Goal: Task Accomplishment & Management: Manage account settings

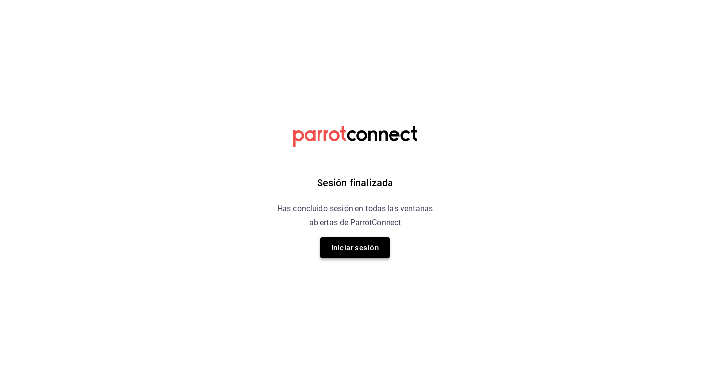
click at [361, 241] on button "Iniciar sesión" at bounding box center [355, 247] width 69 height 21
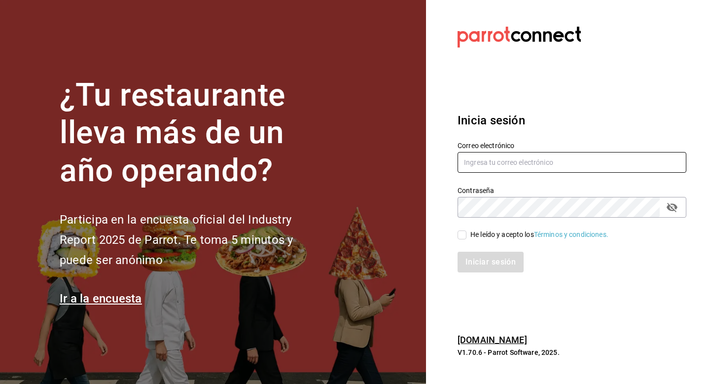
click at [509, 161] on input "text" at bounding box center [572, 162] width 229 height 21
type input "[EMAIL_ADDRESS][DOMAIN_NAME]"
click at [466, 235] on input "He leído y acepto los Términos y condiciones." at bounding box center [462, 234] width 9 height 9
checkbox input "true"
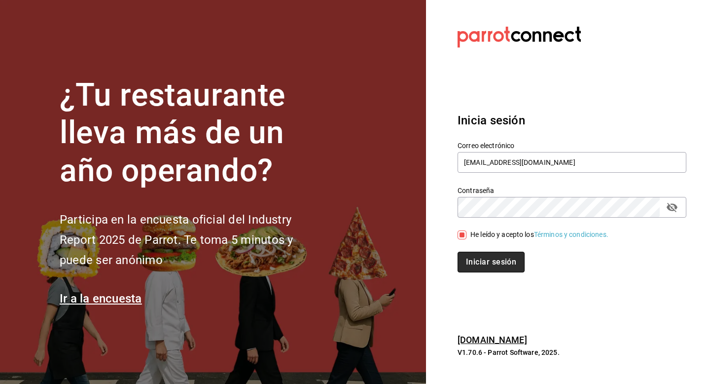
click at [487, 261] on button "Iniciar sesión" at bounding box center [491, 262] width 67 height 21
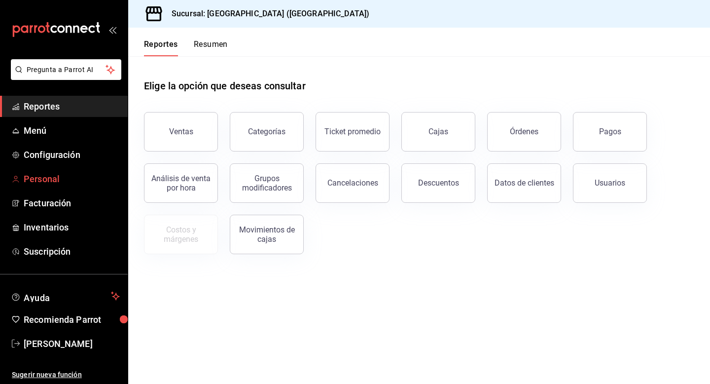
click at [57, 181] on span "Personal" at bounding box center [72, 178] width 96 height 13
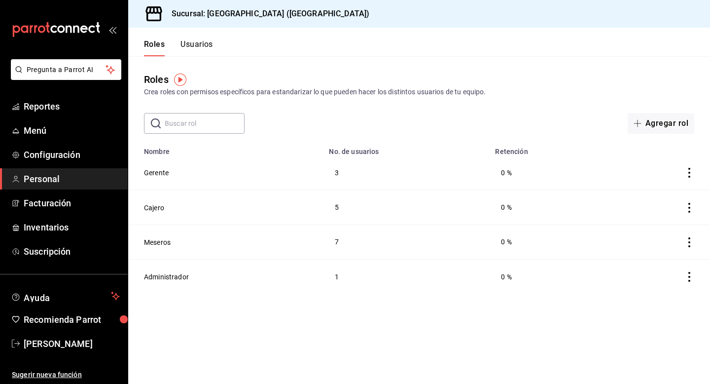
click at [689, 171] on icon "actions" at bounding box center [690, 173] width 10 height 10
click at [412, 160] on div at bounding box center [355, 192] width 710 height 384
click at [246, 187] on td "Gerente" at bounding box center [225, 172] width 195 height 35
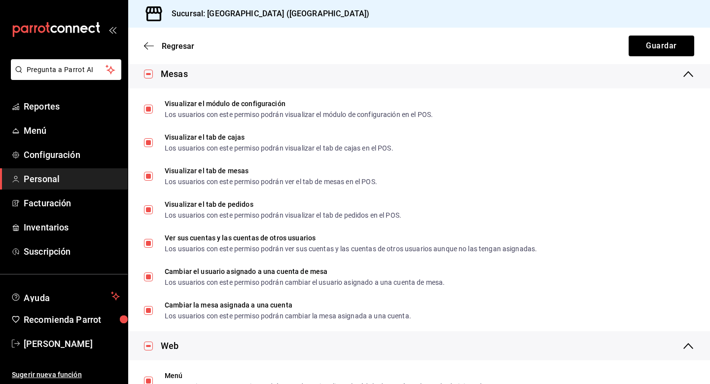
scroll to position [1268, 0]
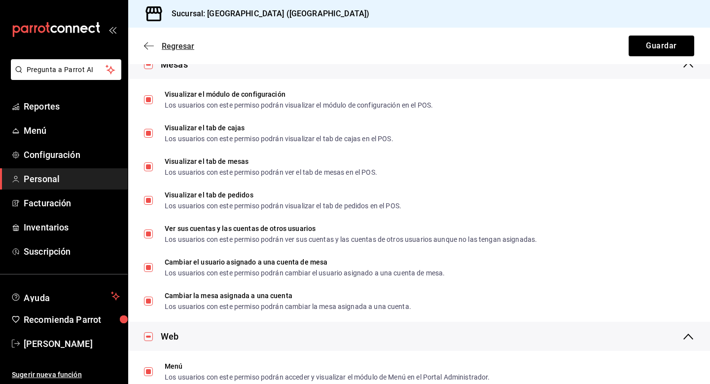
click at [163, 44] on span "Regresar" at bounding box center [178, 45] width 33 height 9
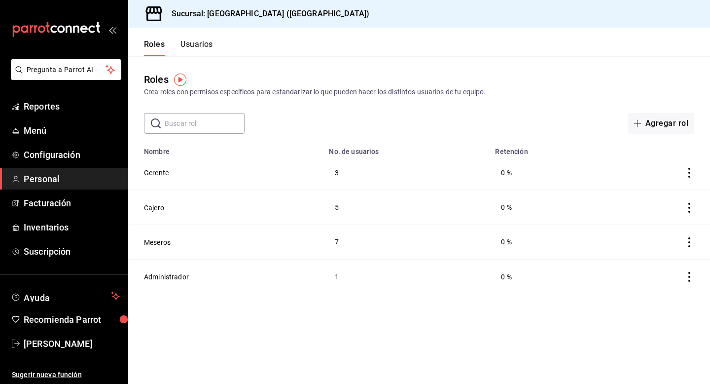
click at [196, 40] on button "Usuarios" at bounding box center [197, 47] width 33 height 17
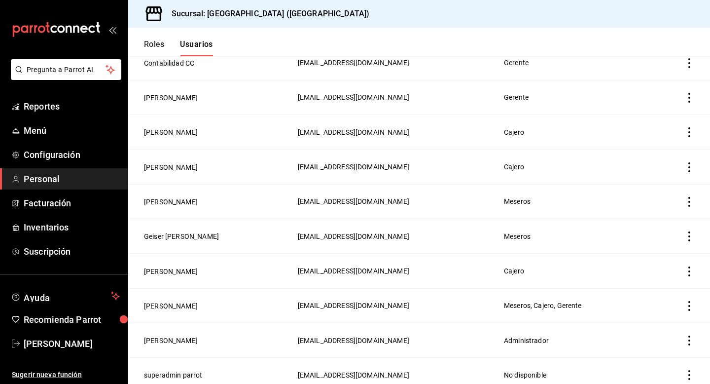
scroll to position [288, 0]
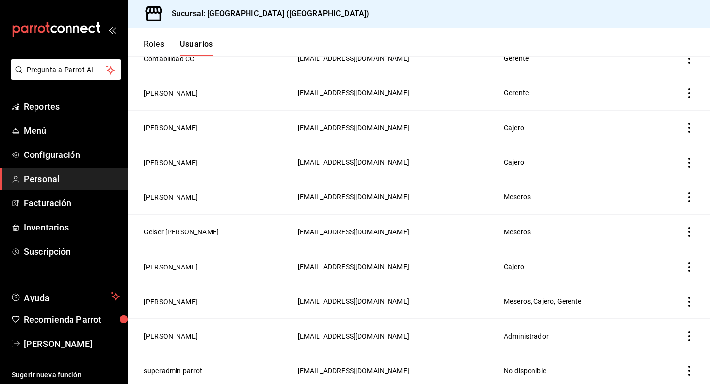
click at [446, 341] on td "[EMAIL_ADDRESS][DOMAIN_NAME]" at bounding box center [395, 335] width 206 height 35
click at [181, 331] on button "[PERSON_NAME]" at bounding box center [171, 336] width 54 height 10
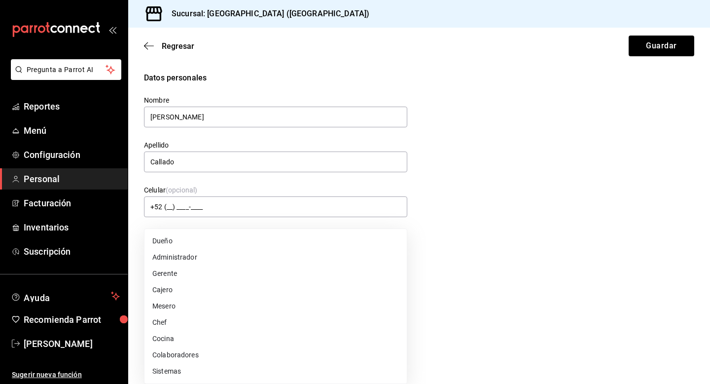
click at [227, 249] on body "Pregunta a Parrot AI Reportes Menú Configuración Personal Facturación Inventari…" at bounding box center [355, 192] width 710 height 384
click at [227, 249] on li "Administrador" at bounding box center [276, 257] width 262 height 16
type input "ADMIN"
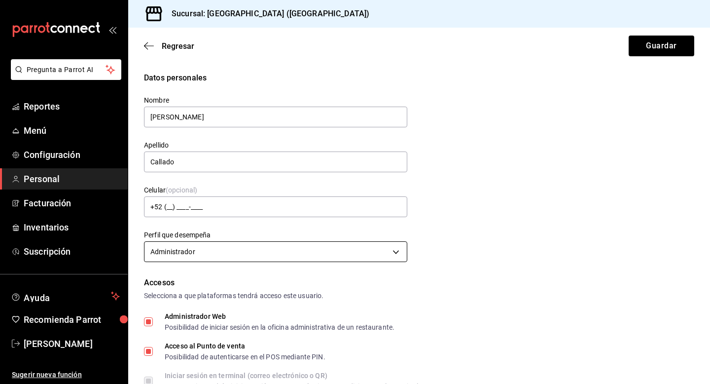
click at [227, 249] on body "Pregunta a Parrot AI Reportes Menú Configuración Personal Facturación Inventari…" at bounding box center [355, 192] width 710 height 384
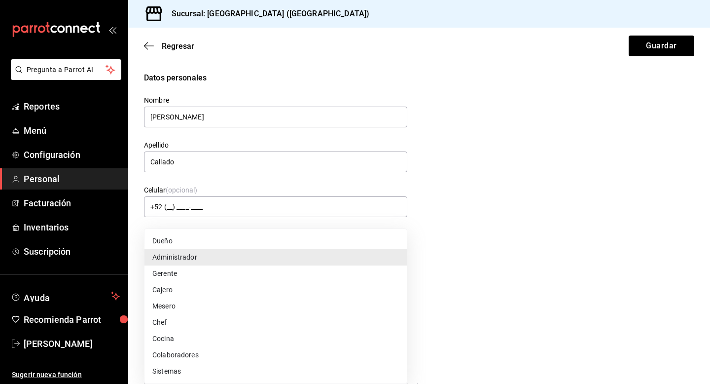
click at [199, 254] on li "Administrador" at bounding box center [276, 257] width 262 height 16
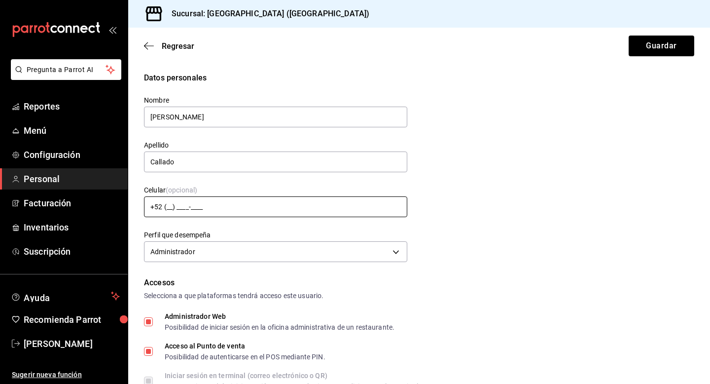
click at [246, 202] on input "+52 (__) ____-____" at bounding box center [275, 206] width 263 height 21
type input "[PHONE_NUMBER]"
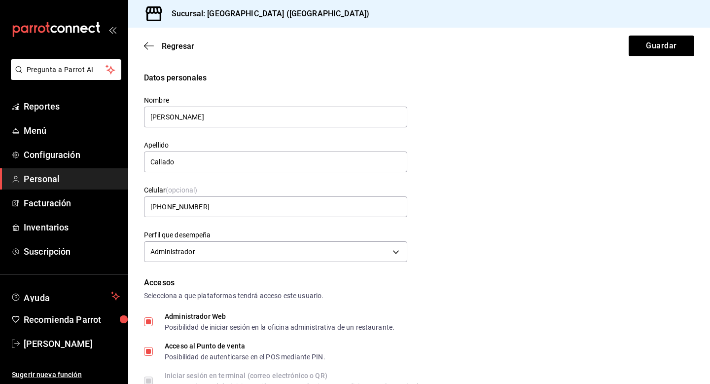
click at [589, 226] on div "Datos personales Nombre [PERSON_NAME] Callado Celular (opcional) [PHONE_NUMBER]…" at bounding box center [419, 168] width 551 height 193
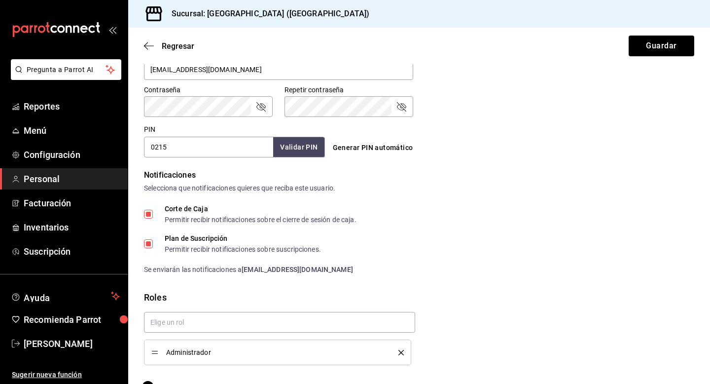
scroll to position [403, 0]
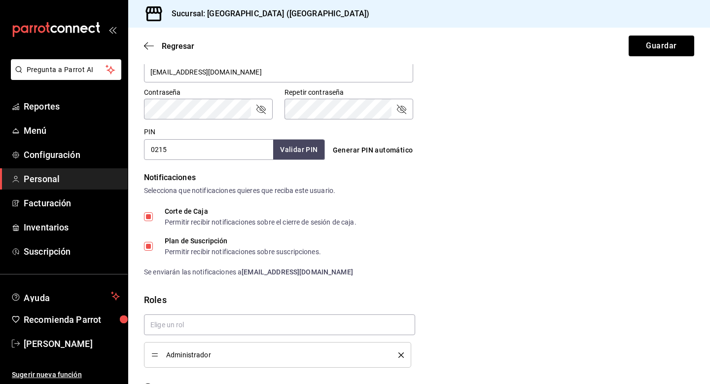
click at [217, 152] on input "0215" at bounding box center [208, 149] width 129 height 21
type input "0620"
click at [305, 148] on button "Validar PIN" at bounding box center [298, 149] width 52 height 21
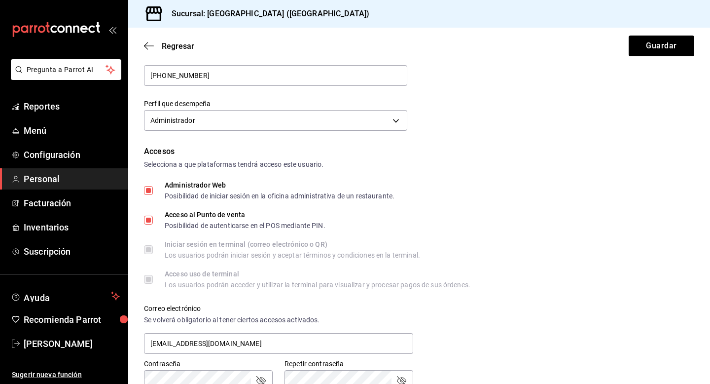
scroll to position [0, 0]
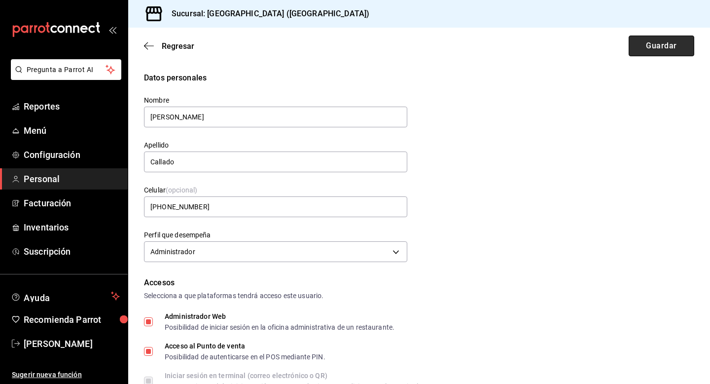
click at [682, 43] on button "Guardar" at bounding box center [662, 46] width 66 height 21
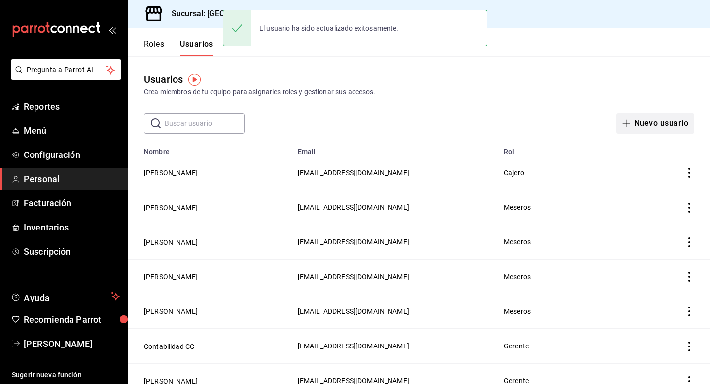
click at [644, 124] on button "Nuevo usuario" at bounding box center [656, 123] width 78 height 21
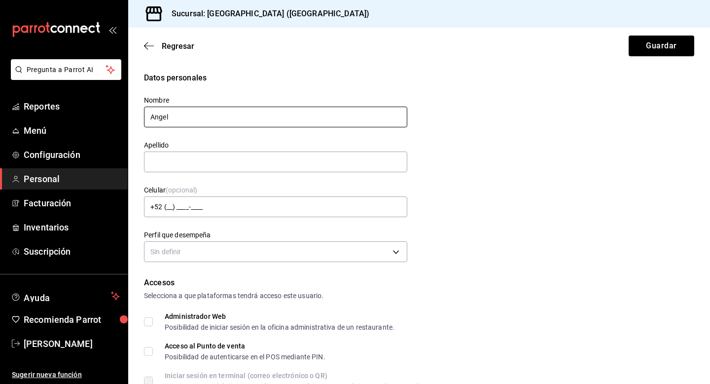
click at [243, 116] on input "Angel" at bounding box center [275, 117] width 263 height 21
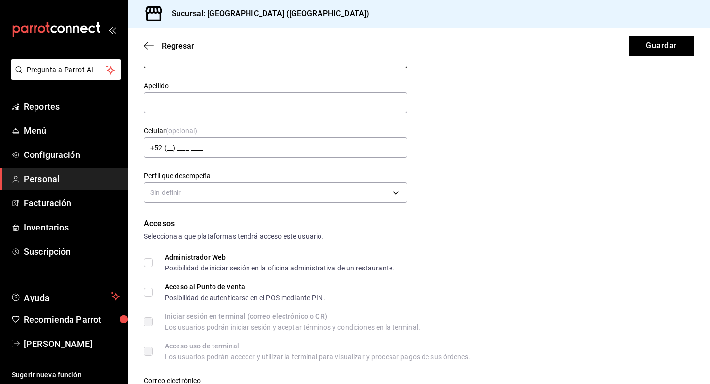
scroll to position [69, 0]
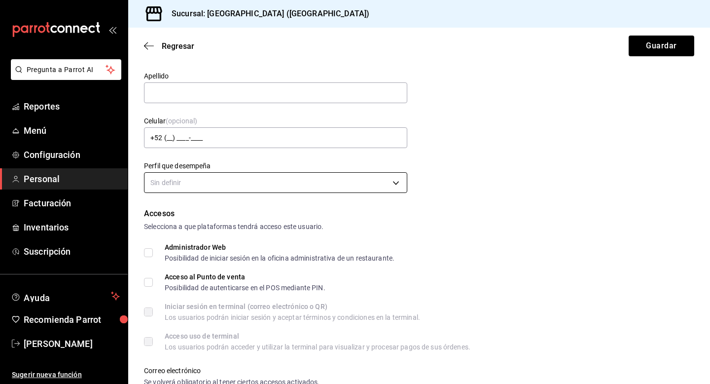
type input "BAR"
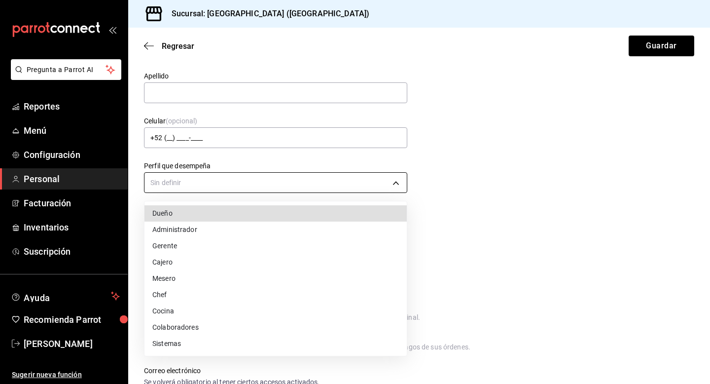
click at [275, 178] on body "Pregunta a Parrot AI Reportes Menú Configuración Personal Facturación Inventari…" at bounding box center [355, 192] width 710 height 384
click at [196, 277] on li "Mesero" at bounding box center [276, 278] width 262 height 16
type input "WAITER"
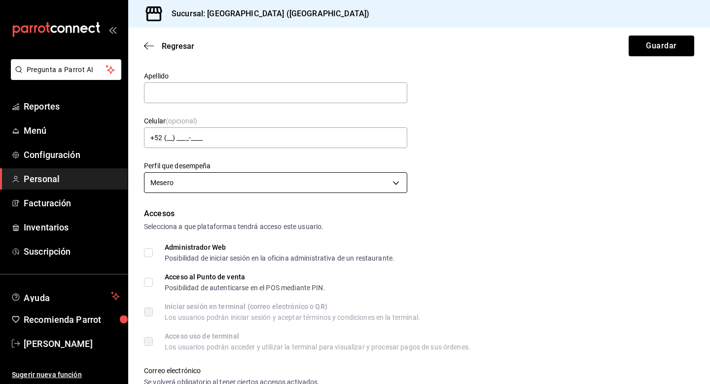
click at [287, 180] on body "Pregunta a Parrot AI Reportes Menú Configuración Personal Facturación Inventari…" at bounding box center [355, 192] width 710 height 384
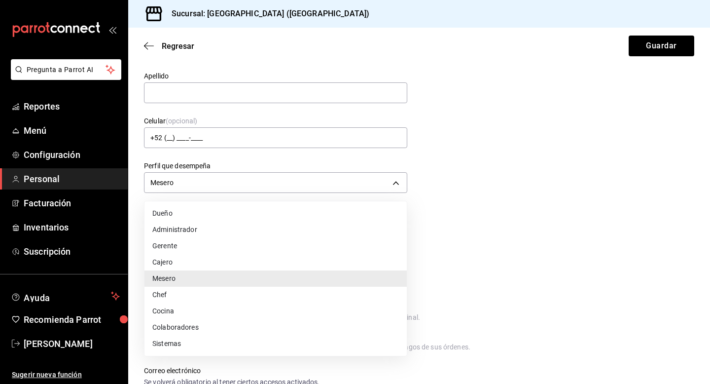
click at [179, 279] on li "Mesero" at bounding box center [276, 278] width 262 height 16
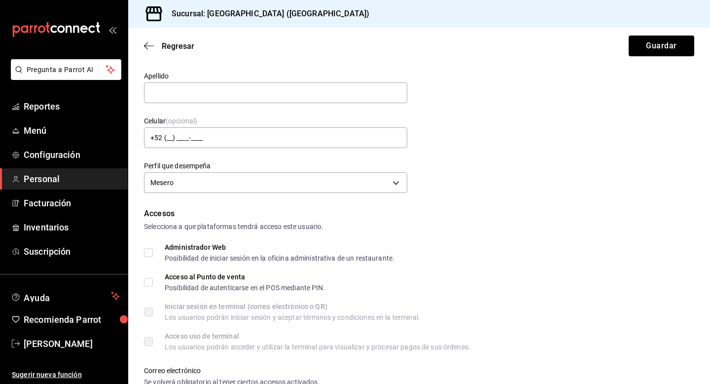
click at [147, 284] on input "Acceso al Punto de venta Posibilidad de autenticarse en el POS mediante PIN." at bounding box center [148, 282] width 9 height 9
checkbox input "true"
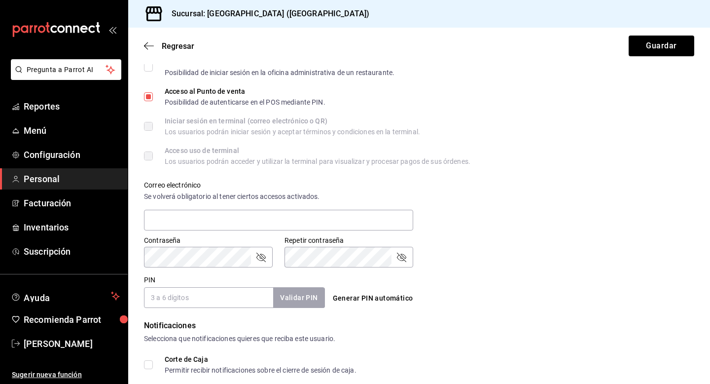
scroll to position [375, 0]
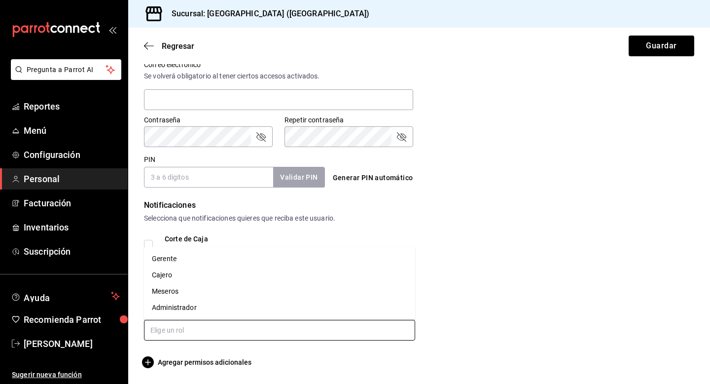
click at [233, 333] on input "text" at bounding box center [279, 330] width 271 height 21
click at [225, 289] on li "Meseros" at bounding box center [279, 291] width 271 height 16
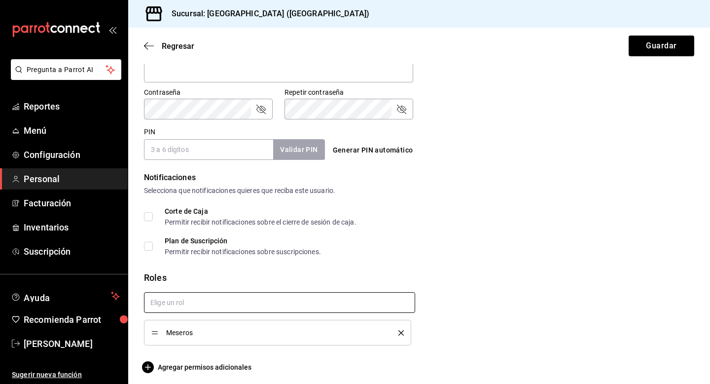
scroll to position [407, 0]
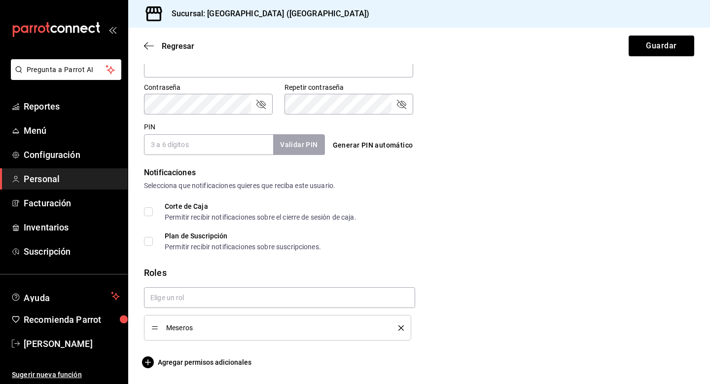
click at [222, 149] on input "PIN" at bounding box center [208, 144] width 129 height 21
type input "0215"
click at [483, 205] on div "Corte de Caja Permitir recibir notificaciones sobre el cierre de sesión de caja." at bounding box center [419, 212] width 551 height 18
click at [647, 48] on button "Guardar" at bounding box center [662, 46] width 66 height 21
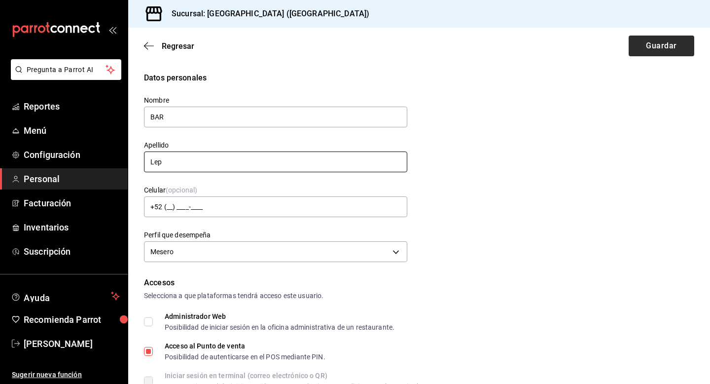
type input "Lep"
click at [679, 51] on button "Guardar" at bounding box center [662, 46] width 66 height 21
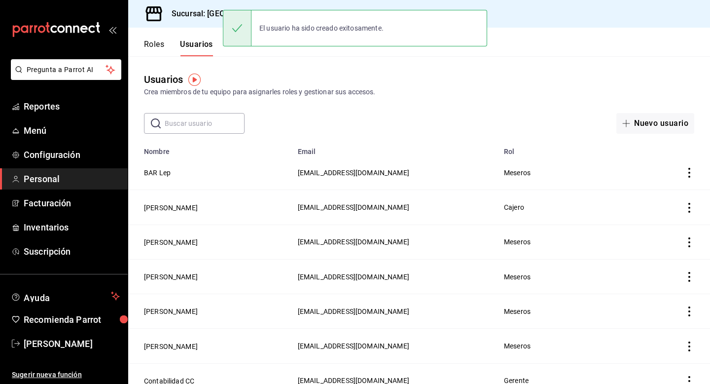
click at [151, 42] on button "Roles" at bounding box center [154, 47] width 20 height 17
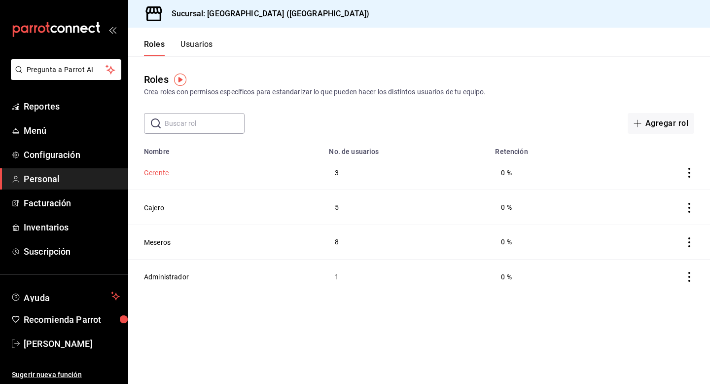
click at [160, 175] on button "Gerente" at bounding box center [156, 173] width 25 height 10
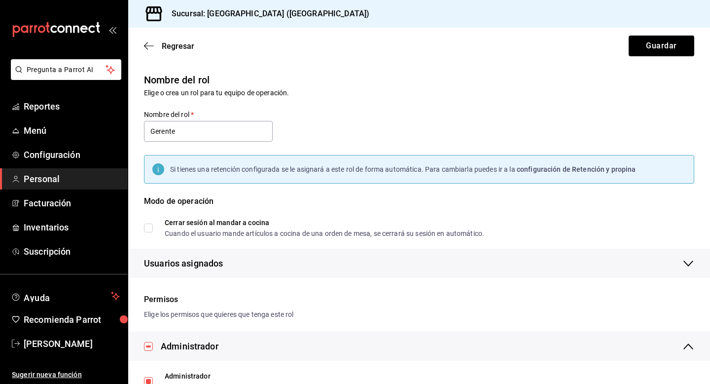
checkbox input "true"
click at [150, 48] on icon "button" at bounding box center [149, 45] width 10 height 9
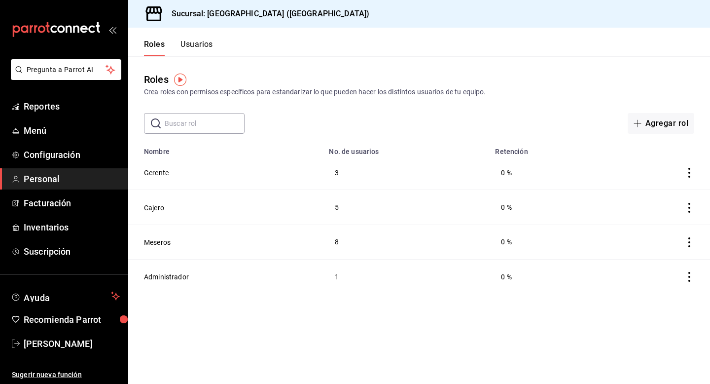
click at [201, 45] on button "Usuarios" at bounding box center [197, 47] width 33 height 17
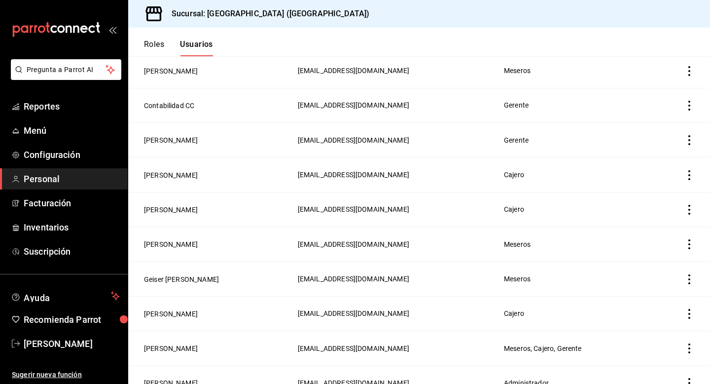
scroll to position [322, 0]
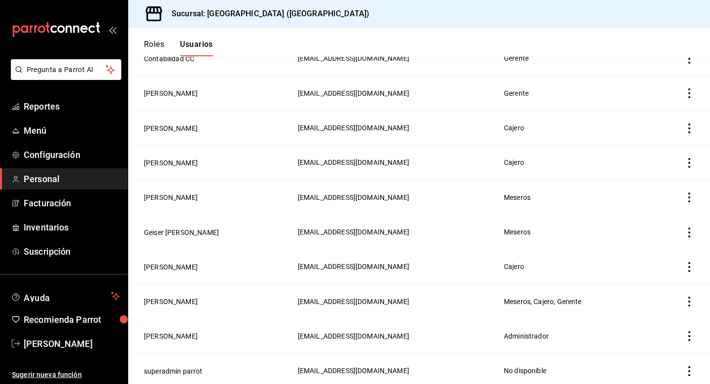
click at [687, 296] on icon "actions" at bounding box center [690, 301] width 10 height 10
click at [553, 301] on div at bounding box center [355, 192] width 710 height 384
click at [170, 298] on button "[PERSON_NAME]" at bounding box center [171, 301] width 54 height 10
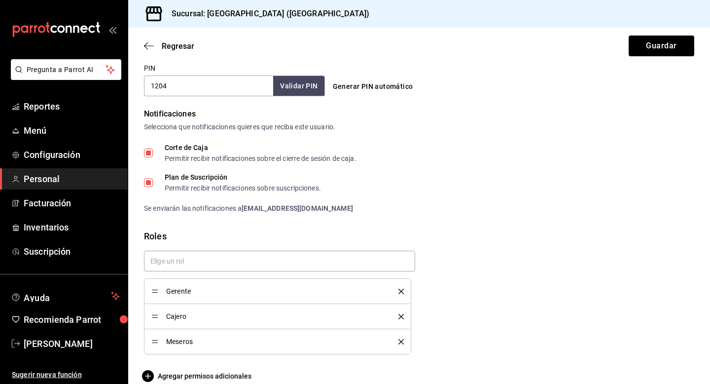
scroll to position [480, 0]
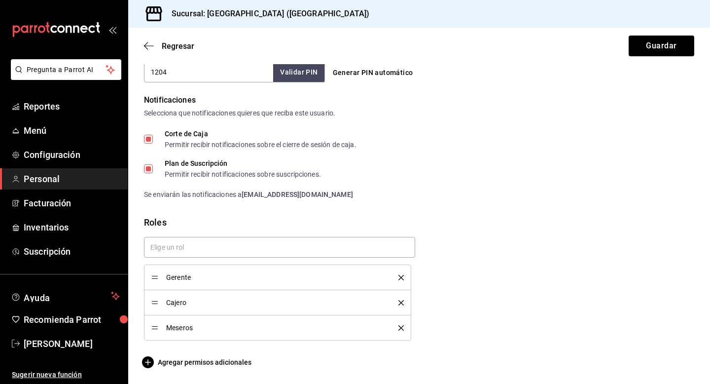
click at [402, 277] on icon "delete" at bounding box center [401, 277] width 5 height 5
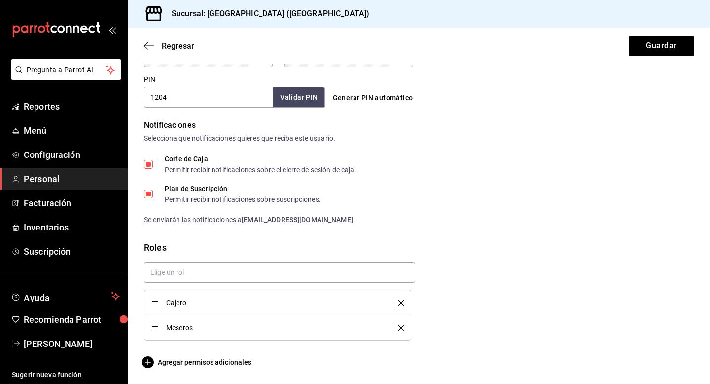
scroll to position [455, 0]
click at [648, 49] on button "Guardar" at bounding box center [662, 46] width 66 height 21
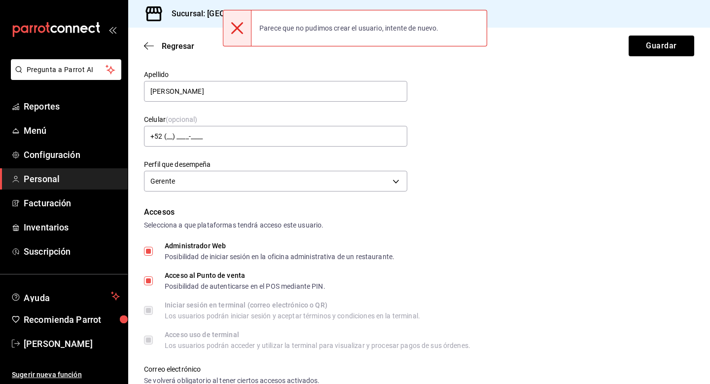
scroll to position [0, 0]
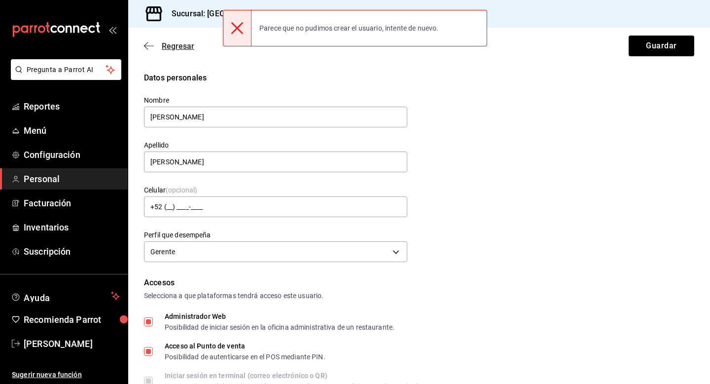
click at [149, 44] on icon "button" at bounding box center [149, 45] width 10 height 9
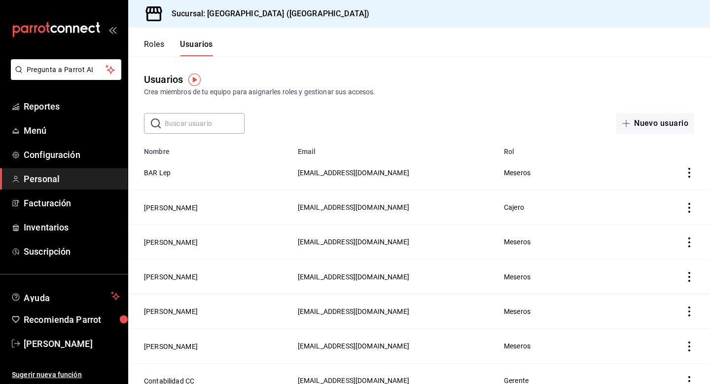
click at [155, 49] on button "Roles" at bounding box center [154, 47] width 20 height 17
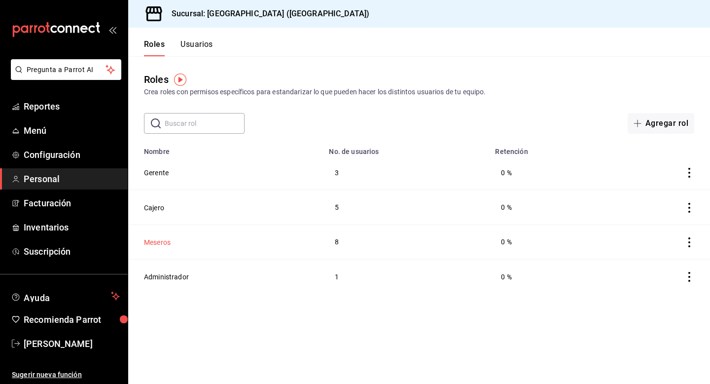
click at [161, 240] on button "Meseros" at bounding box center [157, 242] width 27 height 10
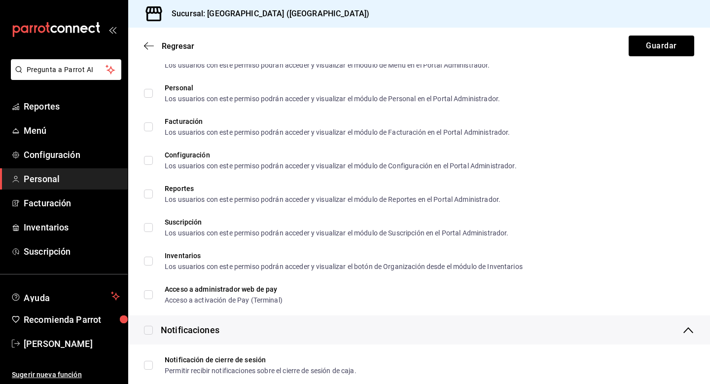
scroll to position [1631, 0]
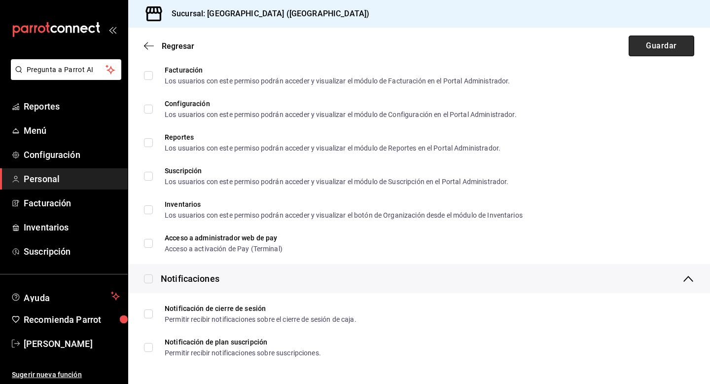
click at [666, 46] on button "Guardar" at bounding box center [662, 46] width 66 height 21
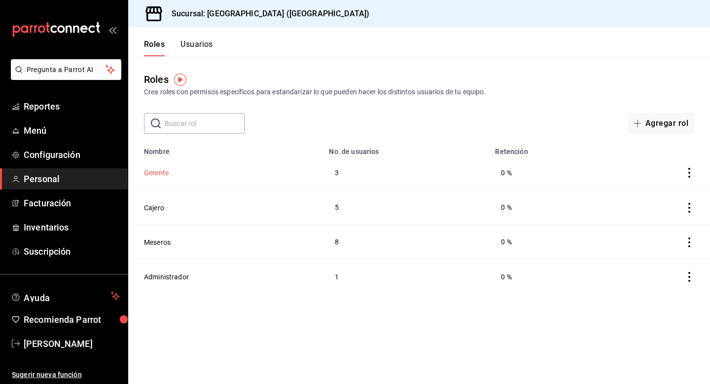
click at [155, 173] on button "Gerente" at bounding box center [156, 173] width 25 height 10
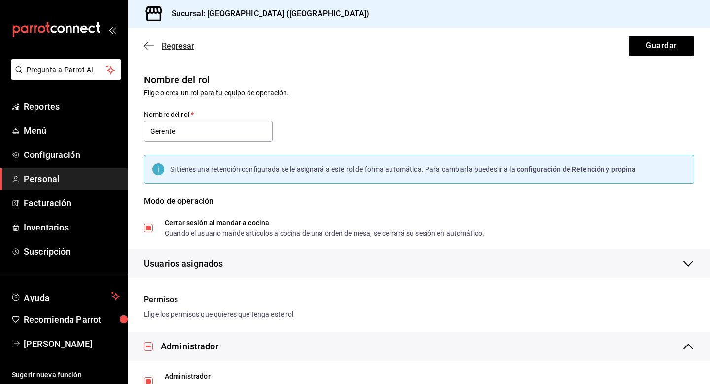
click at [148, 42] on icon "button" at bounding box center [149, 45] width 10 height 9
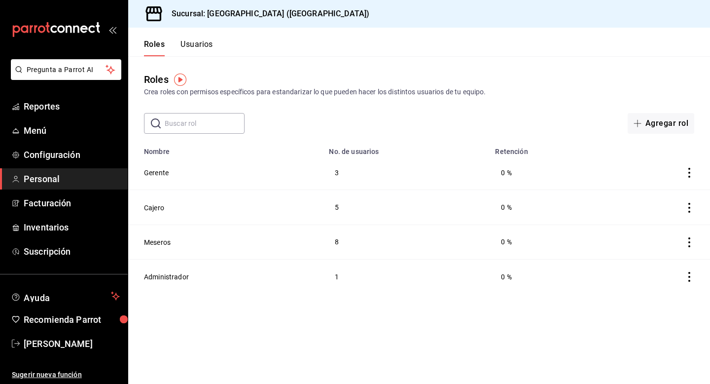
click at [193, 41] on button "Usuarios" at bounding box center [197, 47] width 33 height 17
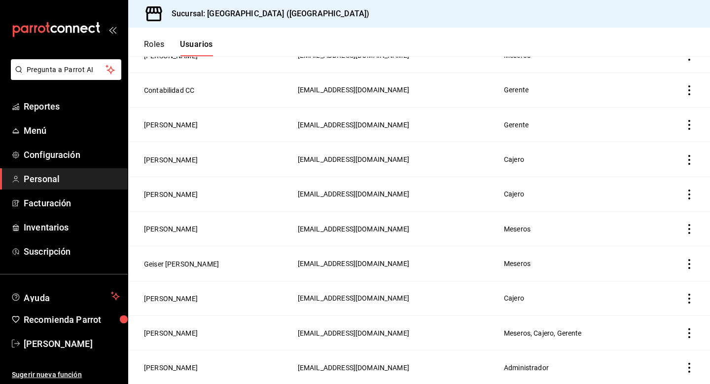
scroll to position [322, 0]
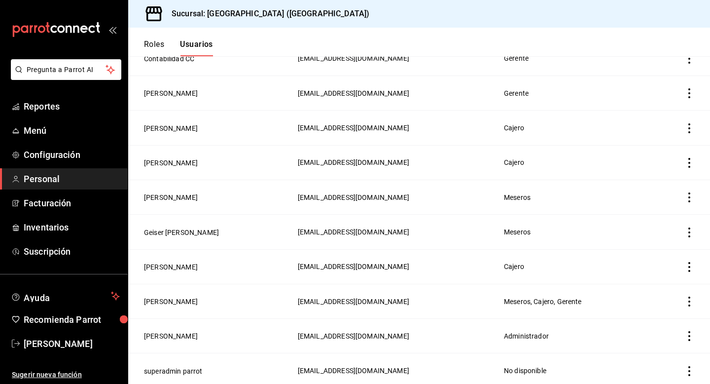
click at [689, 296] on icon "actions" at bounding box center [690, 301] width 10 height 10
click at [172, 294] on div at bounding box center [355, 192] width 710 height 384
click at [176, 301] on button "[PERSON_NAME]" at bounding box center [171, 301] width 54 height 10
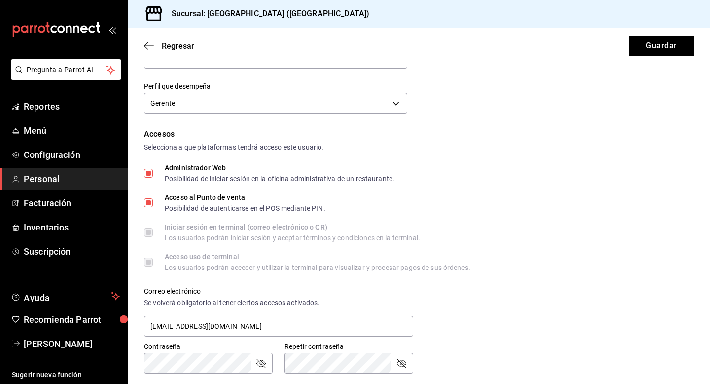
scroll to position [148, 0]
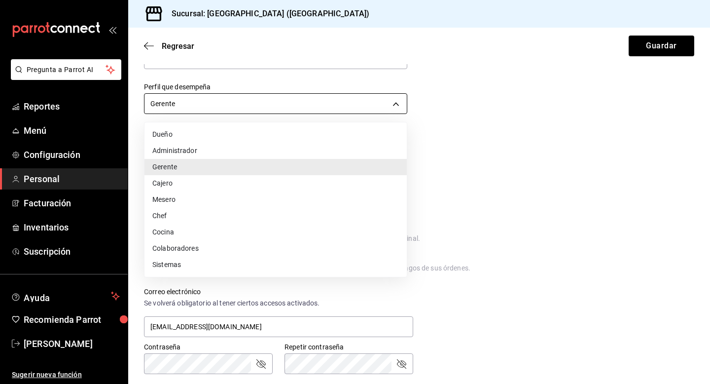
click at [392, 102] on body "Pregunta a Parrot AI Reportes Menú Configuración Personal Facturación Inventari…" at bounding box center [355, 192] width 710 height 384
click at [295, 249] on li "Colaboradores" at bounding box center [276, 248] width 262 height 16
type input "STAFF"
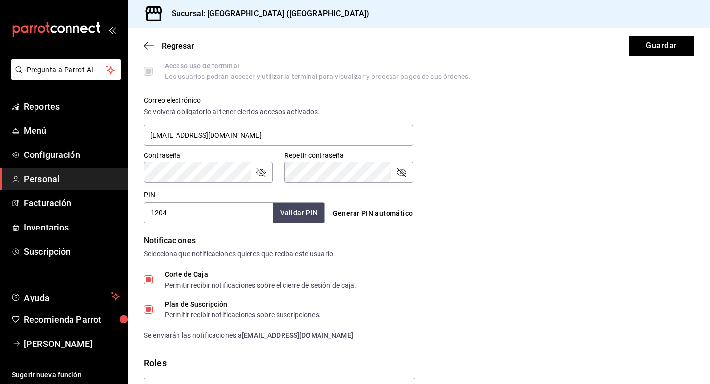
scroll to position [339, 0]
click at [287, 213] on button "Validar PIN" at bounding box center [298, 213] width 52 height 21
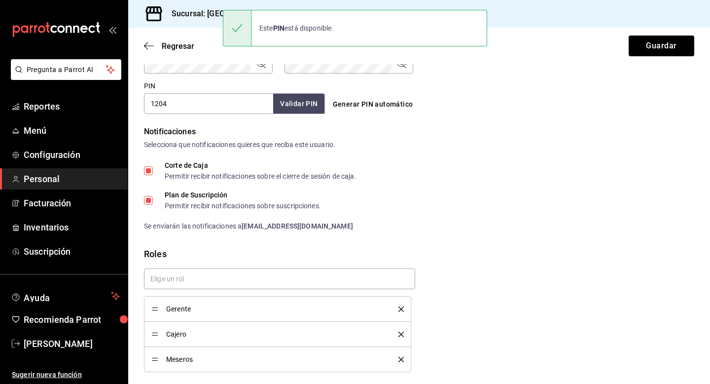
scroll to position [480, 0]
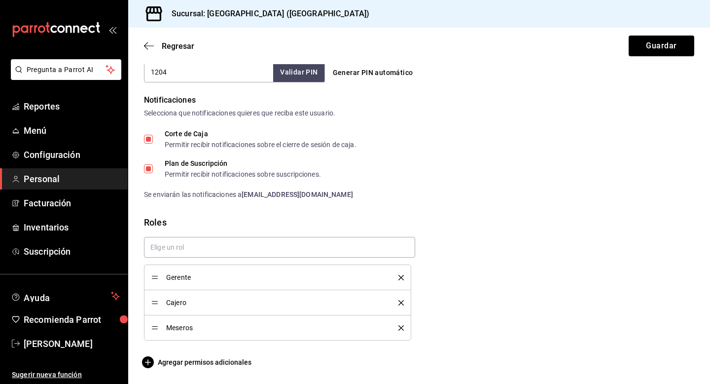
click at [402, 279] on icon "delete" at bounding box center [401, 277] width 5 height 5
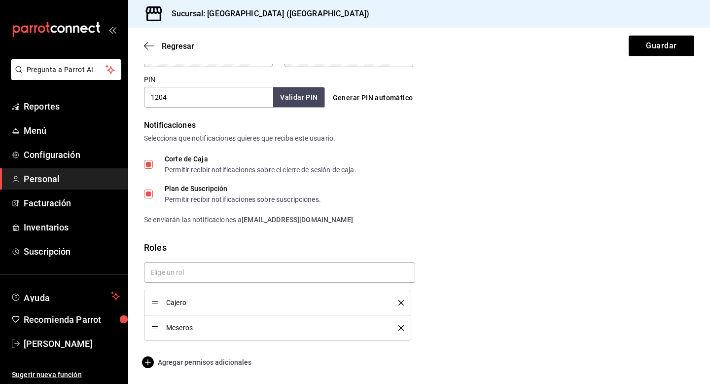
click at [148, 364] on icon "button" at bounding box center [148, 362] width 12 height 12
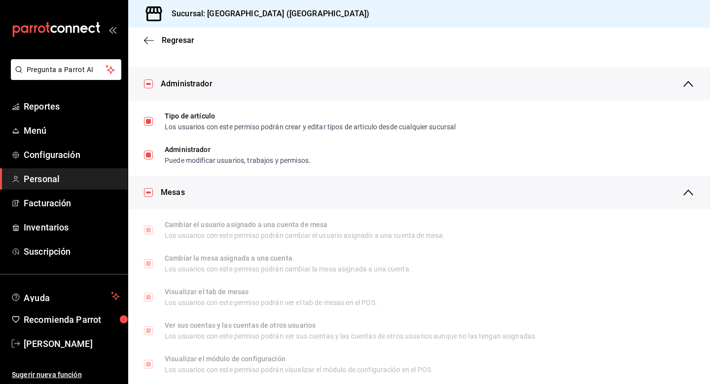
scroll to position [0, 0]
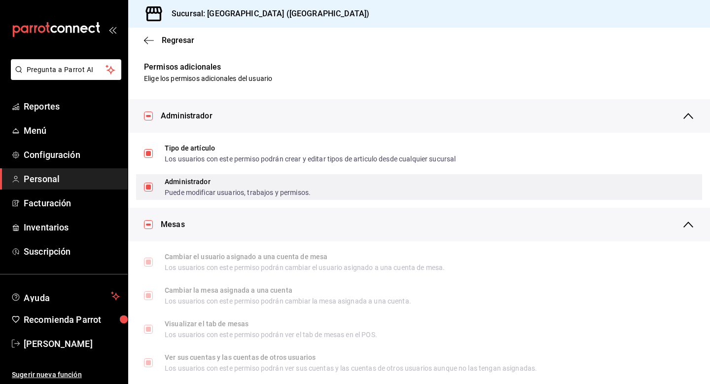
click at [149, 186] on input "Administrador Puede modificar usuarios, trabajos y permisos." at bounding box center [148, 187] width 9 height 9
checkbox input "false"
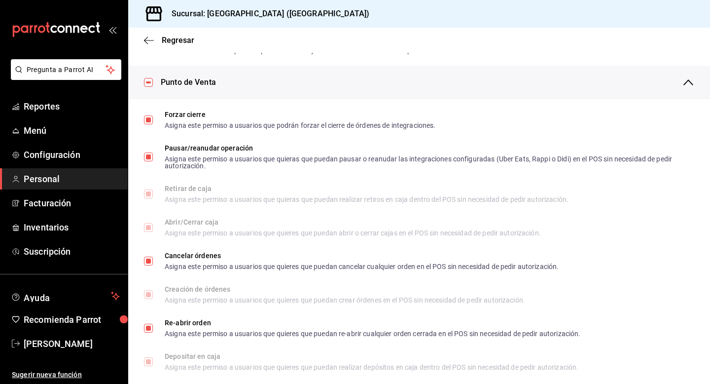
scroll to position [694, 0]
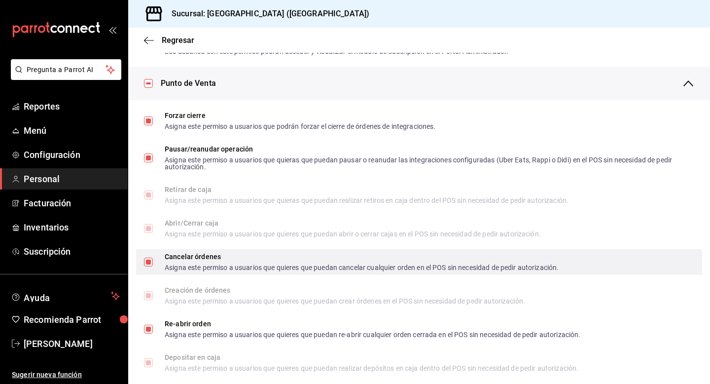
click at [148, 260] on input "Cancelar órdenes Asigna este permiso a usuarios que quieres que puedan cancelar…" at bounding box center [148, 262] width 9 height 9
checkbox input "false"
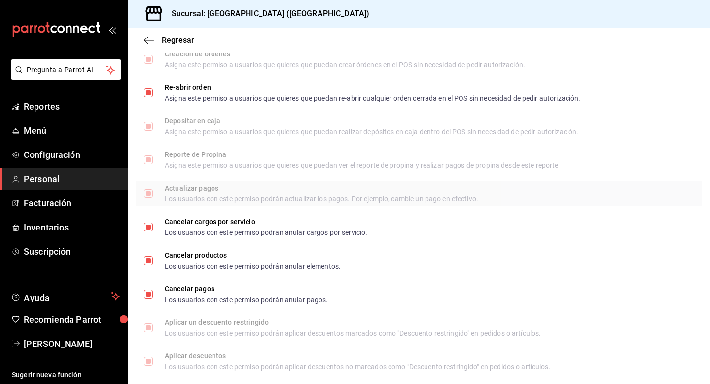
scroll to position [936, 0]
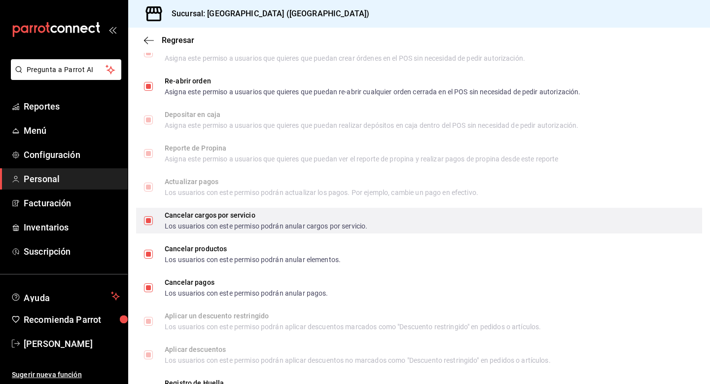
click at [146, 220] on input "Cancelar cargos por servicio Los usuarios con este permiso podrán anular cargos…" at bounding box center [148, 220] width 9 height 9
checkbox input "false"
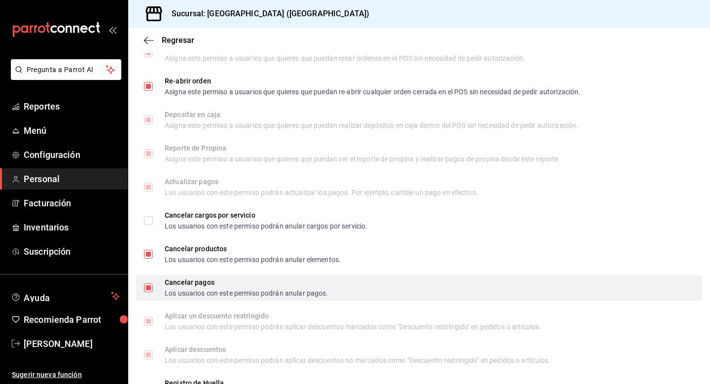
click at [148, 285] on input "Cancelar pagos Los usuarios con este permiso podrán anular pagos." at bounding box center [148, 287] width 9 height 9
checkbox input "false"
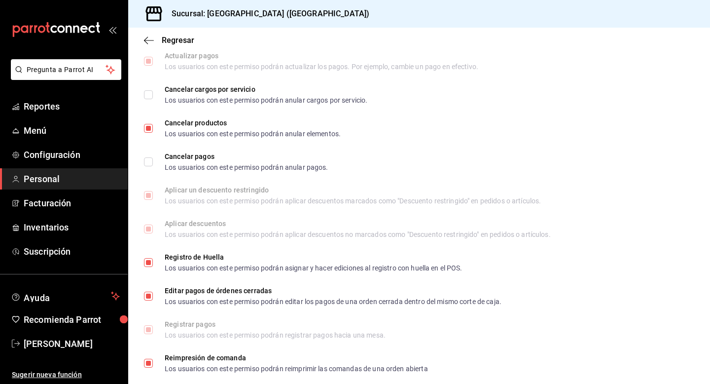
scroll to position [1077, 0]
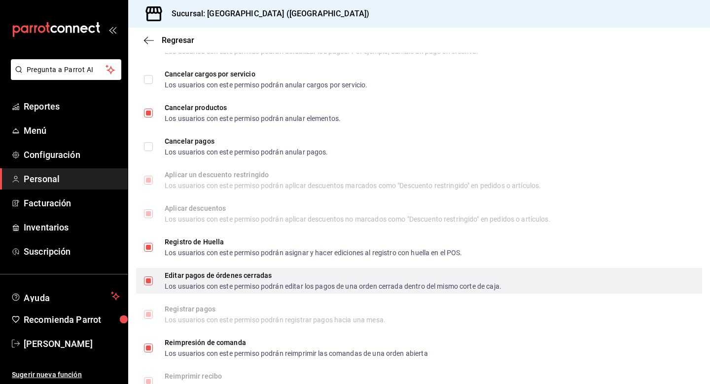
click at [151, 281] on input "Editar pagos de órdenes cerradas Los usuarios con este permiso podrán editar lo…" at bounding box center [148, 280] width 9 height 9
checkbox input "false"
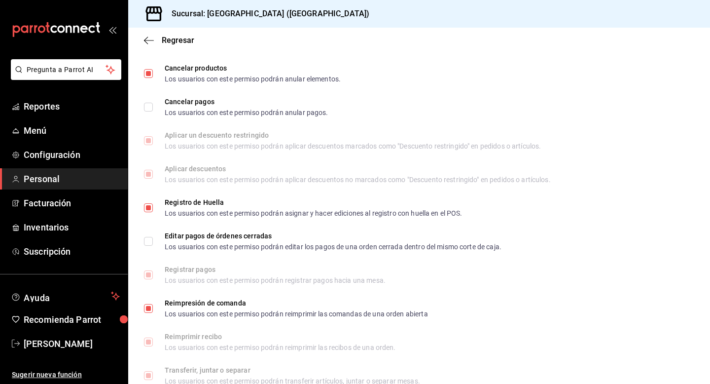
scroll to position [1279, 0]
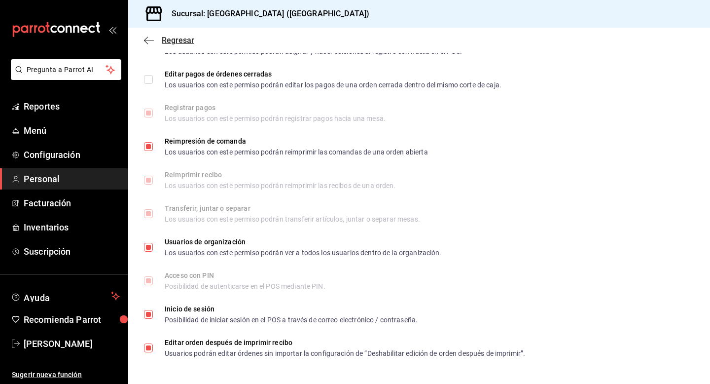
click at [149, 40] on icon "button" at bounding box center [149, 40] width 10 height 9
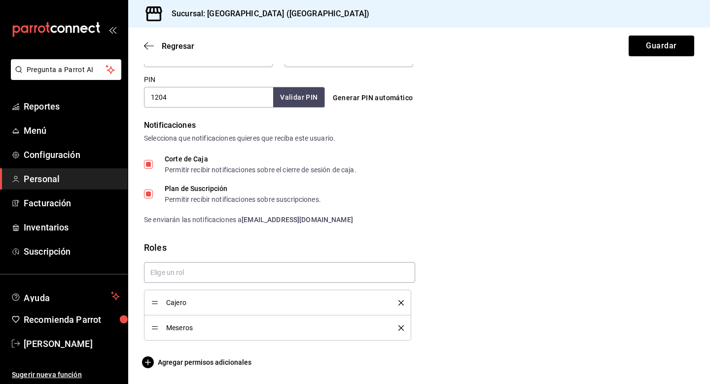
scroll to position [455, 0]
click at [660, 44] on button "Guardar" at bounding box center [662, 46] width 66 height 21
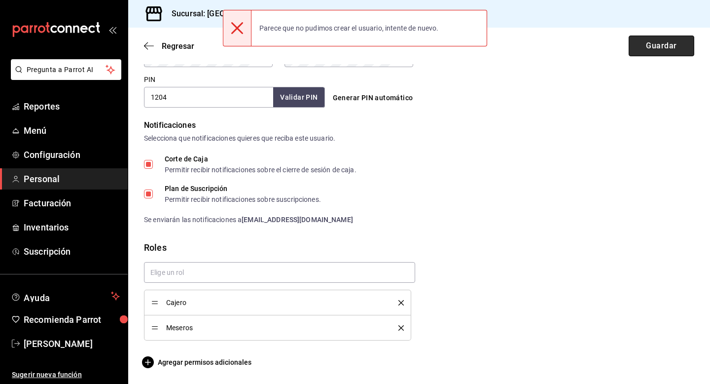
click at [660, 44] on button "Guardar" at bounding box center [662, 46] width 66 height 21
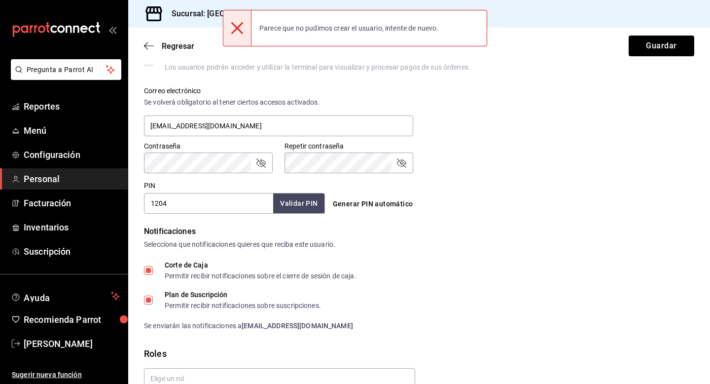
scroll to position [348, 0]
click at [158, 205] on input "1204" at bounding box center [208, 203] width 129 height 21
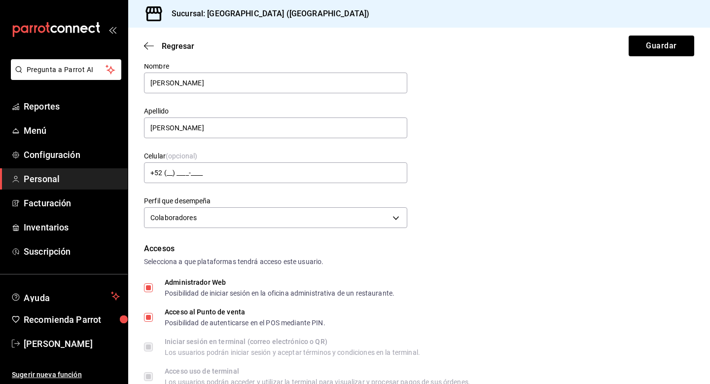
scroll to position [0, 0]
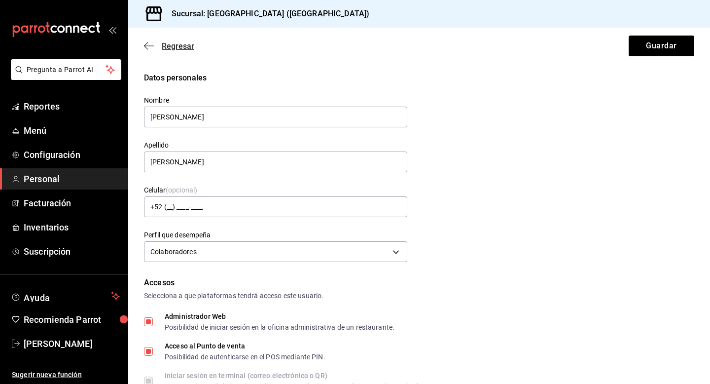
click at [153, 44] on icon "button" at bounding box center [149, 45] width 10 height 9
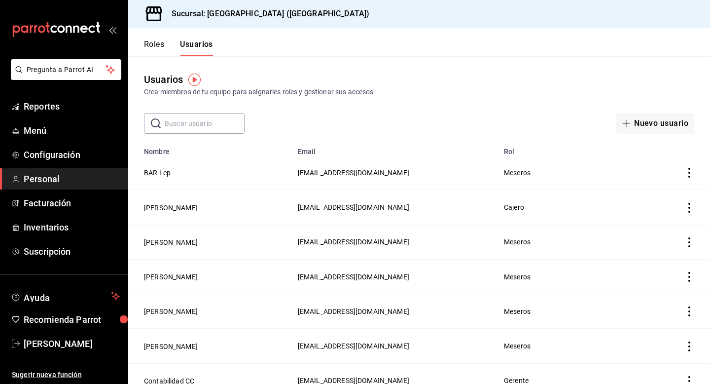
scroll to position [322, 0]
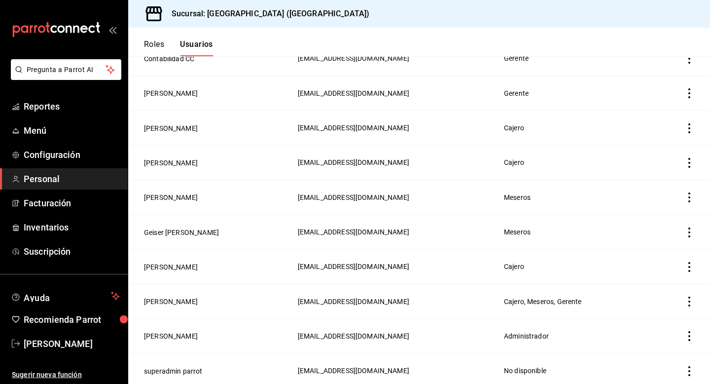
click at [690, 296] on icon "actions" at bounding box center [690, 301] width 10 height 10
click at [666, 309] on span "Eliminar" at bounding box center [653, 312] width 25 height 8
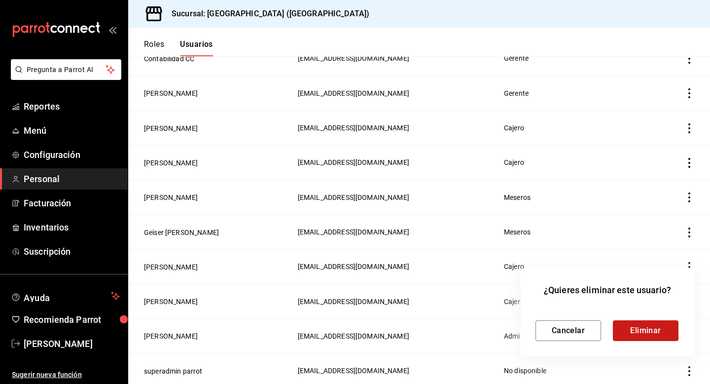
click at [642, 336] on button "Eliminar" at bounding box center [646, 330] width 66 height 21
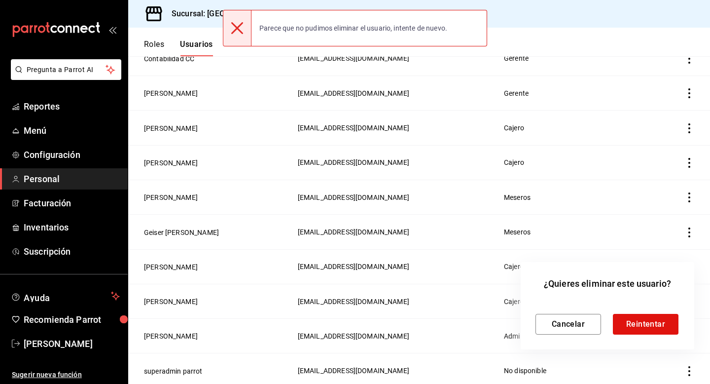
click at [619, 44] on div at bounding box center [355, 192] width 710 height 384
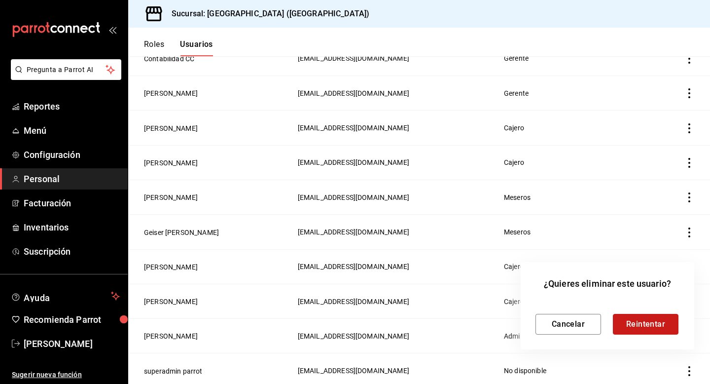
click at [655, 327] on button "Reintentar" at bounding box center [646, 324] width 66 height 21
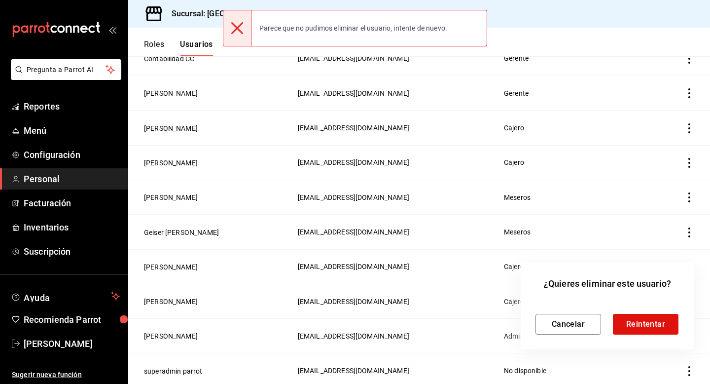
click at [618, 11] on div at bounding box center [355, 192] width 710 height 384
click at [567, 324] on button "Cancelar" at bounding box center [569, 324] width 66 height 21
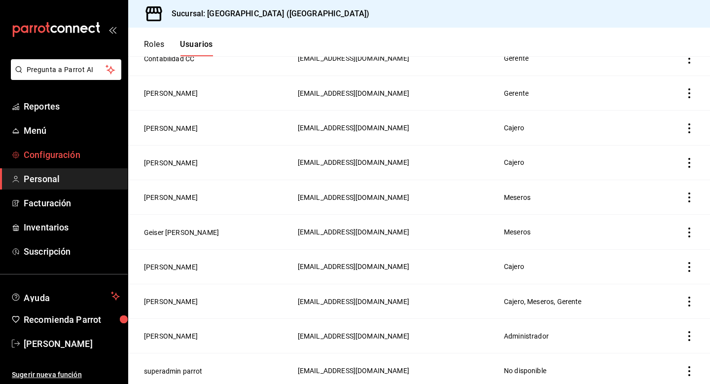
click at [55, 158] on span "Configuración" at bounding box center [72, 154] width 96 height 13
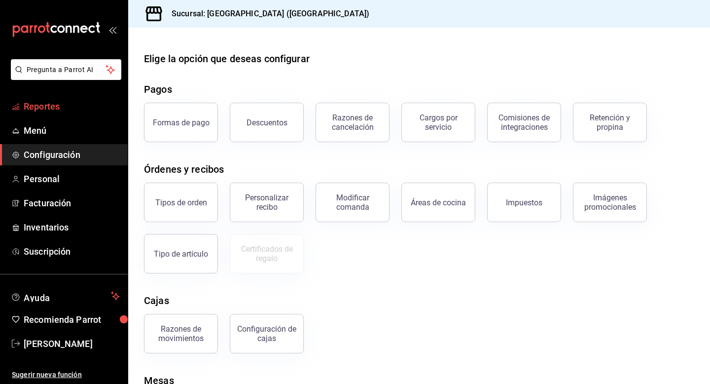
click at [46, 108] on span "Reportes" at bounding box center [72, 106] width 96 height 13
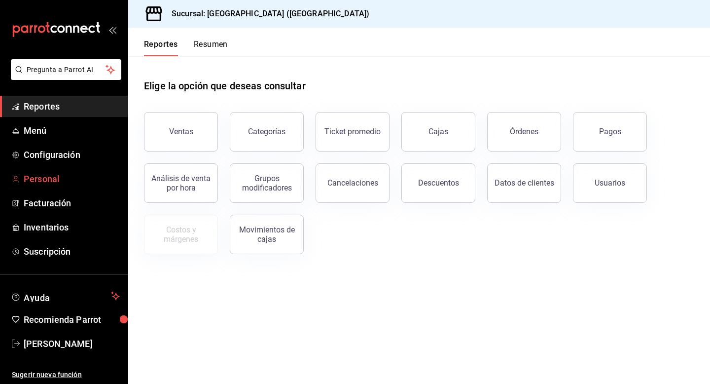
click at [59, 180] on span "Personal" at bounding box center [72, 178] width 96 height 13
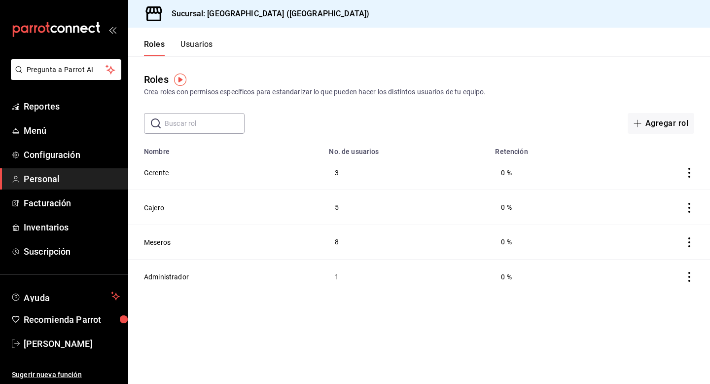
click at [199, 46] on button "Usuarios" at bounding box center [197, 47] width 33 height 17
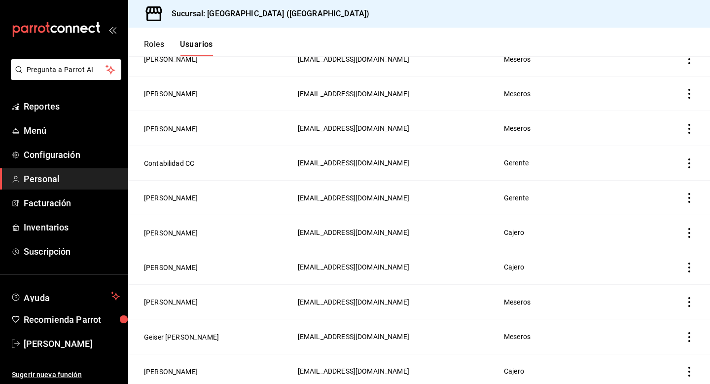
scroll to position [322, 0]
click at [689, 296] on icon "actions" at bounding box center [690, 301] width 10 height 10
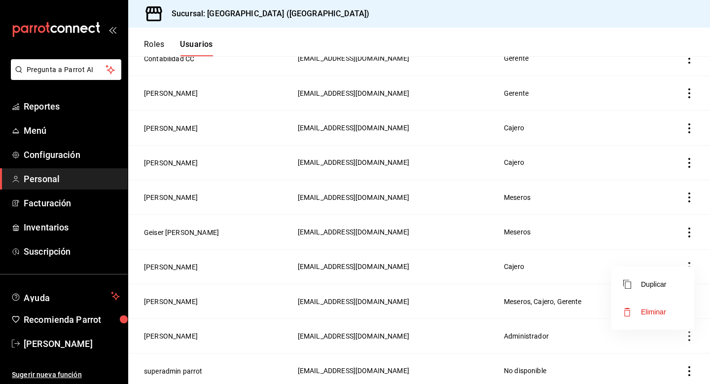
click at [568, 295] on div at bounding box center [355, 192] width 710 height 384
click at [171, 296] on button "[PERSON_NAME]" at bounding box center [171, 301] width 54 height 10
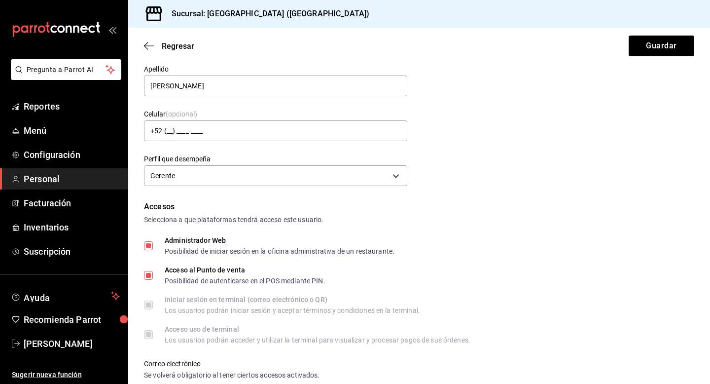
scroll to position [88, 0]
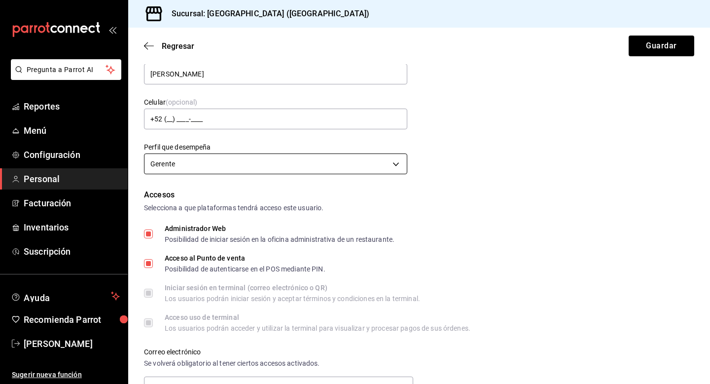
click at [386, 170] on body "Pregunta a Parrot AI Reportes Menú Configuración Personal Facturación Inventari…" at bounding box center [355, 192] width 710 height 384
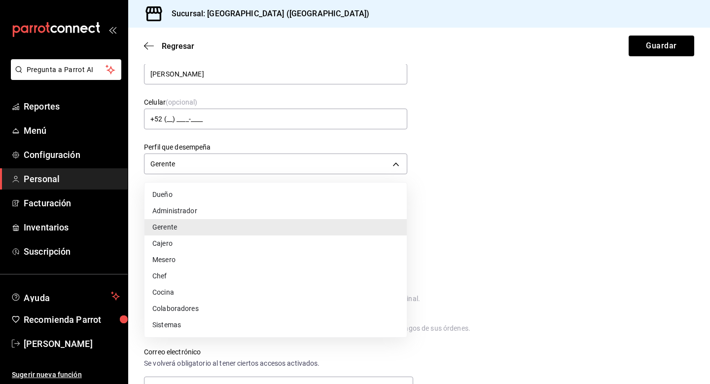
click at [245, 309] on li "Colaboradores" at bounding box center [276, 308] width 262 height 16
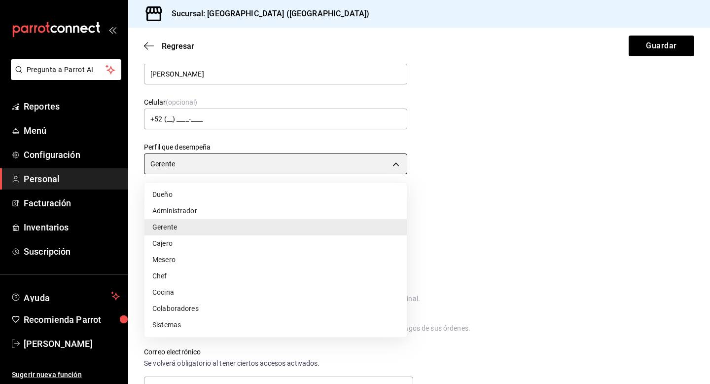
type input "STAFF"
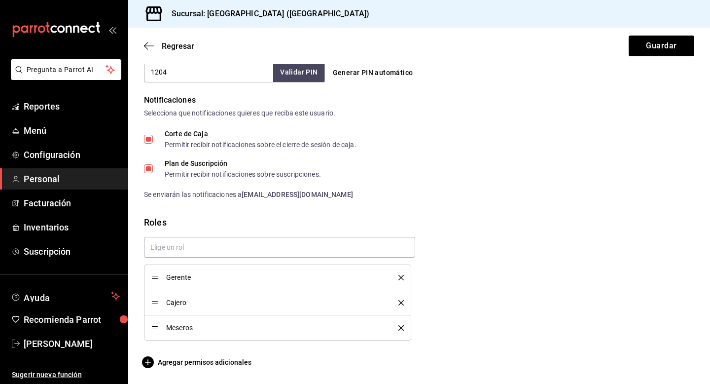
scroll to position [480, 0]
click at [400, 277] on icon "delete" at bounding box center [401, 277] width 5 height 5
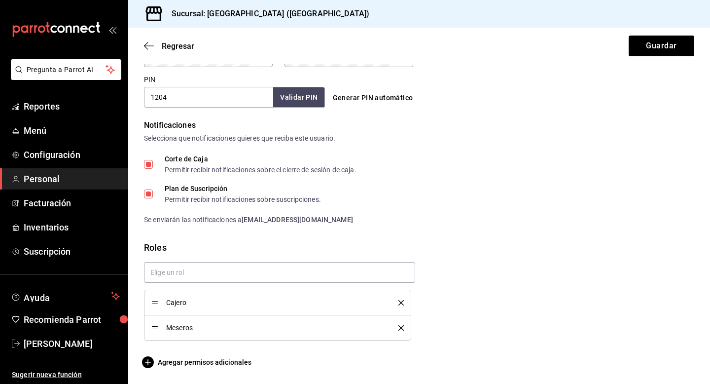
scroll to position [455, 0]
click at [178, 362] on span "Agregar permisos adicionales" at bounding box center [198, 362] width 108 height 12
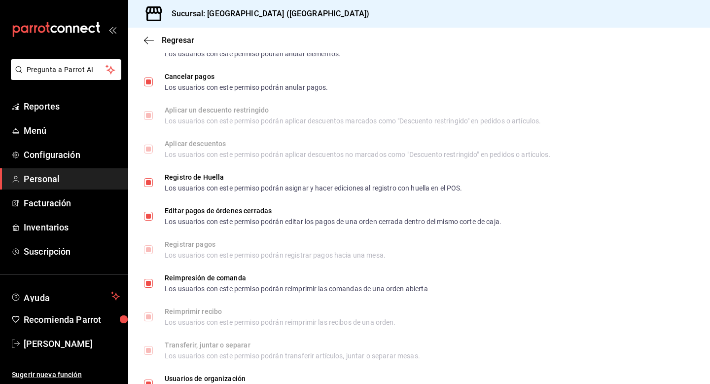
scroll to position [1279, 0]
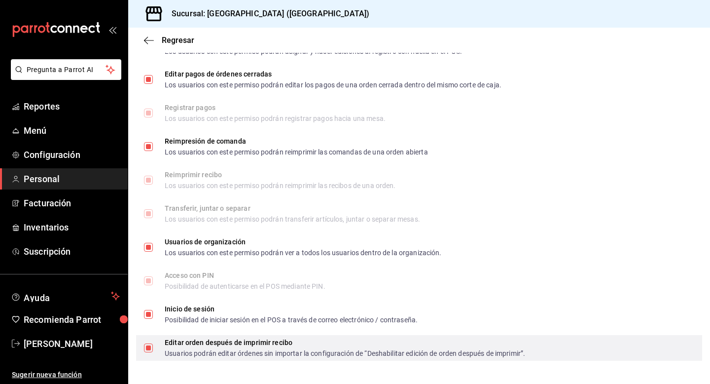
click at [147, 345] on input "Editar orden después de imprimir recibo Usuarios podrán editar órdenes sin impo…" at bounding box center [148, 347] width 9 height 9
checkbox input "false"
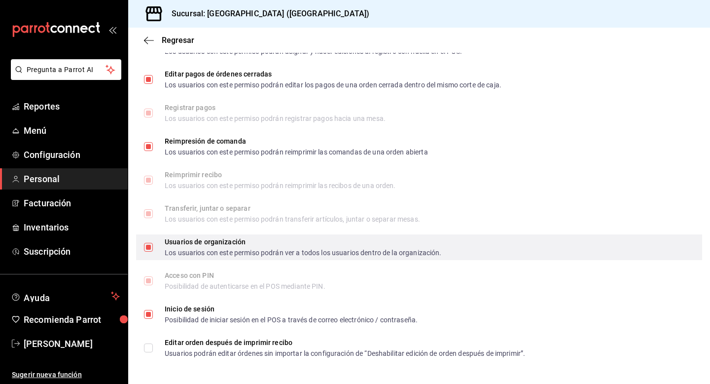
click at [149, 246] on input "Usuarios de organización Los usuarios con este permiso podrán ver a todos los u…" at bounding box center [148, 247] width 9 height 9
checkbox input "false"
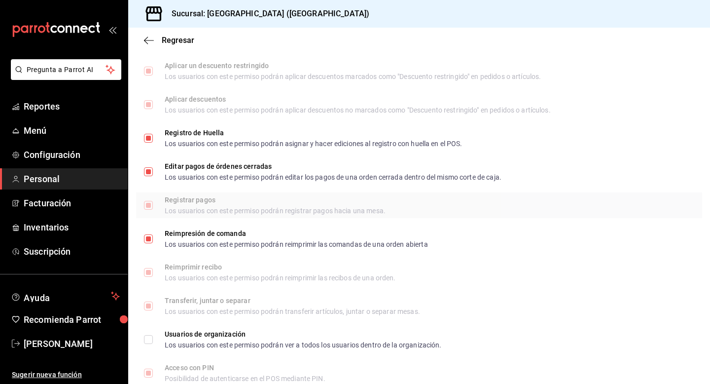
scroll to position [1184, 0]
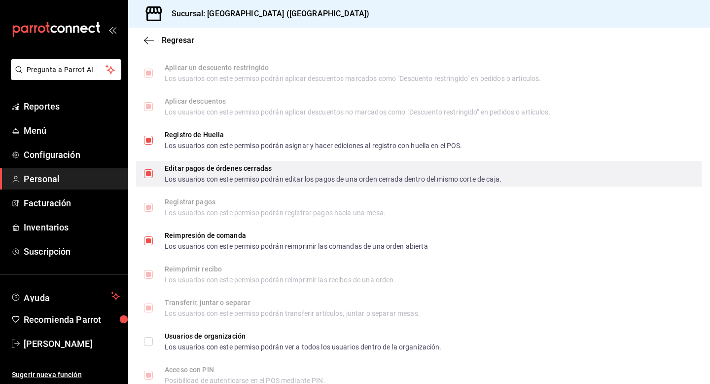
click at [146, 172] on input "Editar pagos de órdenes cerradas Los usuarios con este permiso podrán editar lo…" at bounding box center [148, 173] width 9 height 9
checkbox input "false"
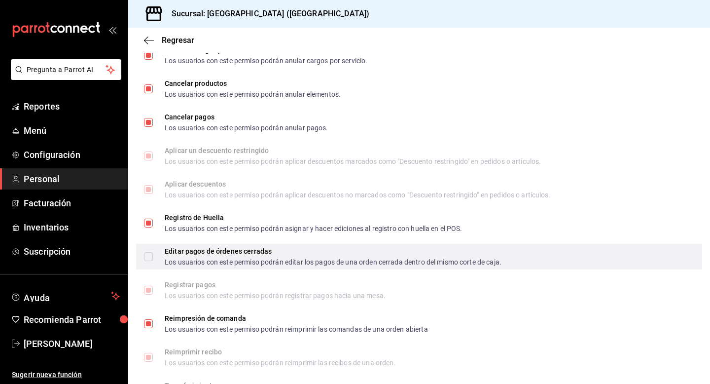
scroll to position [1095, 0]
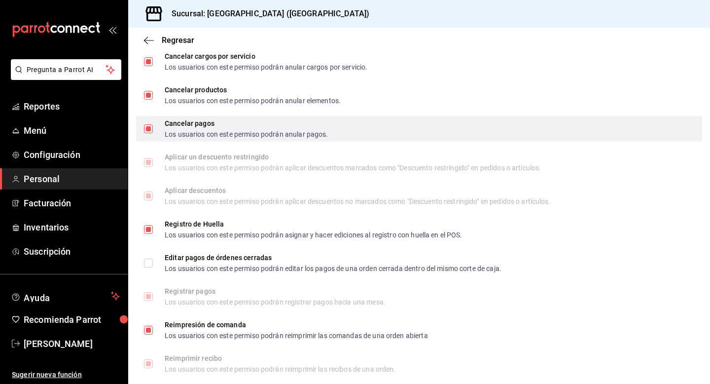
click at [147, 127] on input "Cancelar pagos Los usuarios con este permiso podrán anular pagos." at bounding box center [148, 128] width 9 height 9
checkbox input "false"
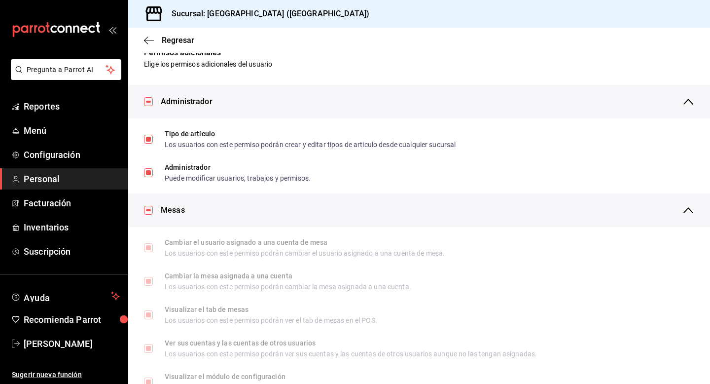
scroll to position [0, 0]
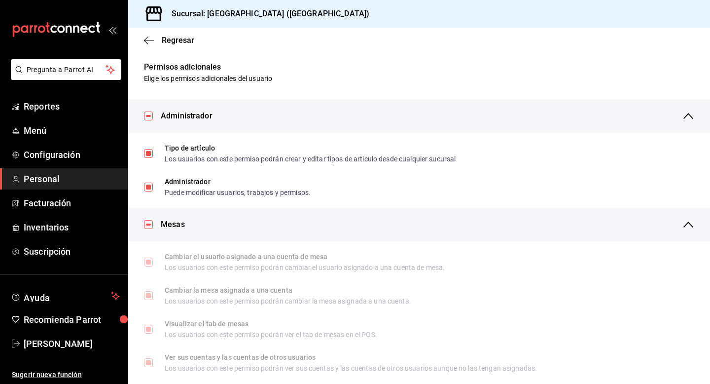
click at [557, 110] on div "Administrador" at bounding box center [428, 116] width 534 height 34
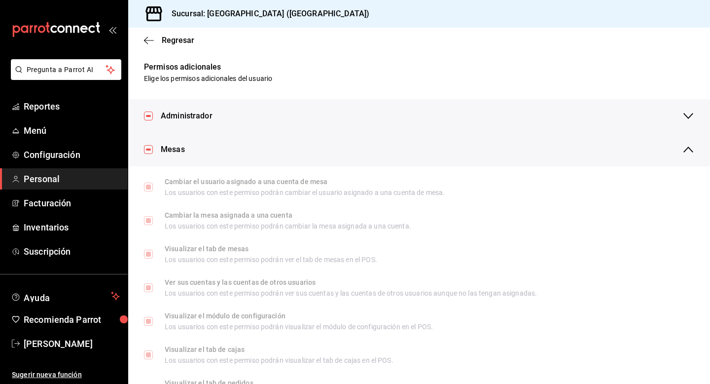
click at [554, 146] on div "Mesas" at bounding box center [428, 150] width 534 height 34
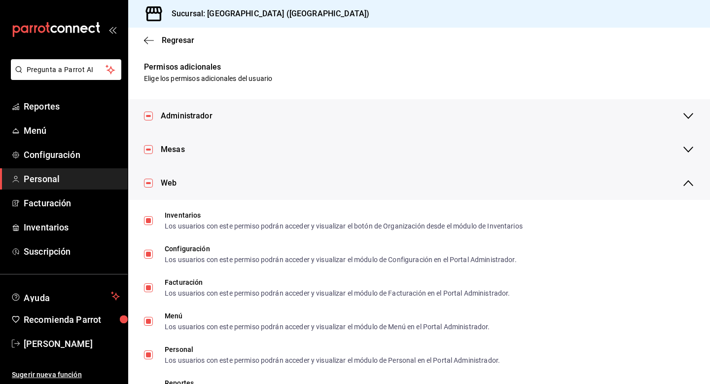
click at [547, 188] on div "Web" at bounding box center [428, 183] width 534 height 34
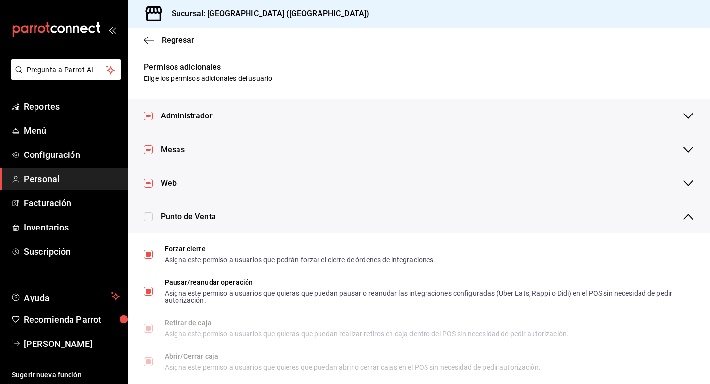
click at [564, 216] on div "Punto de Venta" at bounding box center [428, 217] width 534 height 34
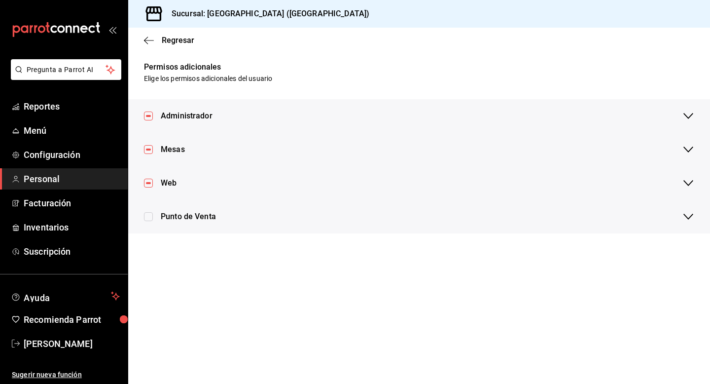
click at [697, 220] on div "Punto de Venta" at bounding box center [419, 217] width 582 height 34
click at [688, 219] on icon "button" at bounding box center [689, 217] width 10 height 6
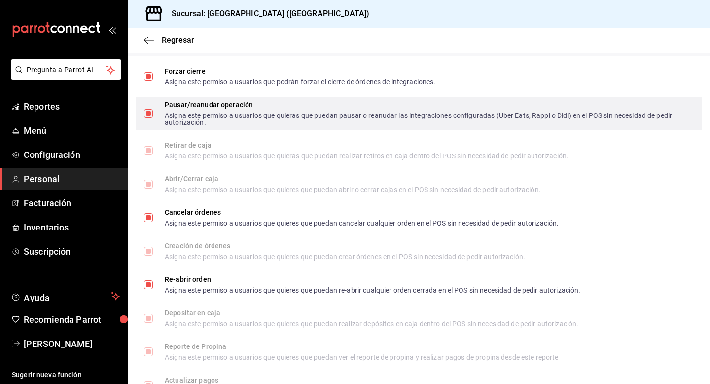
scroll to position [186, 0]
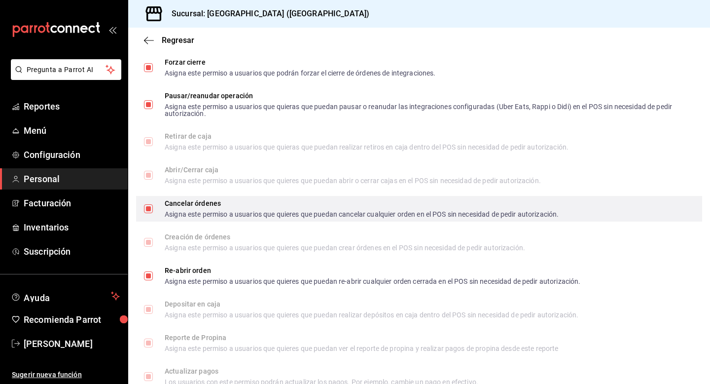
click at [150, 210] on input "Cancelar órdenes Asigna este permiso a usuarios que quieres que puedan cancelar…" at bounding box center [148, 208] width 9 height 9
checkbox input "false"
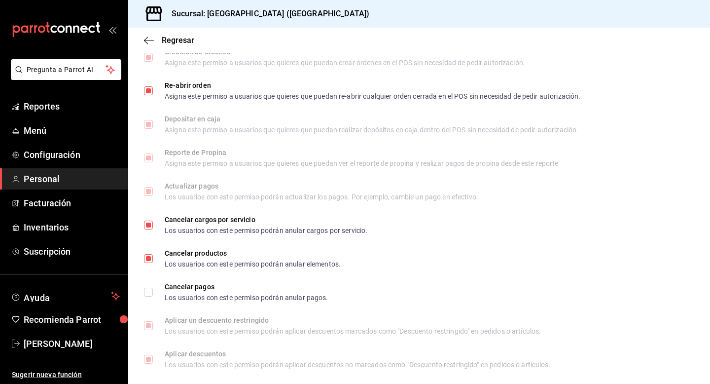
scroll to position [380, 0]
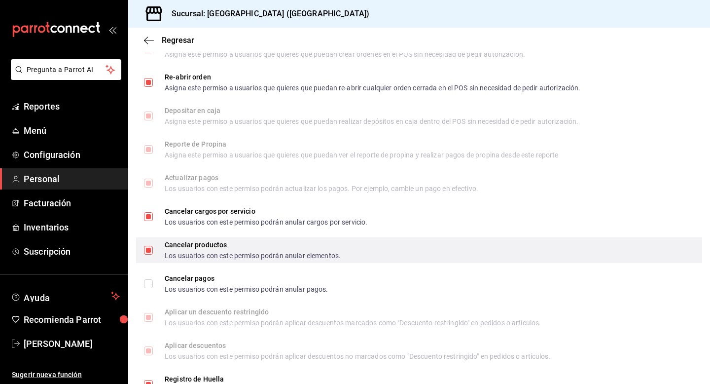
click at [147, 250] on input "Cancelar productos Los usuarios con este permiso podrán anular elementos." at bounding box center [148, 250] width 9 height 9
checkbox input "false"
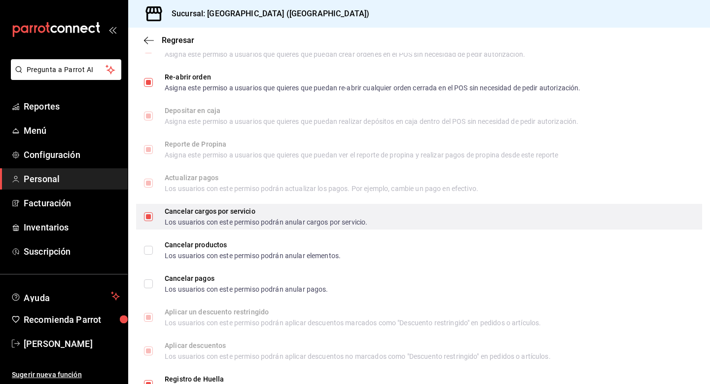
click at [151, 216] on input "Cancelar cargos por servicio Los usuarios con este permiso podrán anular cargos…" at bounding box center [148, 216] width 9 height 9
checkbox input "false"
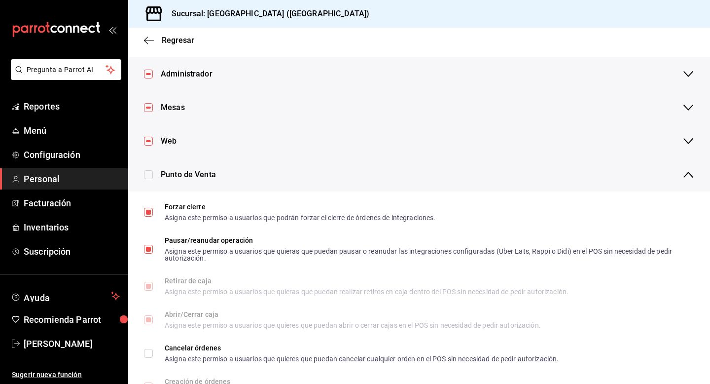
scroll to position [0, 0]
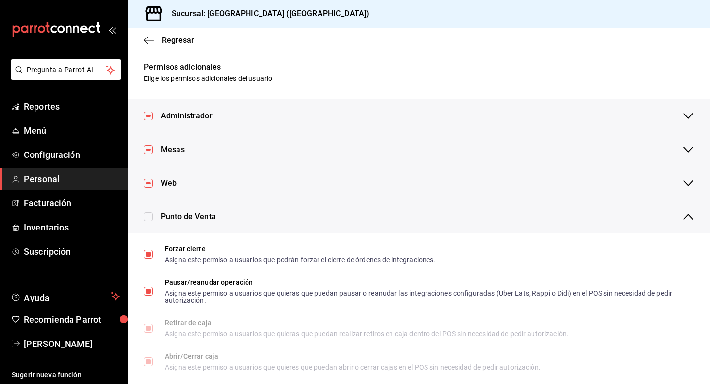
click at [690, 182] on icon "button" at bounding box center [689, 183] width 12 height 12
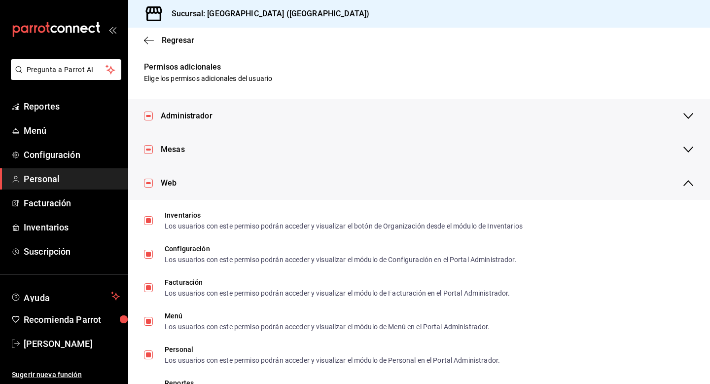
click at [672, 147] on div "Mesas" at bounding box center [428, 150] width 534 height 34
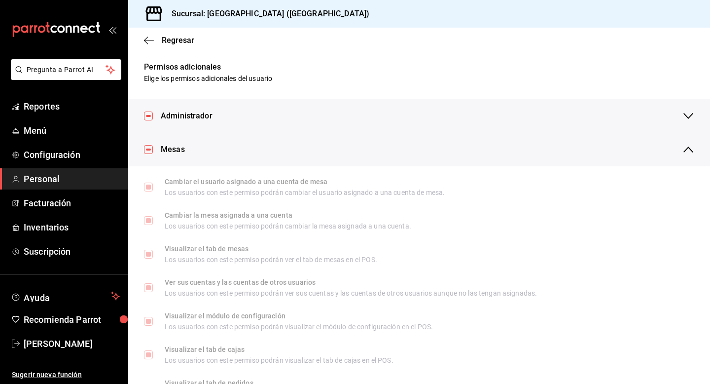
click at [674, 111] on div "Administrador" at bounding box center [428, 116] width 534 height 34
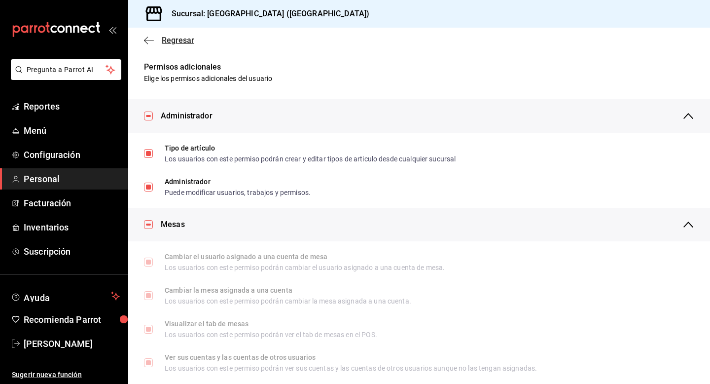
click at [173, 37] on span "Regresar" at bounding box center [178, 40] width 33 height 9
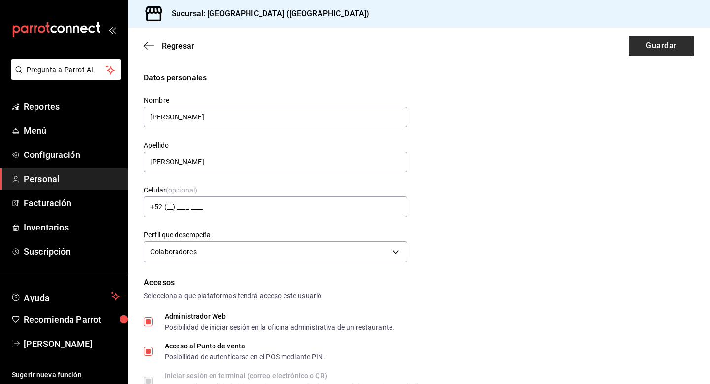
click at [660, 45] on button "Guardar" at bounding box center [662, 46] width 66 height 21
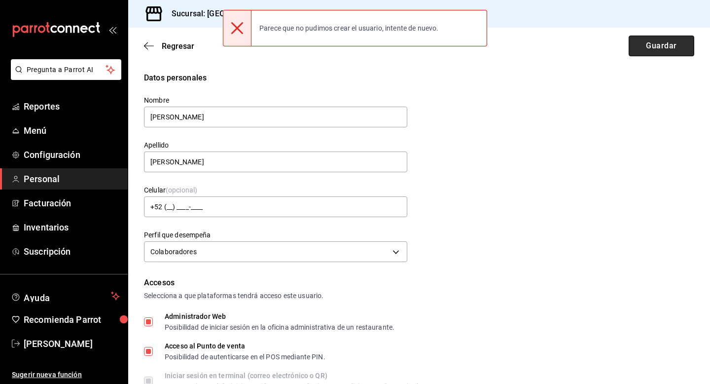
click at [660, 45] on button "Guardar" at bounding box center [662, 46] width 66 height 21
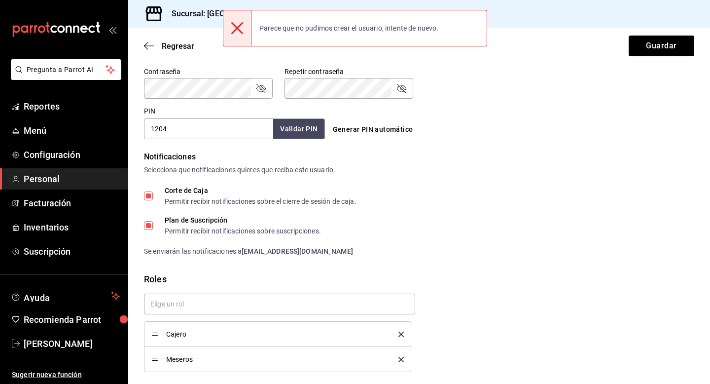
scroll to position [455, 0]
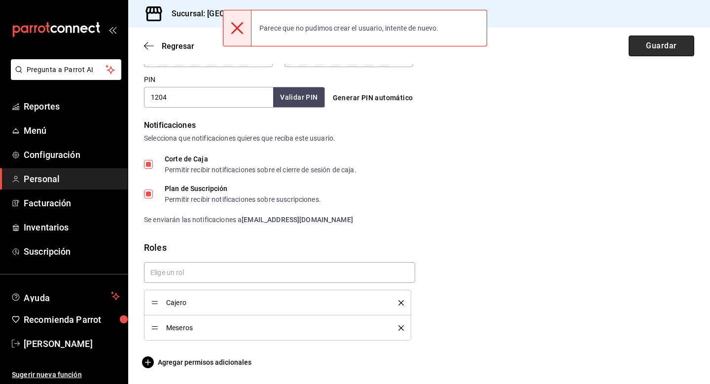
click at [664, 52] on button "Guardar" at bounding box center [662, 46] width 66 height 21
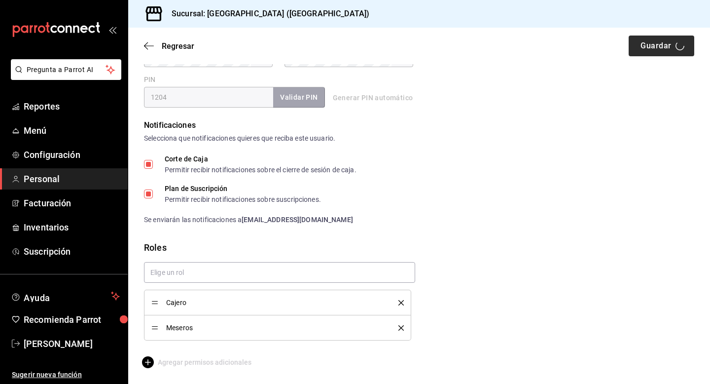
click at [664, 52] on div "Regresar Guardar" at bounding box center [419, 46] width 582 height 37
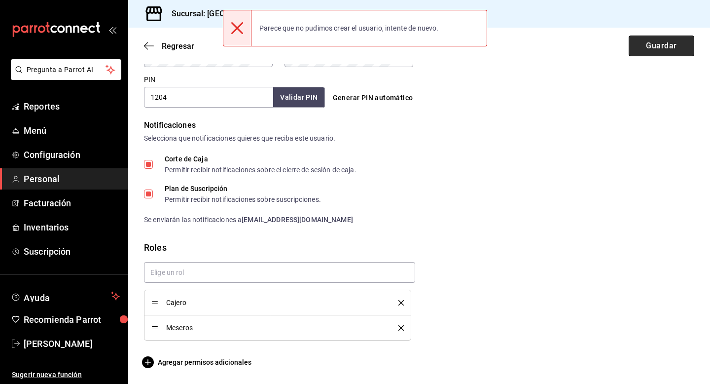
click at [664, 52] on button "Guardar" at bounding box center [662, 46] width 66 height 21
click at [74, 105] on span "Reportes" at bounding box center [72, 106] width 96 height 13
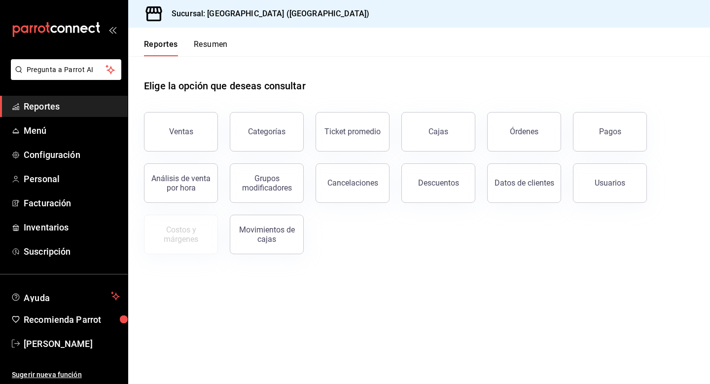
click at [451, 81] on div "Elige la opción que deseas consultar" at bounding box center [419, 78] width 551 height 44
click at [69, 139] on link "Menú" at bounding box center [64, 130] width 128 height 21
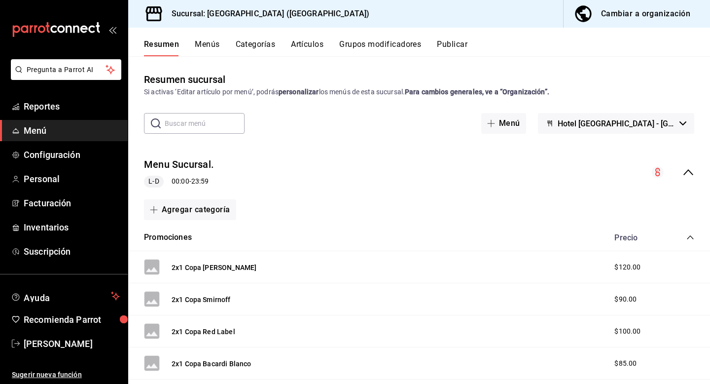
click at [208, 48] on button "Menús" at bounding box center [207, 47] width 25 height 17
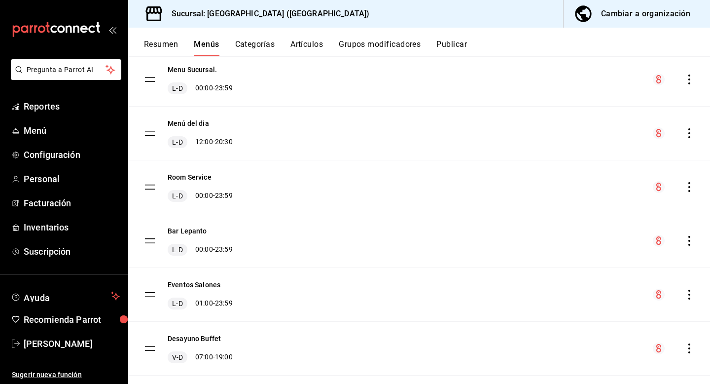
scroll to position [91, 0]
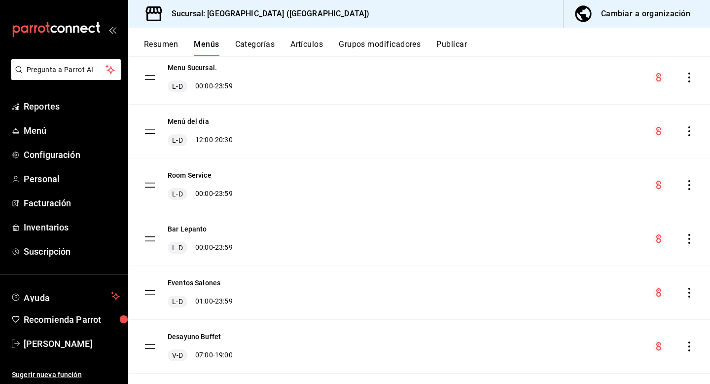
click at [336, 235] on div "Bar Lepanto L-D 00:00 - 23:59" at bounding box center [419, 238] width 582 height 53
click at [148, 240] on tbody "Menu Sucursal. L-D 00:00 - 23:59 Menú del dia L-D 12:00 - 20:30 Room Service L-…" at bounding box center [419, 320] width 582 height 538
click at [698, 235] on div "Bar Lepanto L-D 00:00 - 23:59" at bounding box center [419, 238] width 582 height 53
click at [689, 239] on icon "actions" at bounding box center [690, 239] width 2 height 10
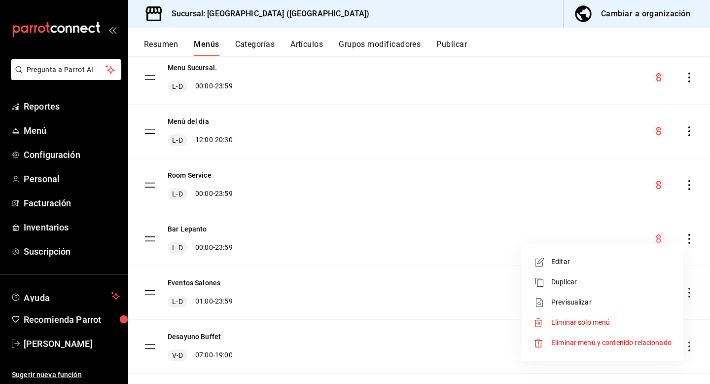
click at [545, 296] on icon at bounding box center [540, 302] width 12 height 12
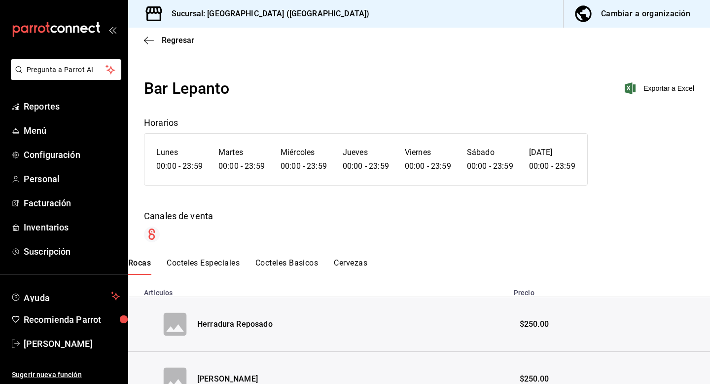
click at [208, 263] on button "Cocteles Especiales" at bounding box center [203, 266] width 73 height 17
click at [138, 263] on button "Rocas" at bounding box center [139, 266] width 23 height 17
click at [606, 17] on div "Cambiar a organización" at bounding box center [645, 14] width 89 height 14
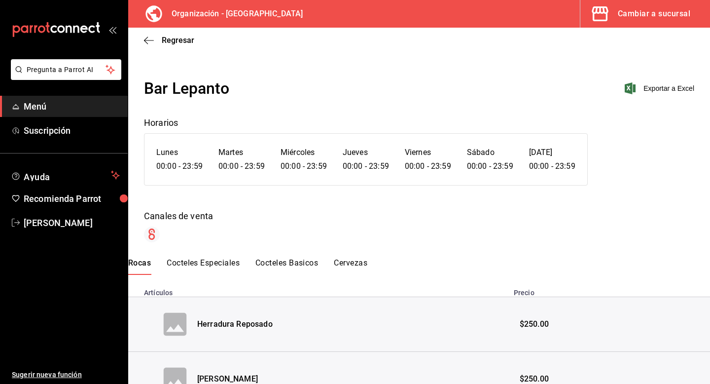
click at [45, 106] on span "Menú" at bounding box center [72, 106] width 96 height 13
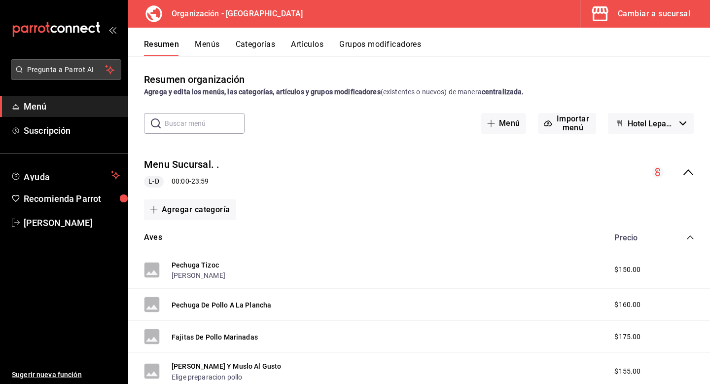
click at [61, 72] on span "Pregunta a Parrot AI" at bounding box center [66, 70] width 78 height 10
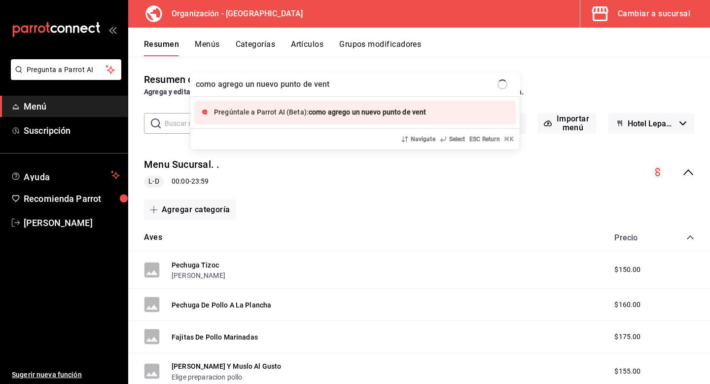
type input "como agrego un nuevo punto de venta"
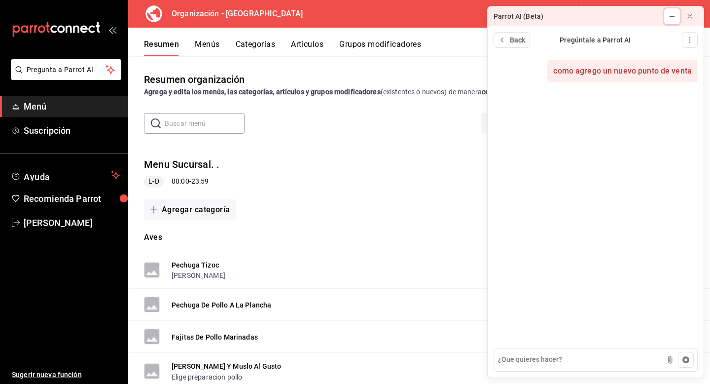
click at [673, 17] on icon at bounding box center [672, 16] width 8 height 8
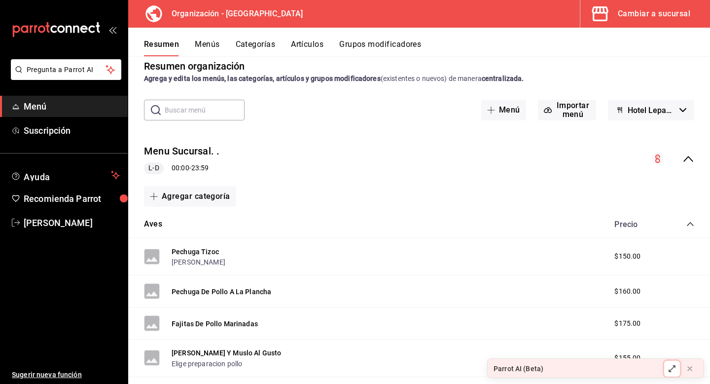
scroll to position [14, 0]
click at [653, 111] on span "Hotel Lepanto - Borrador" at bounding box center [652, 109] width 48 height 9
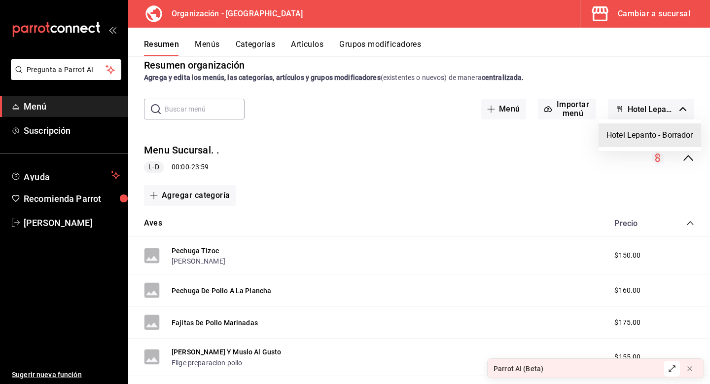
click at [373, 152] on div at bounding box center [355, 192] width 710 height 384
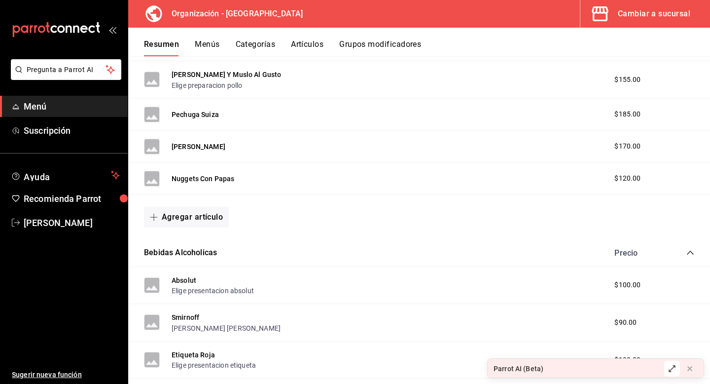
scroll to position [0, 0]
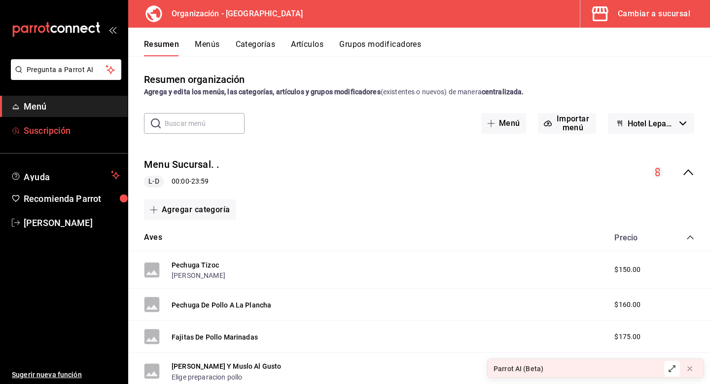
click at [47, 132] on span "Suscripción" at bounding box center [72, 130] width 96 height 13
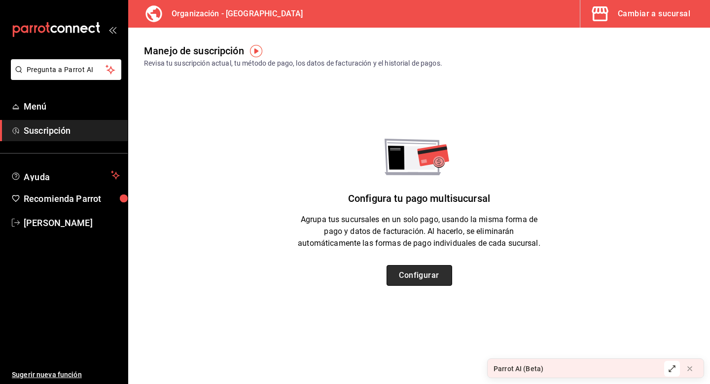
click at [442, 280] on button "Configurar" at bounding box center [420, 275] width 66 height 21
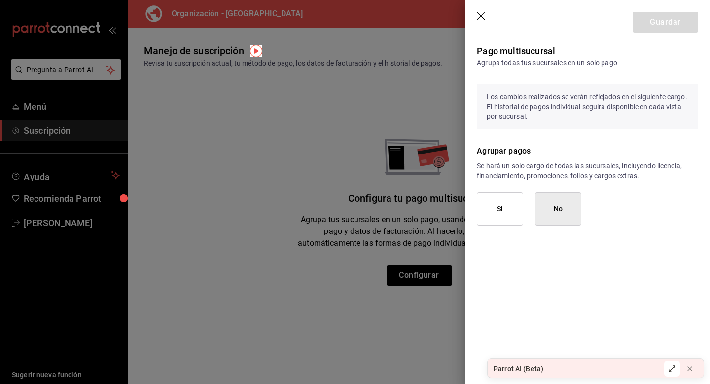
click at [496, 208] on button "Si" at bounding box center [500, 208] width 46 height 33
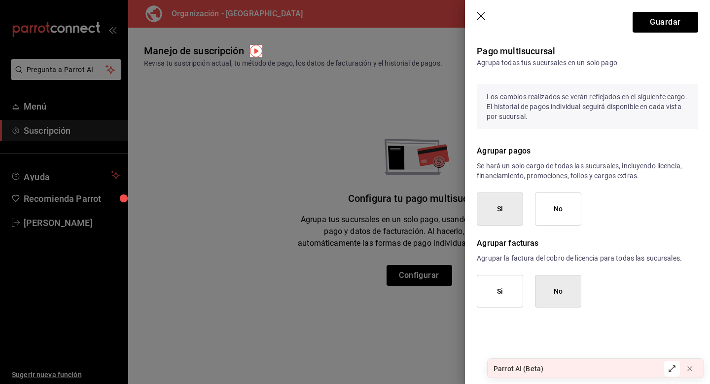
click at [566, 295] on button "No" at bounding box center [558, 291] width 46 height 33
click at [503, 293] on button "Si" at bounding box center [500, 291] width 46 height 33
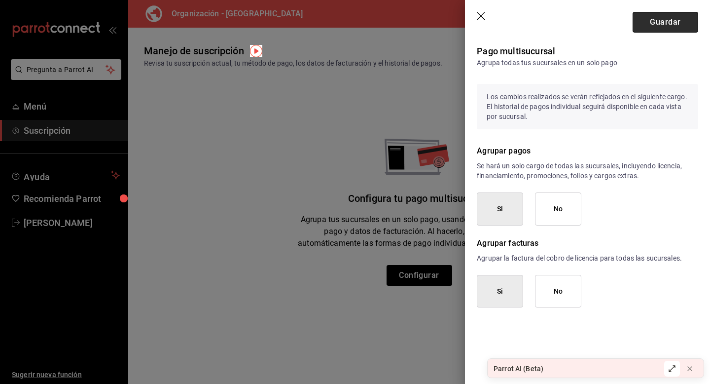
click at [662, 23] on button "Guardar" at bounding box center [666, 22] width 66 height 21
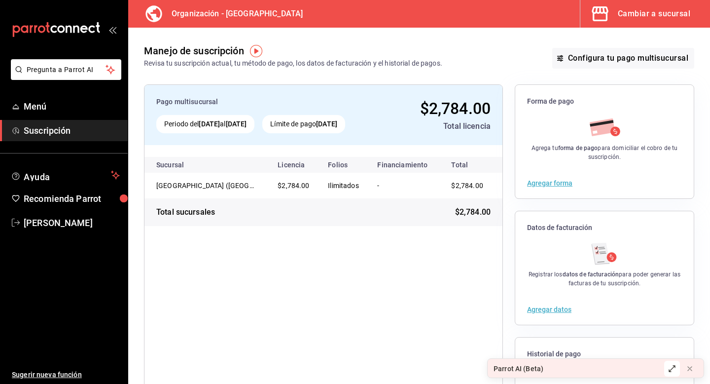
click at [228, 189] on div "[GEOGRAPHIC_DATA] ([GEOGRAPHIC_DATA])" at bounding box center [205, 186] width 99 height 10
click at [61, 113] on link "Menú" at bounding box center [64, 106] width 128 height 21
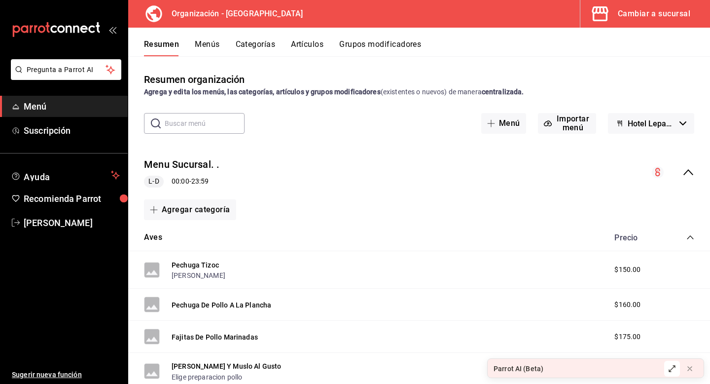
click at [688, 171] on icon "collapse-menu-row" at bounding box center [689, 172] width 10 height 6
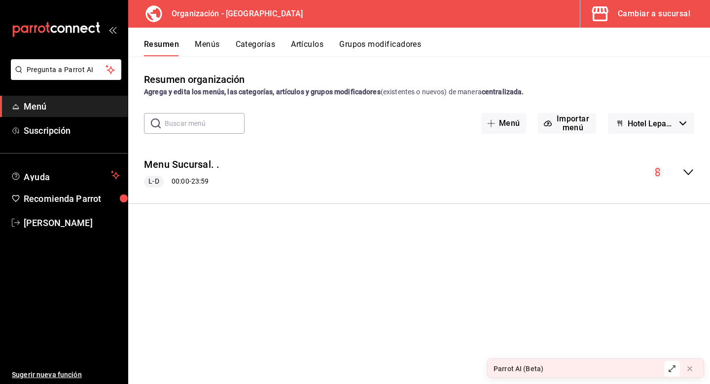
click at [206, 44] on button "Menús" at bounding box center [207, 47] width 25 height 17
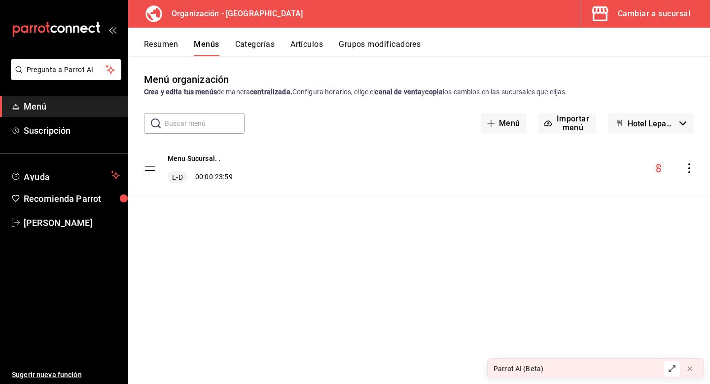
click at [147, 168] on tbody "Menu Sucursal. . L-D 00:00 - 23:59" at bounding box center [419, 169] width 582 height 54
click at [692, 166] on icon "actions" at bounding box center [690, 168] width 10 height 10
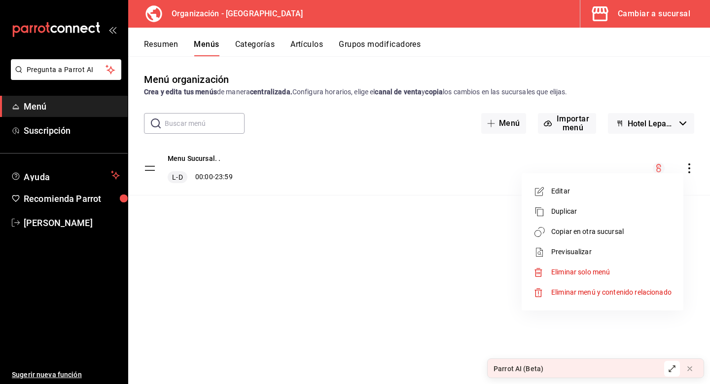
click at [597, 248] on span "Previsualizar" at bounding box center [612, 252] width 120 height 10
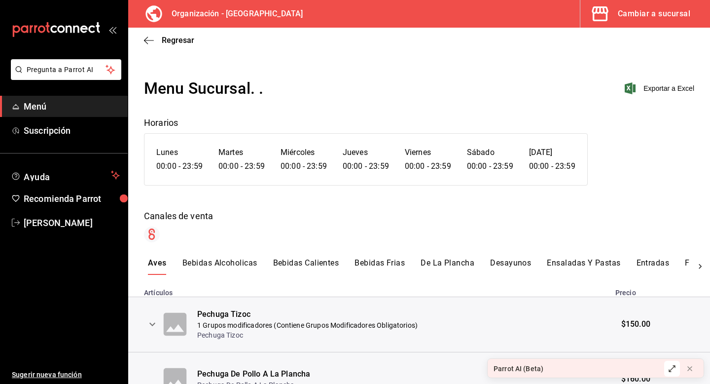
click at [226, 264] on button "Bebidas Alcoholicas" at bounding box center [220, 266] width 75 height 17
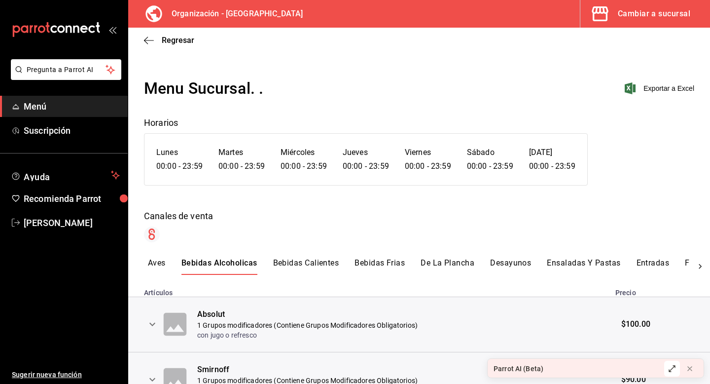
click at [324, 264] on button "Bebidas Calientes" at bounding box center [306, 266] width 66 height 17
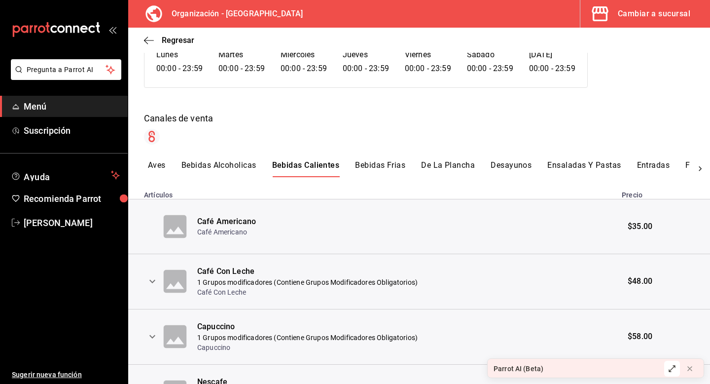
scroll to position [97, 0]
click at [389, 163] on button "Bebidas Frias" at bounding box center [380, 169] width 50 height 17
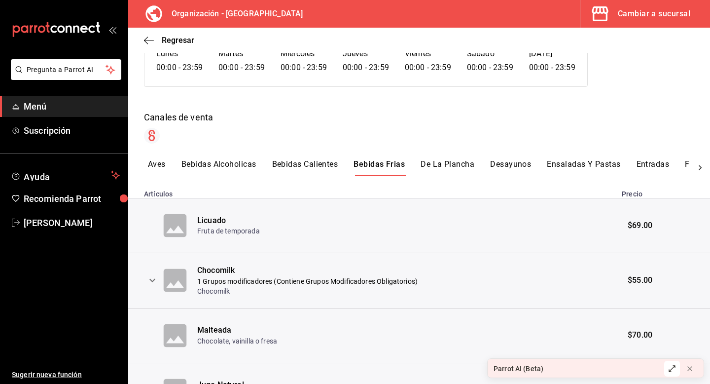
scroll to position [76, 0]
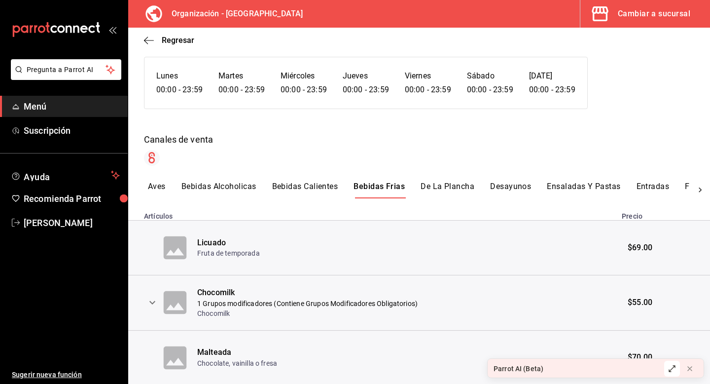
click at [229, 187] on button "Bebidas Alcoholicas" at bounding box center [219, 190] width 75 height 17
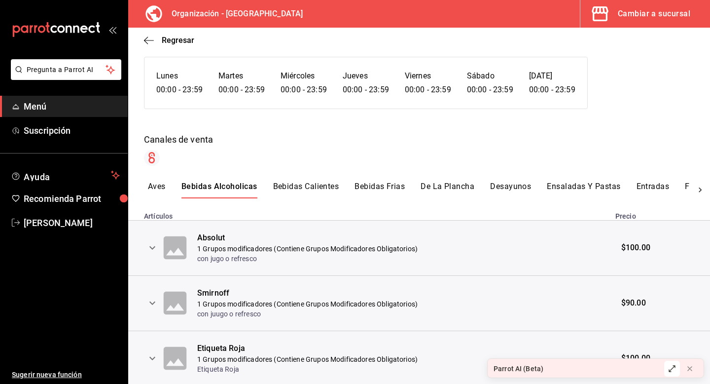
click at [701, 191] on icon at bounding box center [700, 189] width 3 height 5
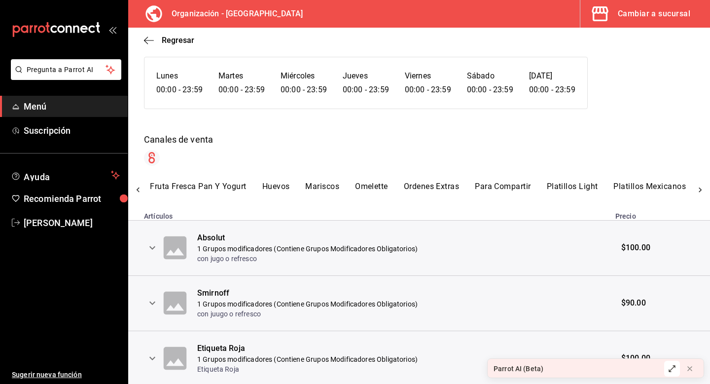
scroll to position [0, 535]
click at [701, 191] on icon at bounding box center [700, 189] width 3 height 5
click at [139, 188] on icon at bounding box center [138, 190] width 10 height 10
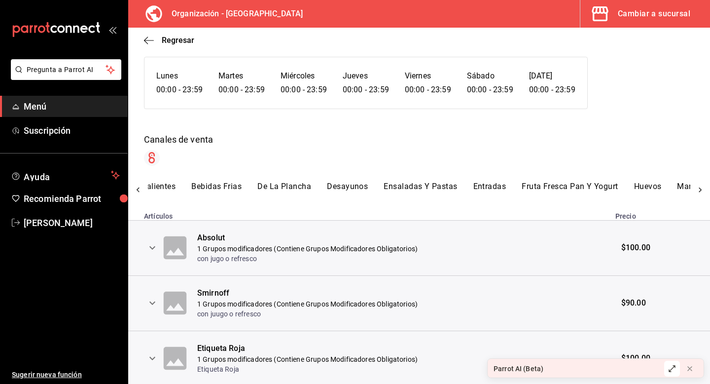
click at [57, 105] on span "Menú" at bounding box center [72, 106] width 96 height 13
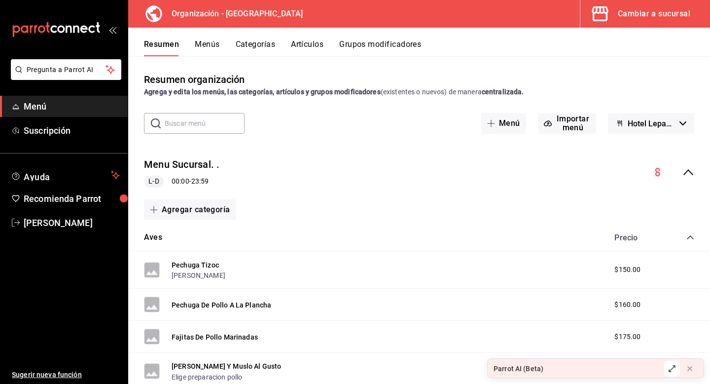
click at [211, 45] on button "Menús" at bounding box center [207, 47] width 25 height 17
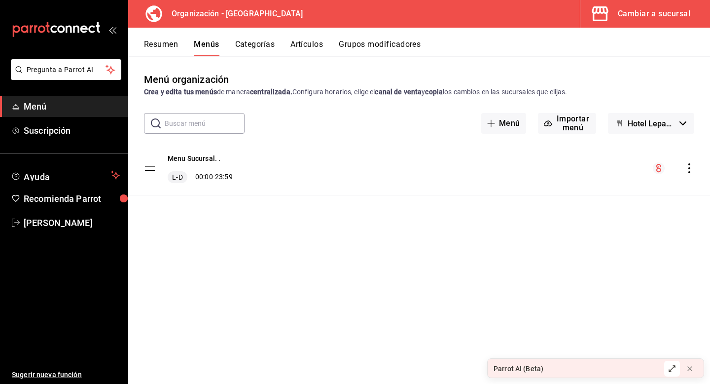
click at [252, 40] on button "Categorías" at bounding box center [255, 47] width 40 height 17
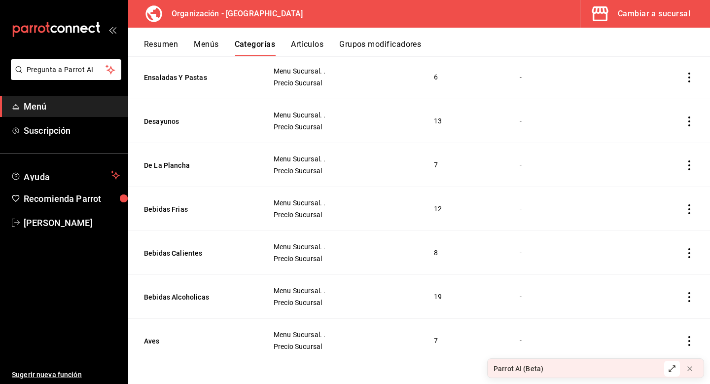
scroll to position [586, 0]
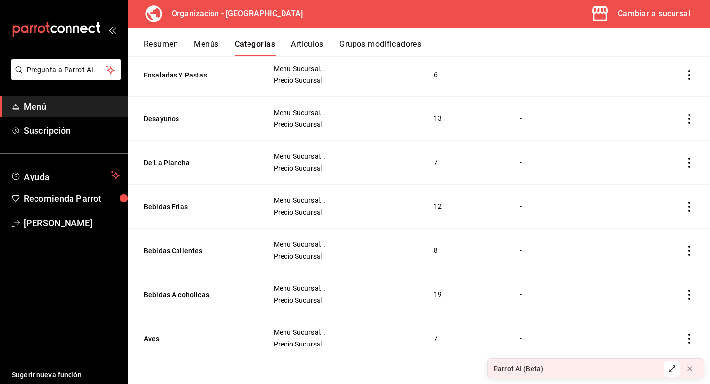
click at [689, 294] on icon "actions" at bounding box center [690, 295] width 2 height 10
click at [660, 314] on span "Editar" at bounding box center [660, 317] width 26 height 10
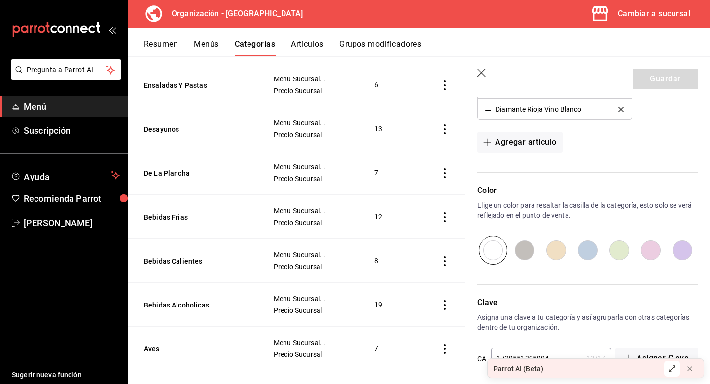
scroll to position [679, 0]
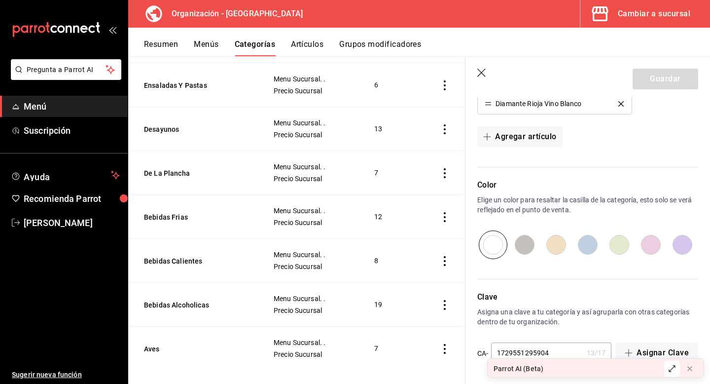
click at [481, 71] on icon "button" at bounding box center [483, 74] width 10 height 10
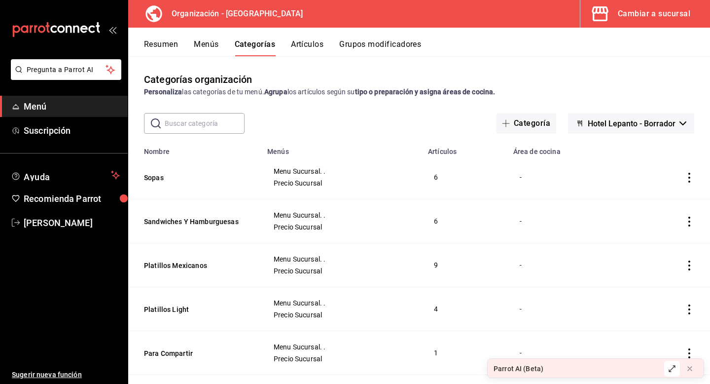
click at [162, 41] on button "Resumen" at bounding box center [161, 47] width 34 height 17
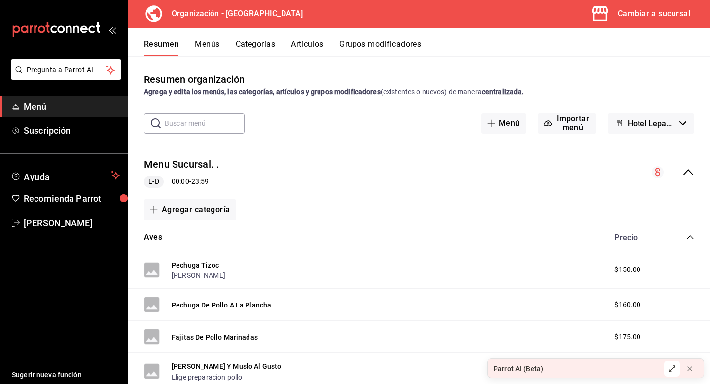
click at [652, 10] on div "Cambiar a sucursal" at bounding box center [654, 14] width 73 height 14
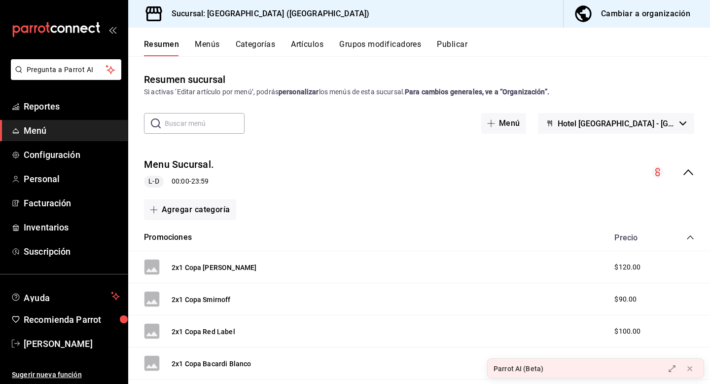
click at [207, 41] on button "Menús" at bounding box center [207, 47] width 25 height 17
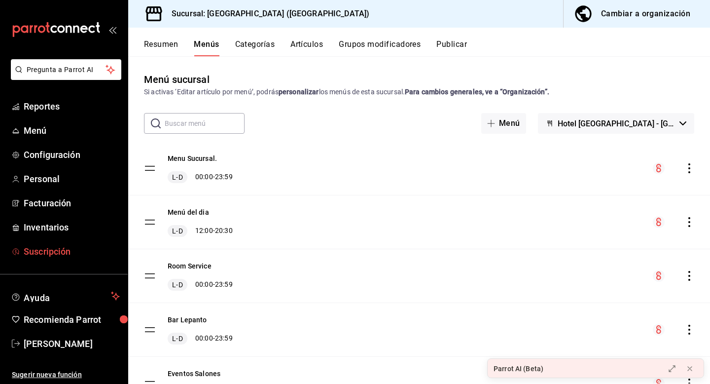
click at [53, 249] on span "Suscripción" at bounding box center [72, 251] width 96 height 13
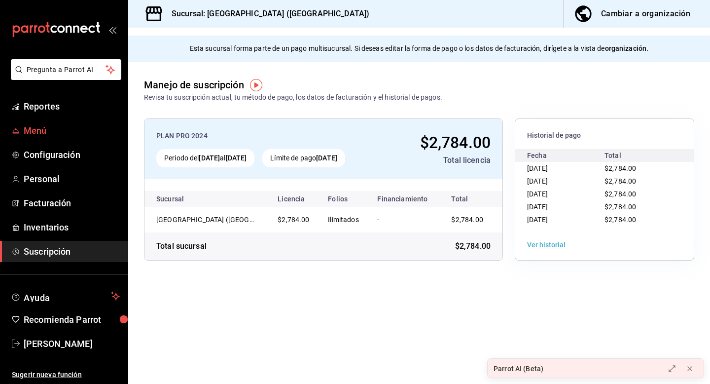
click at [47, 125] on span "Menú" at bounding box center [72, 130] width 96 height 13
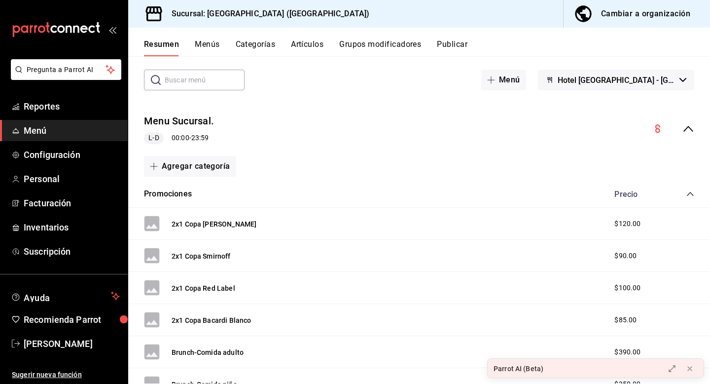
scroll to position [43, 0]
click at [644, 8] on div "Cambiar a organización" at bounding box center [645, 14] width 89 height 14
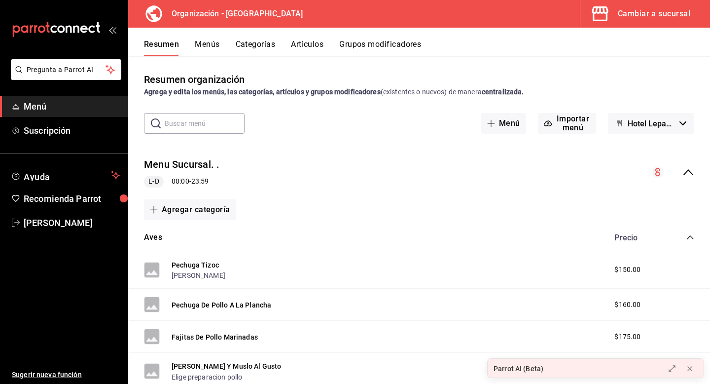
click at [687, 123] on button "Hotel Lepanto - Borrador" at bounding box center [651, 123] width 86 height 21
click at [359, 120] on div at bounding box center [355, 192] width 710 height 384
click at [659, 10] on div "Cambiar a sucursal" at bounding box center [654, 14] width 73 height 14
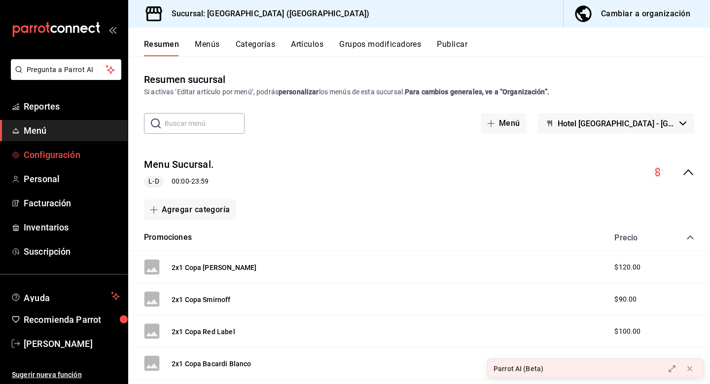
click at [84, 148] on span "Configuración" at bounding box center [72, 154] width 96 height 13
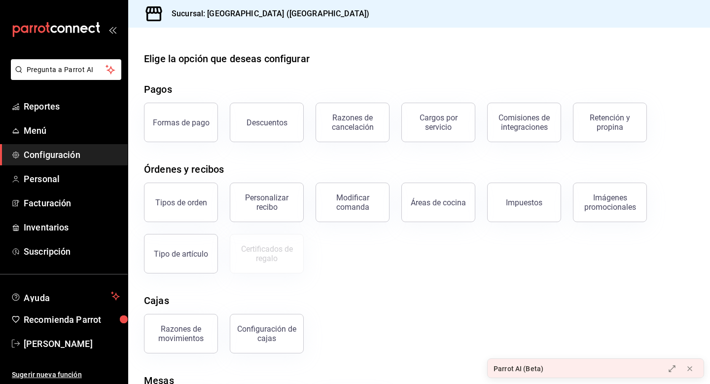
scroll to position [65, 0]
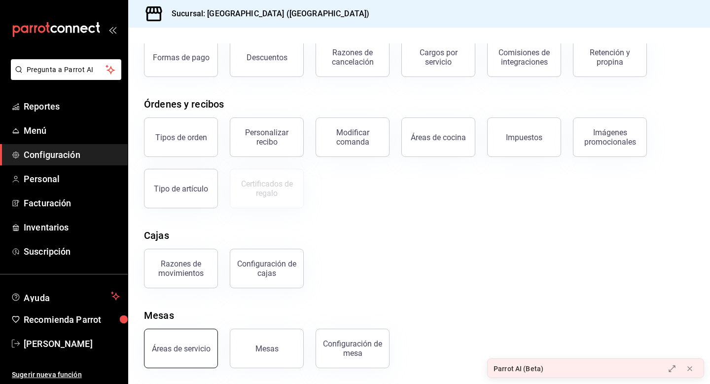
click at [178, 341] on button "Áreas de servicio" at bounding box center [181, 348] width 74 height 39
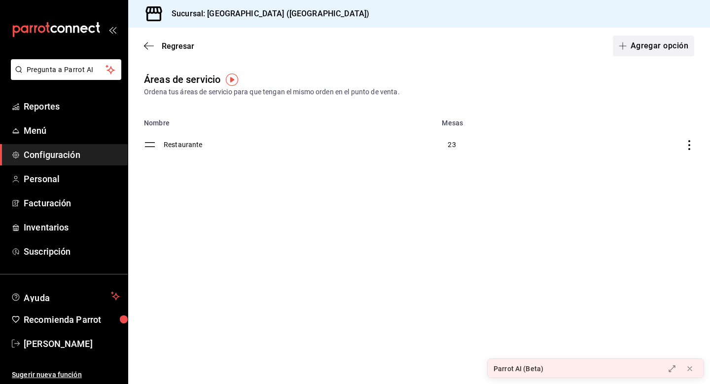
click at [621, 52] on button "Agregar opción" at bounding box center [653, 46] width 81 height 21
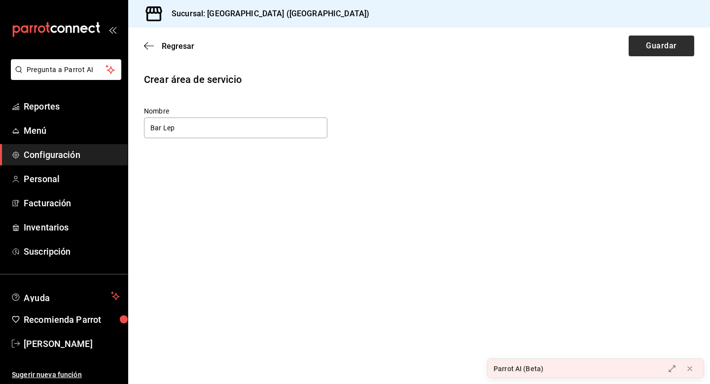
type input "Bar Lep"
click at [646, 39] on button "Guardar" at bounding box center [662, 46] width 66 height 21
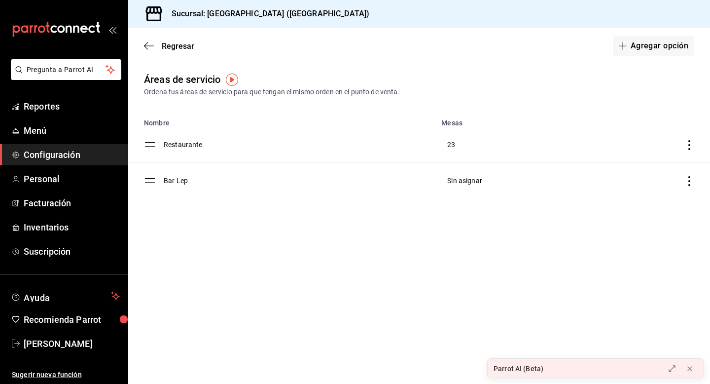
click at [689, 177] on icon "discountsTable" at bounding box center [690, 181] width 2 height 10
click at [339, 173] on div at bounding box center [355, 192] width 710 height 384
click at [172, 180] on td "Bar Lep" at bounding box center [300, 181] width 272 height 36
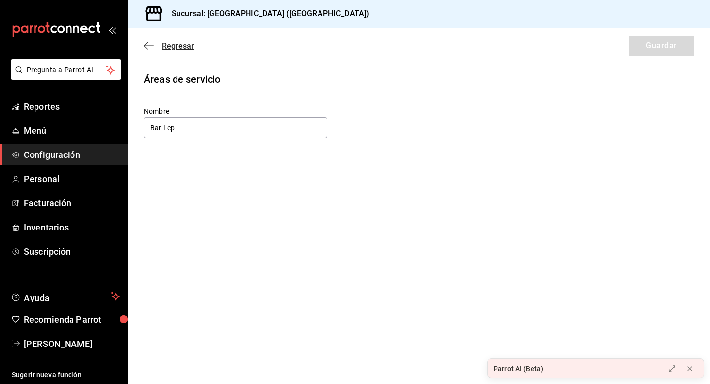
click at [172, 48] on span "Regresar" at bounding box center [178, 45] width 33 height 9
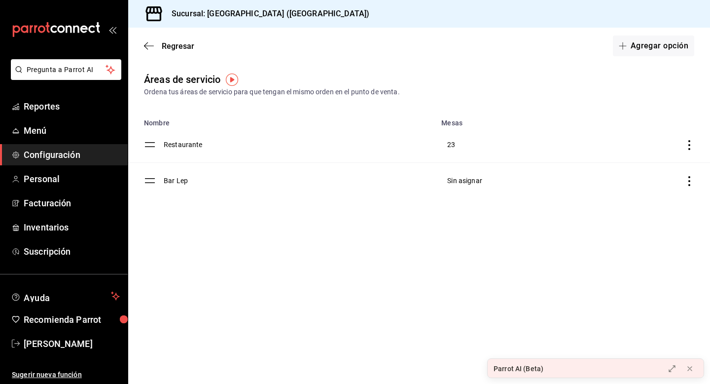
click at [68, 155] on span "Configuración" at bounding box center [72, 154] width 96 height 13
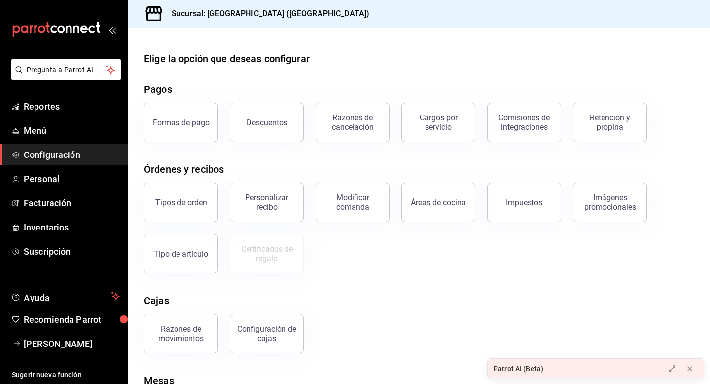
scroll to position [65, 0]
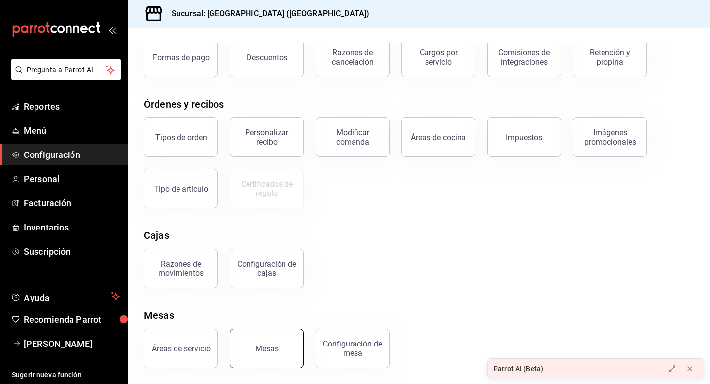
click at [272, 338] on button "Mesas" at bounding box center [267, 348] width 74 height 39
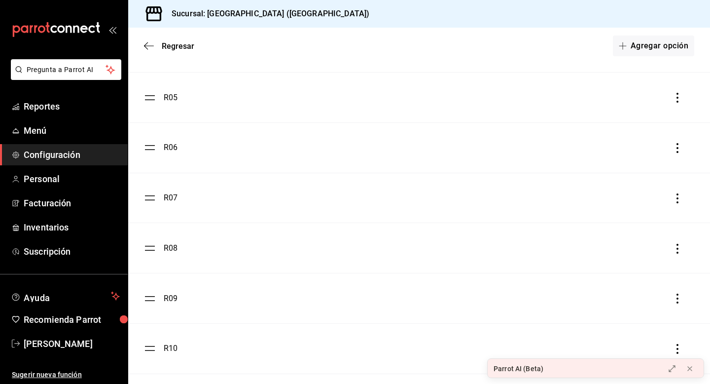
scroll to position [79, 0]
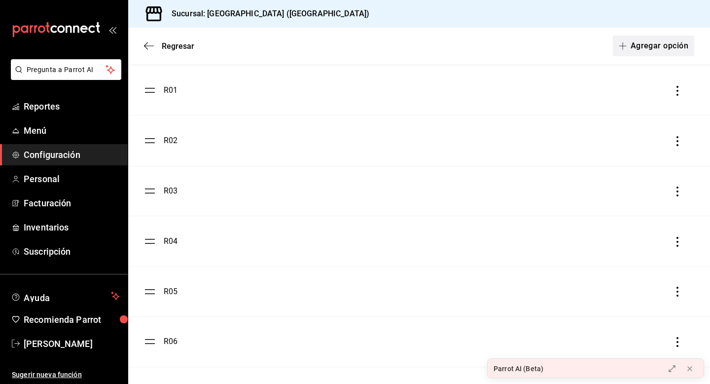
click at [657, 49] on button "Agregar opción" at bounding box center [653, 46] width 81 height 21
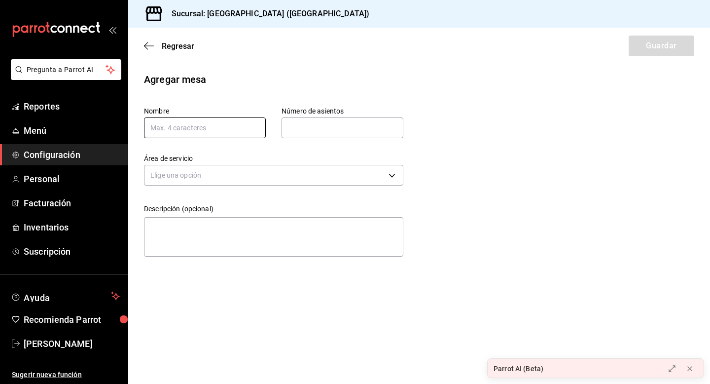
click at [244, 134] on input "text" at bounding box center [205, 127] width 122 height 21
type input "M"
type input "P"
type input "P1"
click at [366, 131] on input "text" at bounding box center [343, 128] width 122 height 20
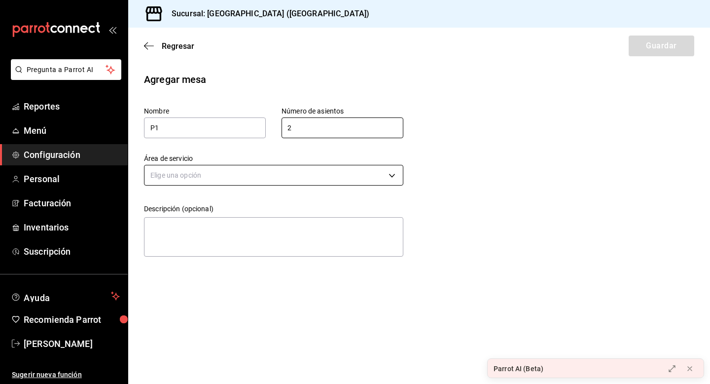
type input "2"
click at [306, 181] on body "Pregunta a Parrot AI Reportes Menú Configuración Personal Facturación Inventari…" at bounding box center [355, 192] width 710 height 384
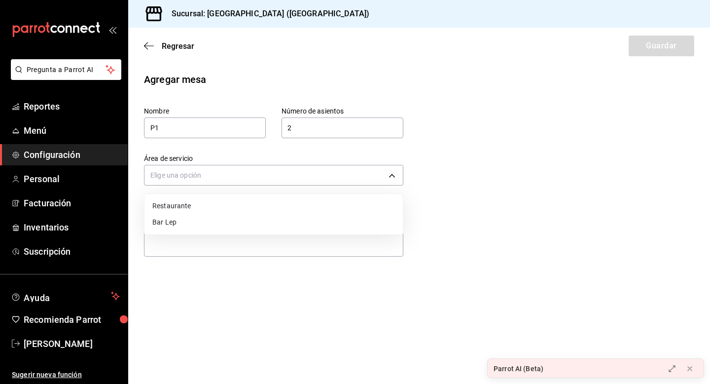
click at [260, 221] on li "Bar Lep" at bounding box center [274, 222] width 259 height 16
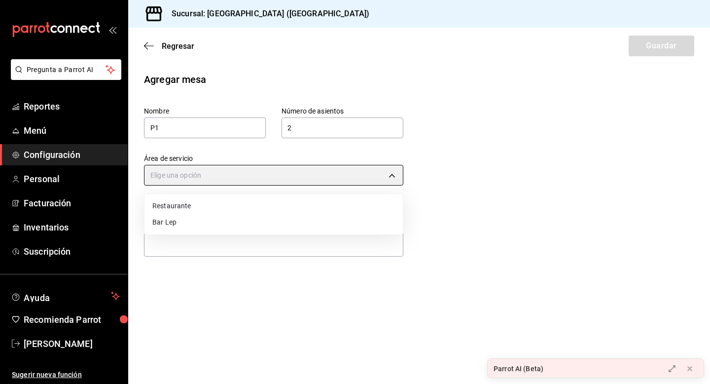
type input "decbcd3e-387c-4280-b5f9-f05966fe30e2"
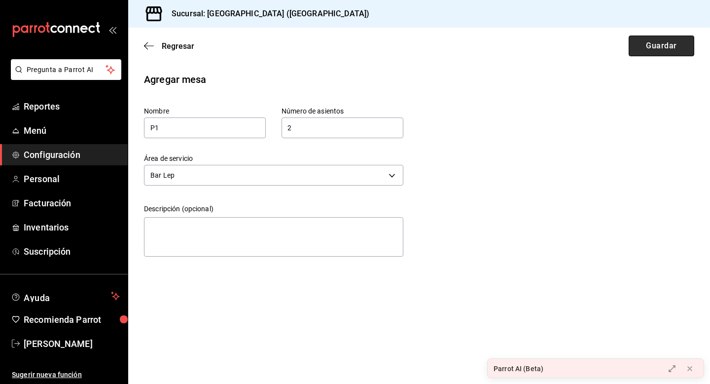
click at [661, 45] on button "Guardar" at bounding box center [662, 46] width 66 height 21
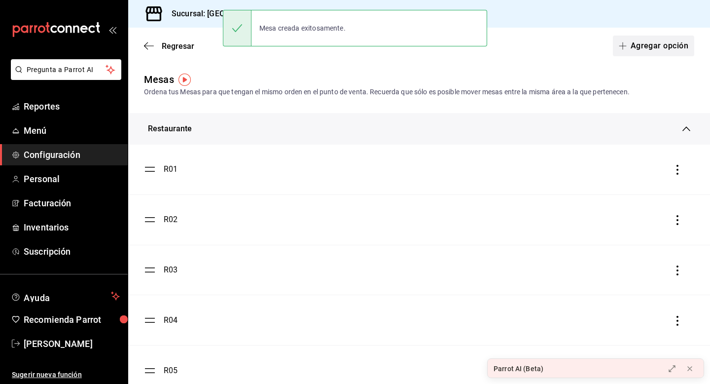
click at [624, 45] on icon "button" at bounding box center [623, 46] width 8 height 8
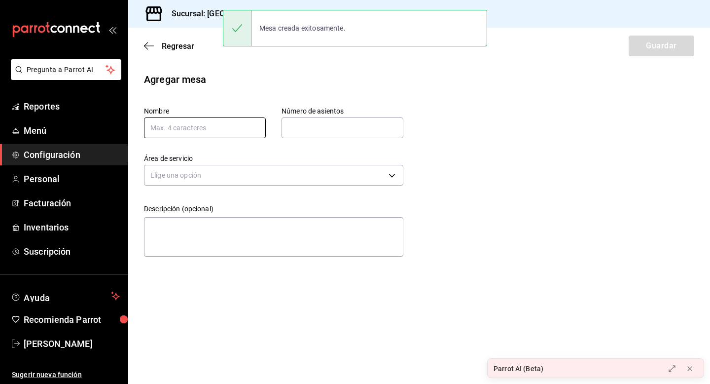
click at [205, 131] on input "text" at bounding box center [205, 127] width 122 height 21
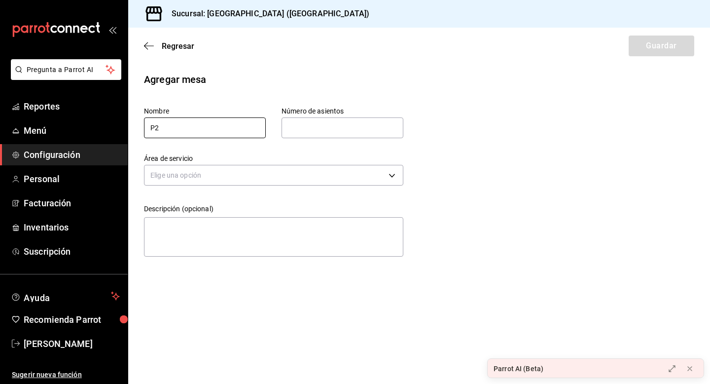
type input "P2"
click at [348, 126] on input "text" at bounding box center [343, 128] width 122 height 20
type input "2"
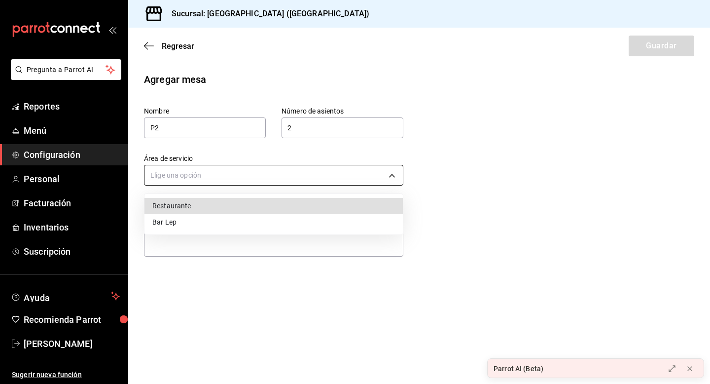
click at [341, 174] on body "Pregunta a Parrot AI Reportes Menú Configuración Personal Facturación Inventari…" at bounding box center [355, 192] width 710 height 384
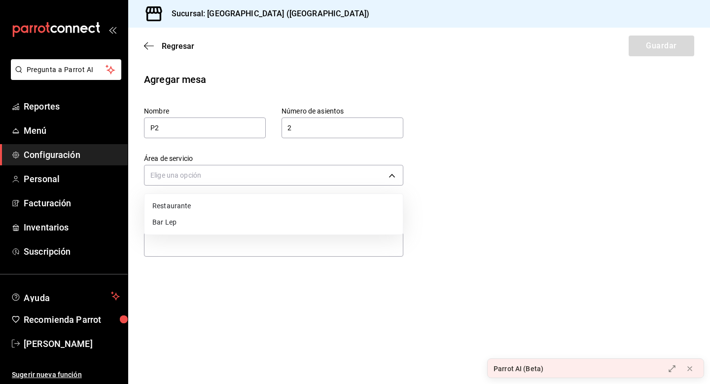
click at [289, 221] on li "Bar Lep" at bounding box center [274, 222] width 259 height 16
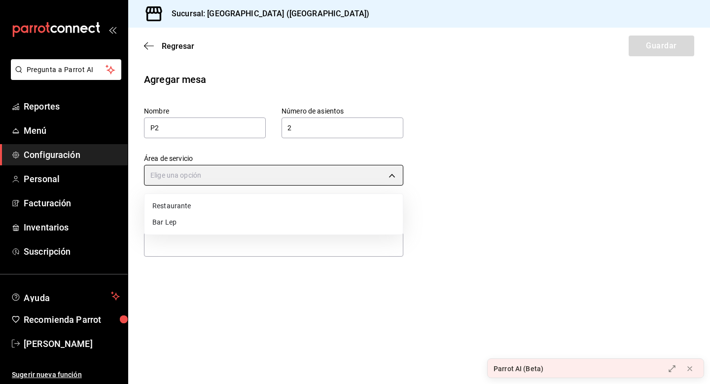
type input "decbcd3e-387c-4280-b5f9-f05966fe30e2"
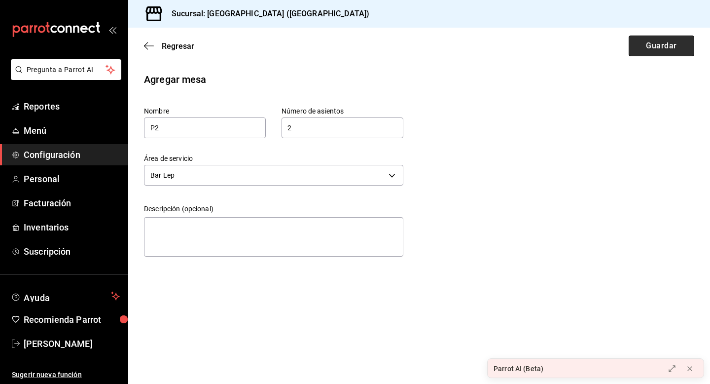
click at [649, 48] on button "Guardar" at bounding box center [662, 46] width 66 height 21
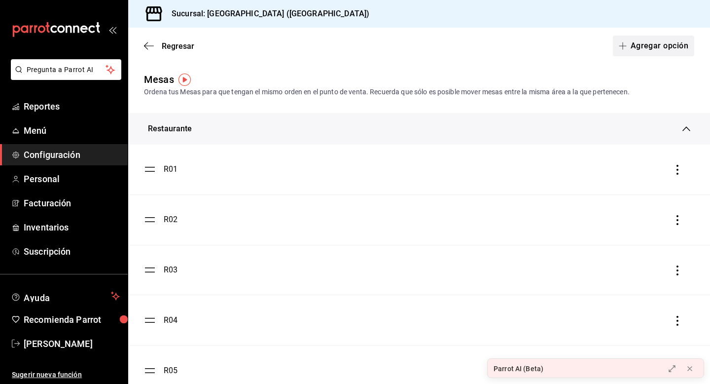
click at [660, 51] on button "Agregar opción" at bounding box center [653, 46] width 81 height 21
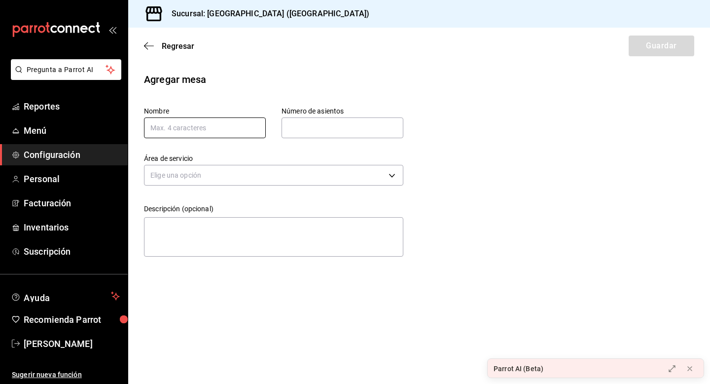
click at [194, 126] on input "text" at bounding box center [205, 127] width 122 height 21
type input "P3"
type input "2"
click at [177, 180] on body "Pregunta a Parrot AI Reportes Menú Configuración Personal Facturación Inventari…" at bounding box center [355, 192] width 710 height 384
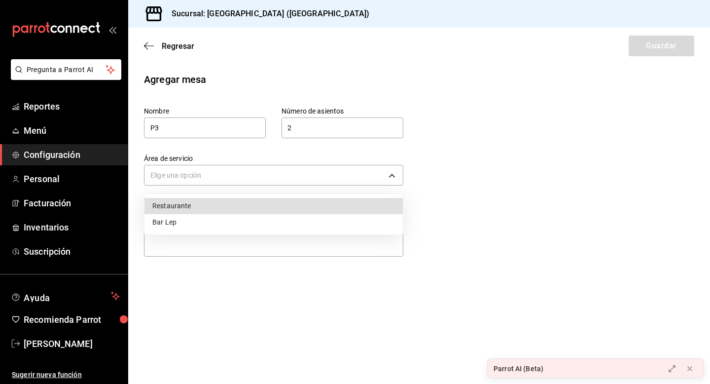
click at [173, 221] on li "Bar Lep" at bounding box center [274, 222] width 259 height 16
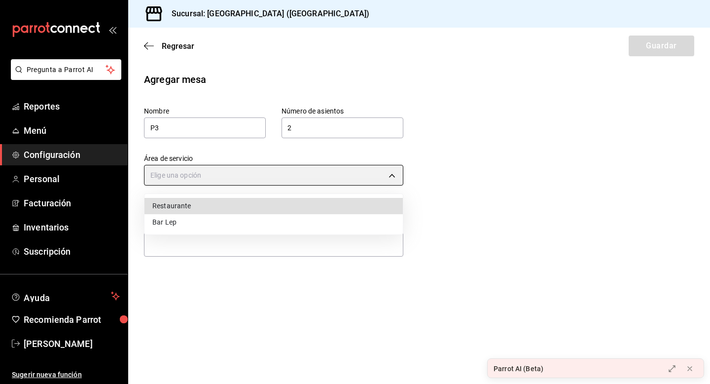
type input "decbcd3e-387c-4280-b5f9-f05966fe30e2"
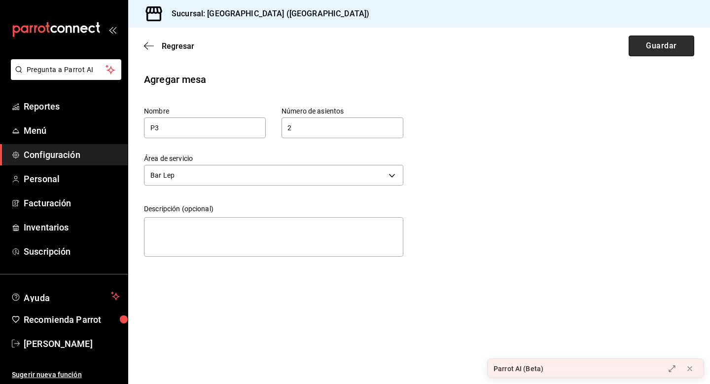
click at [653, 43] on button "Guardar" at bounding box center [662, 46] width 66 height 21
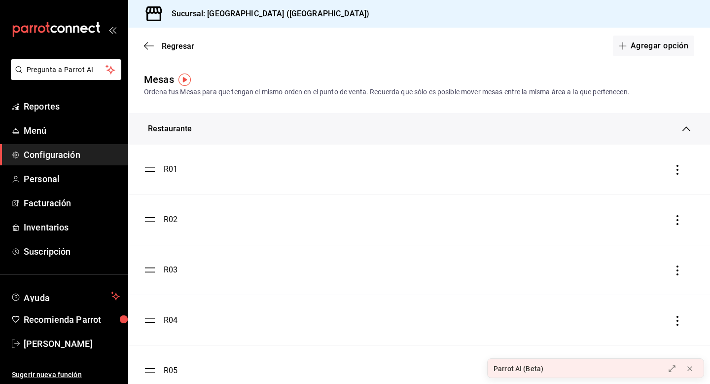
click at [653, 43] on button "Agregar opción" at bounding box center [653, 46] width 81 height 21
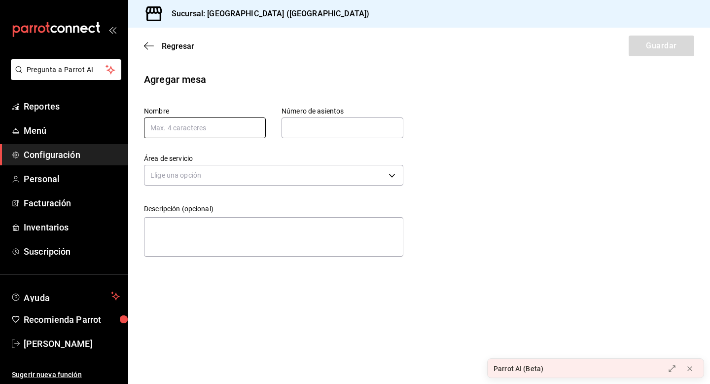
click at [206, 127] on input "text" at bounding box center [205, 127] width 122 height 21
type input "P4"
click at [311, 133] on input "text" at bounding box center [343, 128] width 122 height 20
type input "2"
click at [246, 173] on body "Pregunta a Parrot AI Reportes Menú Configuración Personal Facturación Inventari…" at bounding box center [355, 192] width 710 height 384
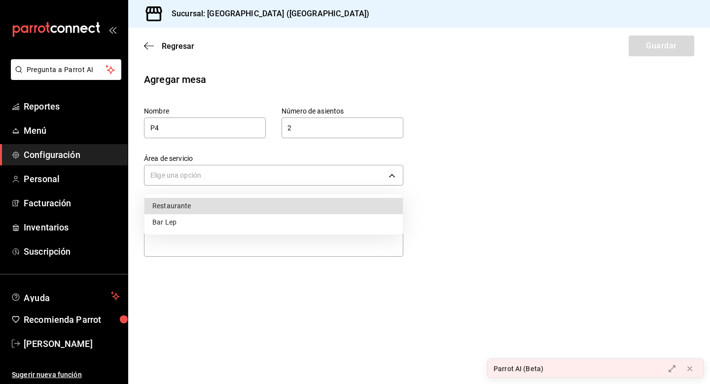
click at [191, 217] on li "Bar Lep" at bounding box center [274, 222] width 259 height 16
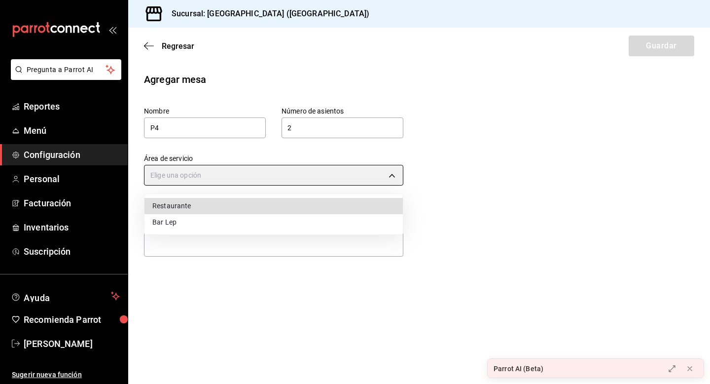
type input "decbcd3e-387c-4280-b5f9-f05966fe30e2"
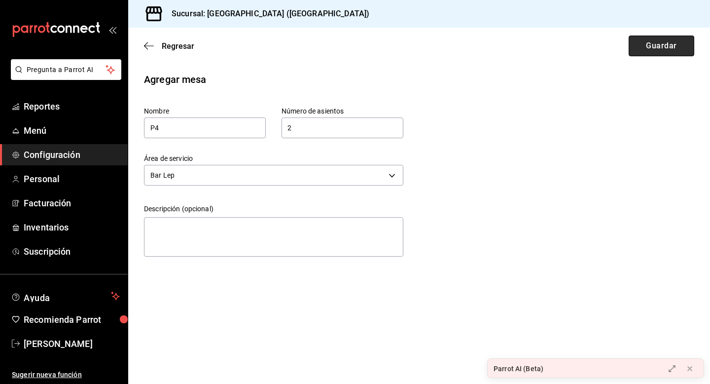
click at [652, 49] on button "Guardar" at bounding box center [662, 46] width 66 height 21
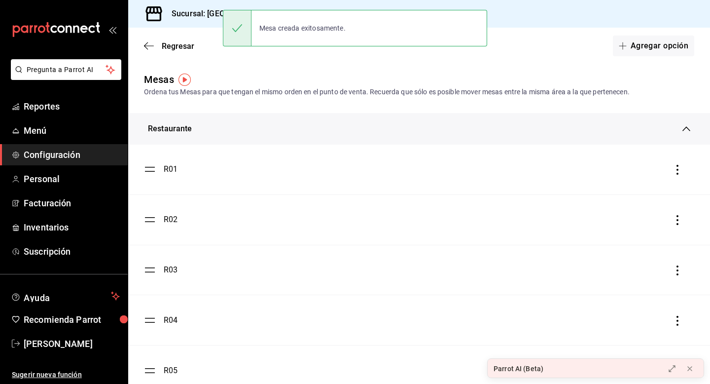
click at [652, 49] on button "Agregar opción" at bounding box center [653, 46] width 81 height 21
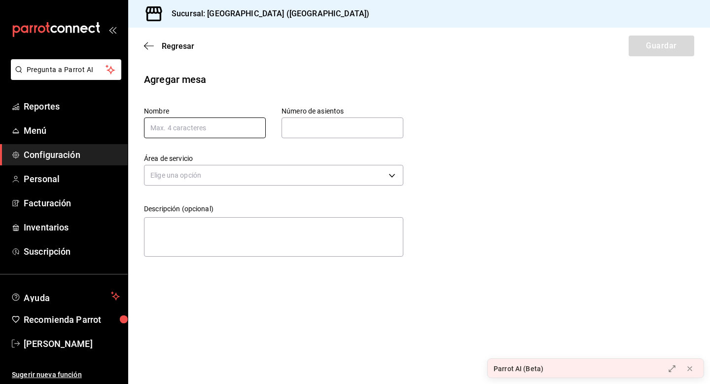
click at [190, 123] on input "text" at bounding box center [205, 127] width 122 height 21
type input "P5"
click at [291, 123] on input "text" at bounding box center [343, 128] width 122 height 20
type input "2"
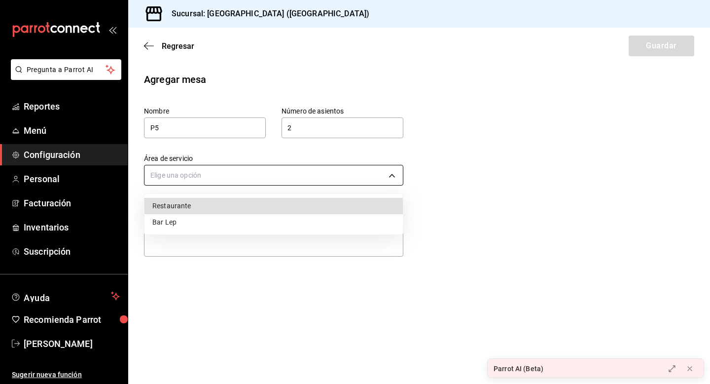
click at [259, 176] on body "Pregunta a Parrot AI Reportes Menú Configuración Personal Facturación Inventari…" at bounding box center [355, 192] width 710 height 384
click at [226, 220] on li "Bar Lep" at bounding box center [274, 222] width 259 height 16
type input "decbcd3e-387c-4280-b5f9-f05966fe30e2"
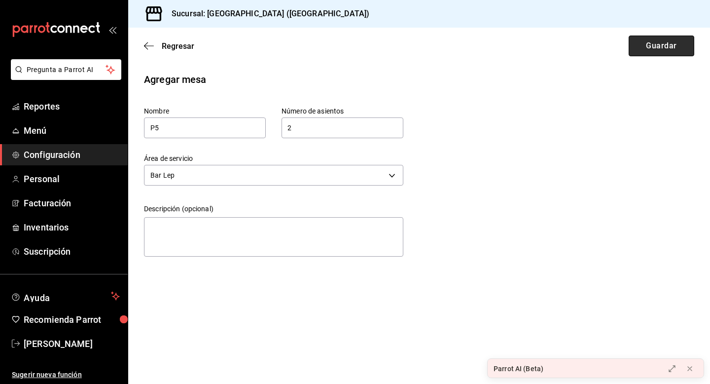
click at [662, 49] on button "Guardar" at bounding box center [662, 46] width 66 height 21
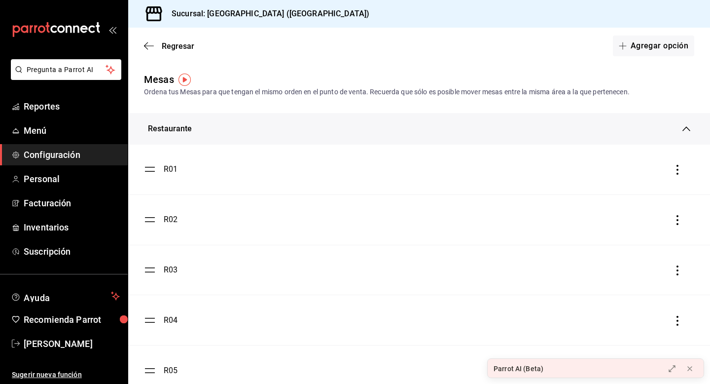
click at [662, 49] on button "Agregar opción" at bounding box center [653, 46] width 81 height 21
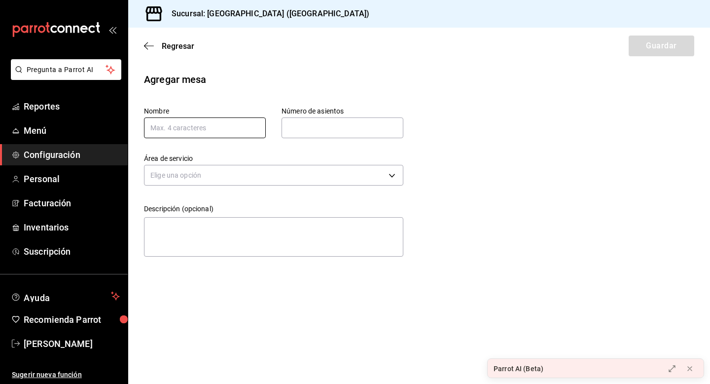
click at [233, 127] on input "text" at bounding box center [205, 127] width 122 height 21
type input "Sil1"
click at [315, 122] on input "text" at bounding box center [343, 128] width 122 height 20
type input "2"
click at [280, 170] on body "Pregunta a Parrot AI Reportes Menú Configuración Personal Facturación Inventari…" at bounding box center [355, 192] width 710 height 384
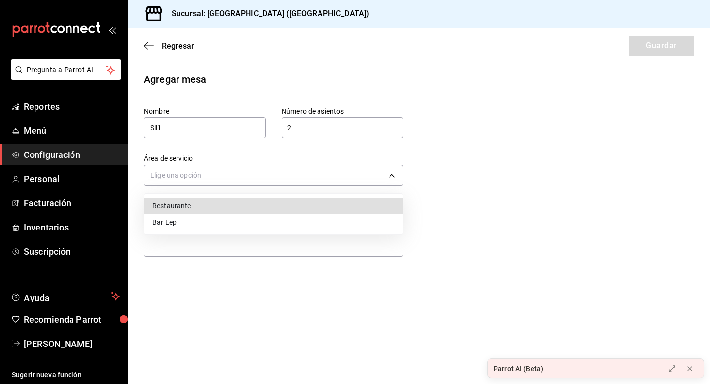
click at [218, 219] on li "Bar Lep" at bounding box center [274, 222] width 259 height 16
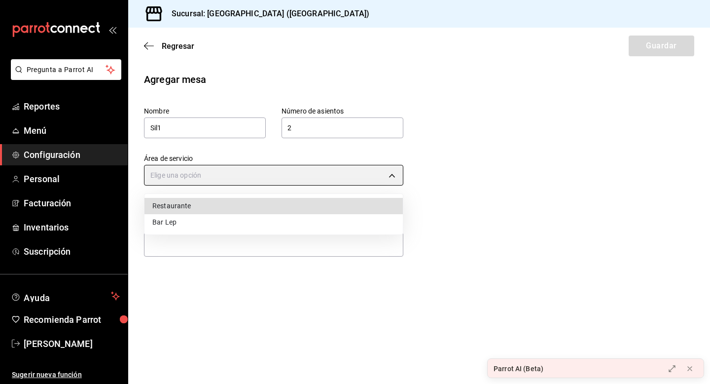
type input "decbcd3e-387c-4280-b5f9-f05966fe30e2"
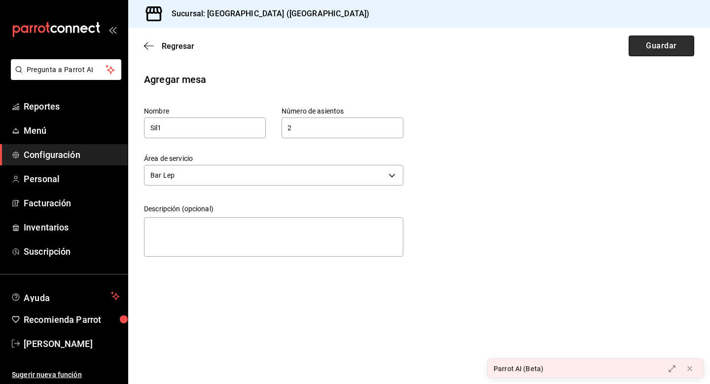
click at [640, 41] on button "Guardar" at bounding box center [662, 46] width 66 height 21
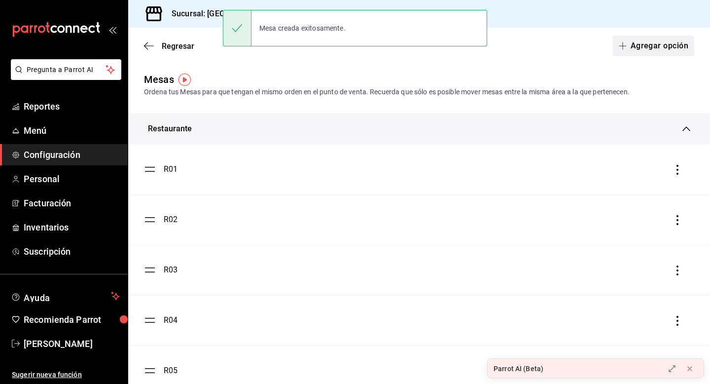
click at [636, 48] on button "Agregar opción" at bounding box center [653, 46] width 81 height 21
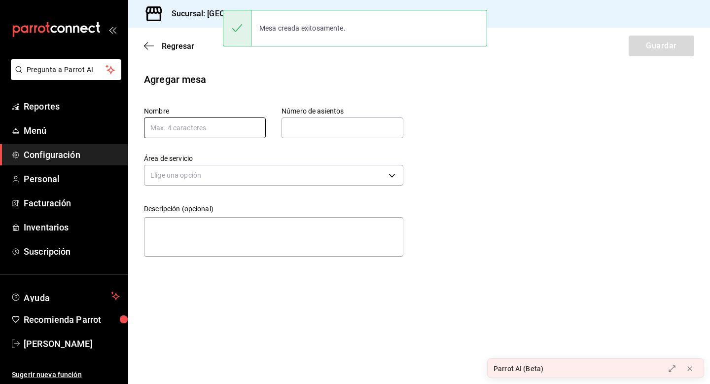
click at [178, 132] on input "text" at bounding box center [205, 127] width 122 height 21
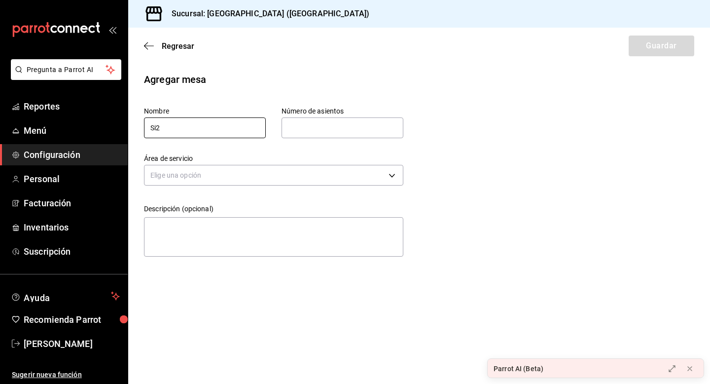
type input "Si2"
click at [304, 126] on input "text" at bounding box center [343, 128] width 122 height 20
type input "3"
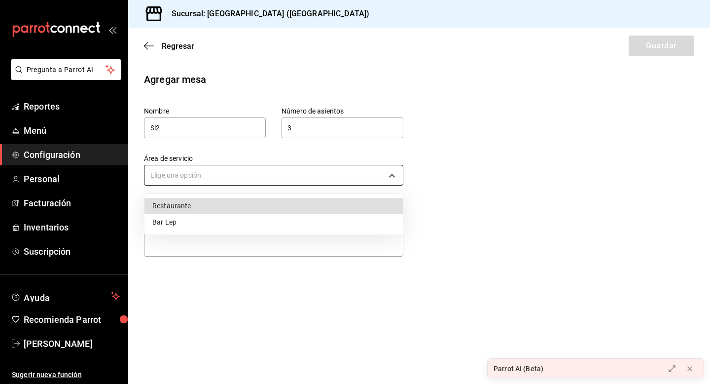
click at [272, 180] on body "Pregunta a Parrot AI Reportes Menú Configuración Personal Facturación Inventari…" at bounding box center [355, 192] width 710 height 384
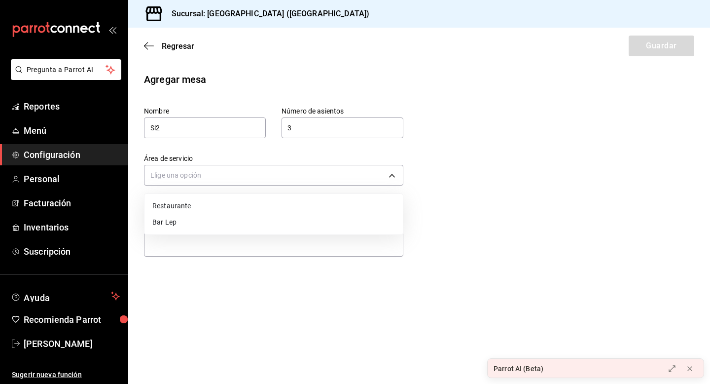
click at [244, 216] on li "Bar Lep" at bounding box center [274, 222] width 259 height 16
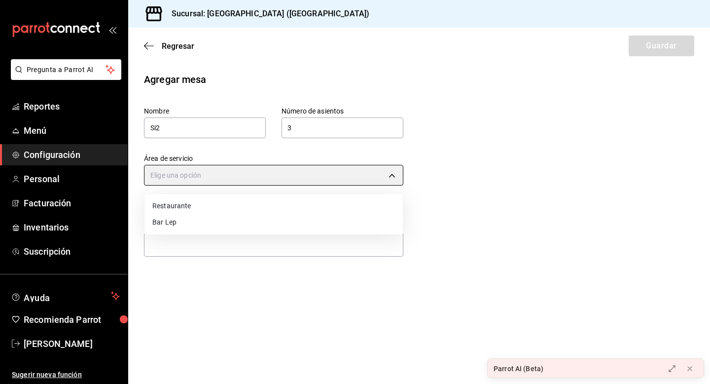
type input "decbcd3e-387c-4280-b5f9-f05966fe30e2"
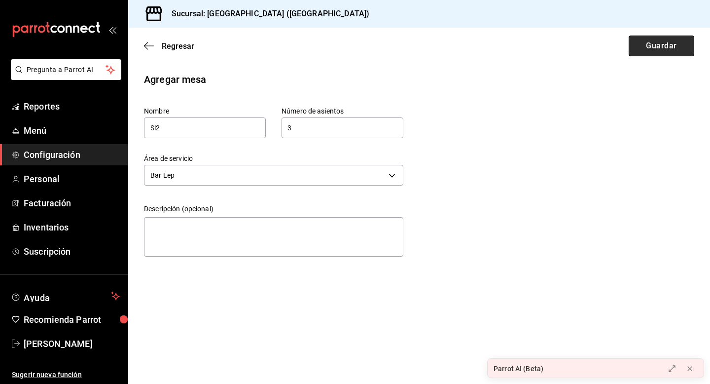
click at [663, 44] on button "Guardar" at bounding box center [662, 46] width 66 height 21
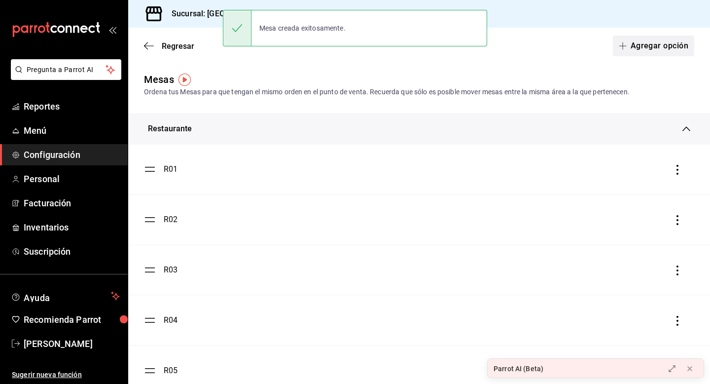
click at [629, 42] on span "button" at bounding box center [625, 46] width 12 height 8
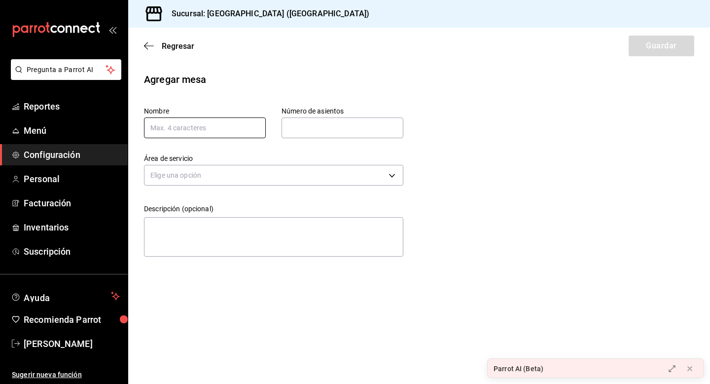
click at [235, 126] on input "text" at bounding box center [205, 127] width 122 height 21
type input "Sil3"
click at [330, 126] on input "text" at bounding box center [343, 128] width 122 height 20
type input "2"
click at [303, 170] on body "Pregunta a Parrot AI Reportes Menú Configuración Personal Facturación Inventari…" at bounding box center [355, 192] width 710 height 384
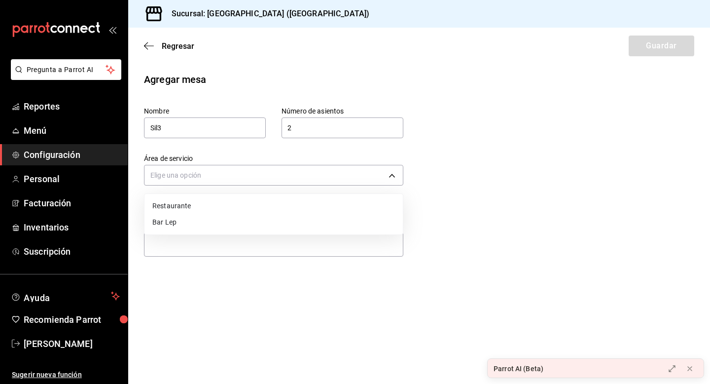
click at [264, 219] on li "Bar Lep" at bounding box center [274, 222] width 259 height 16
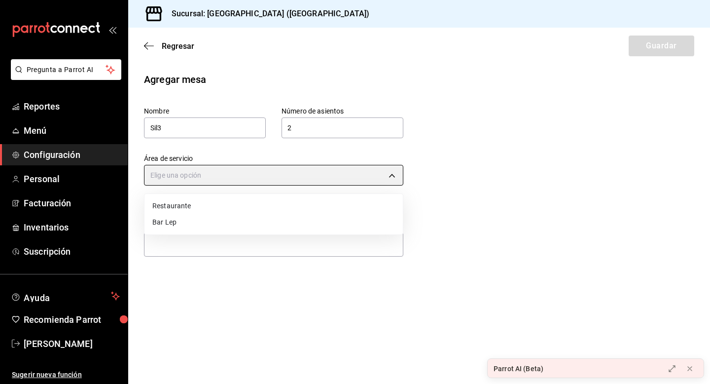
type input "decbcd3e-387c-4280-b5f9-f05966fe30e2"
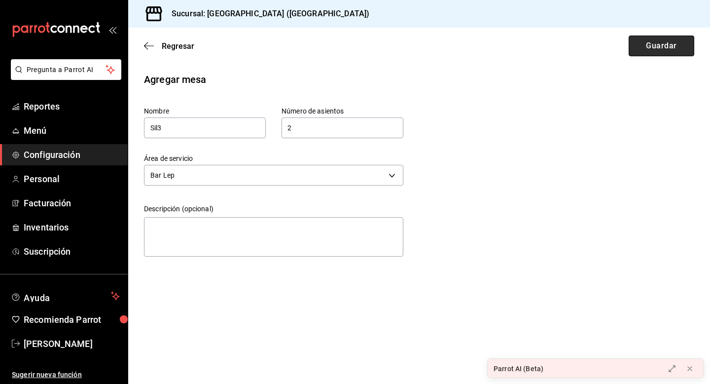
click at [646, 42] on button "Guardar" at bounding box center [662, 46] width 66 height 21
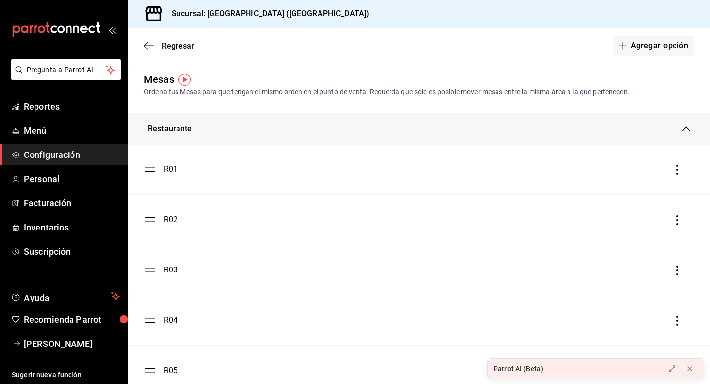
click at [646, 42] on button "Agregar opción" at bounding box center [653, 46] width 81 height 21
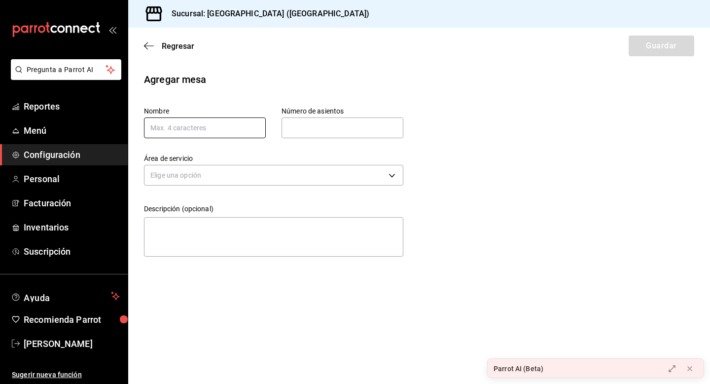
click at [247, 133] on input "text" at bounding box center [205, 127] width 122 height 21
type input "BAR1"
click at [366, 124] on input "text" at bounding box center [343, 128] width 122 height 20
type input "5"
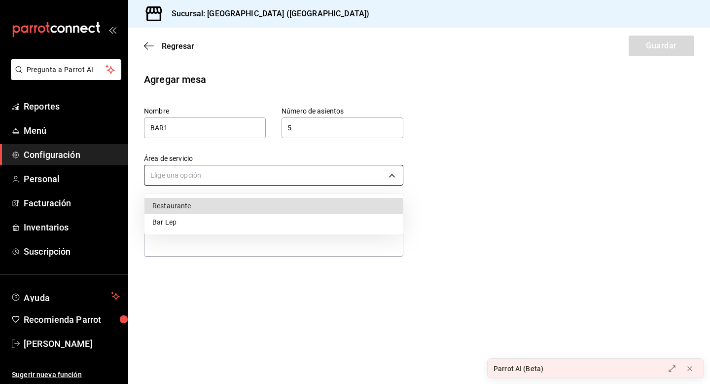
click at [307, 173] on body "Pregunta a Parrot AI Reportes Menú Configuración Personal Facturación Inventari…" at bounding box center [355, 192] width 710 height 384
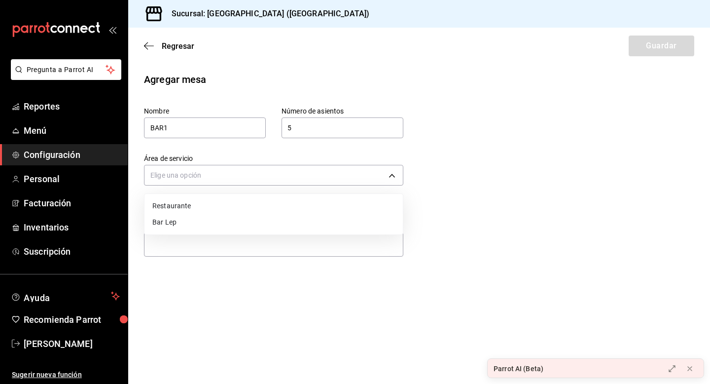
click at [230, 227] on li "Bar Lep" at bounding box center [274, 222] width 259 height 16
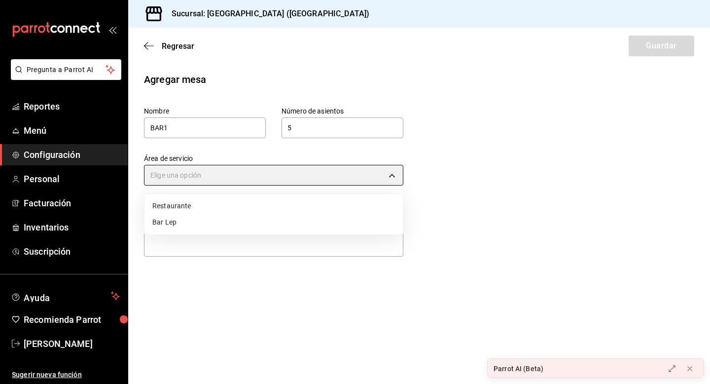
type input "decbcd3e-387c-4280-b5f9-f05966fe30e2"
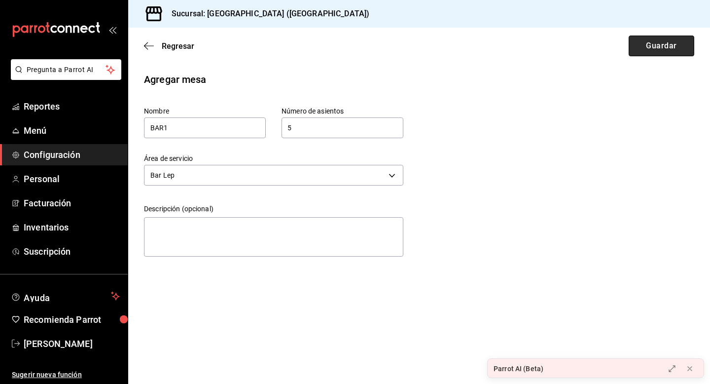
click at [655, 50] on button "Guardar" at bounding box center [662, 46] width 66 height 21
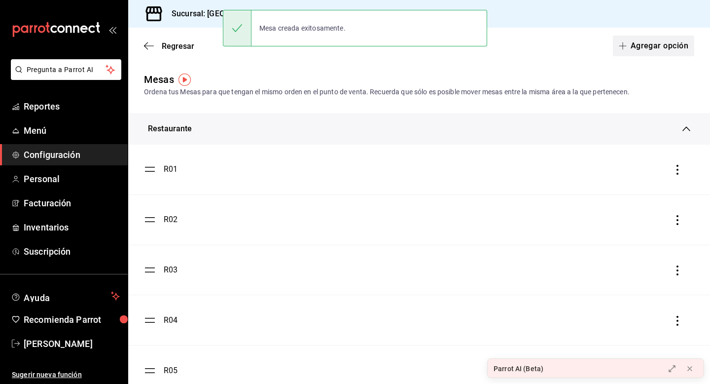
click at [629, 51] on button "Agregar opción" at bounding box center [653, 46] width 81 height 21
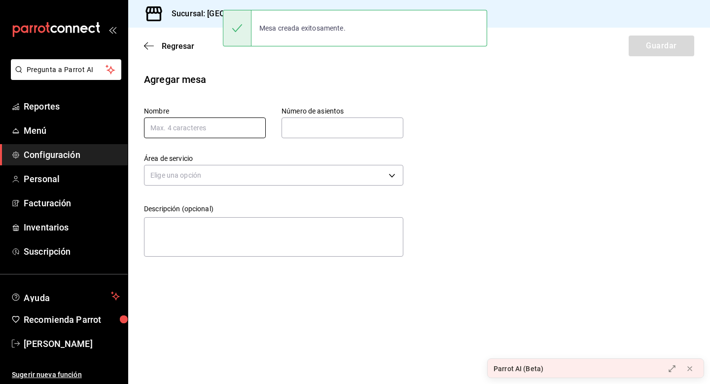
click at [176, 135] on input "text" at bounding box center [205, 127] width 122 height 21
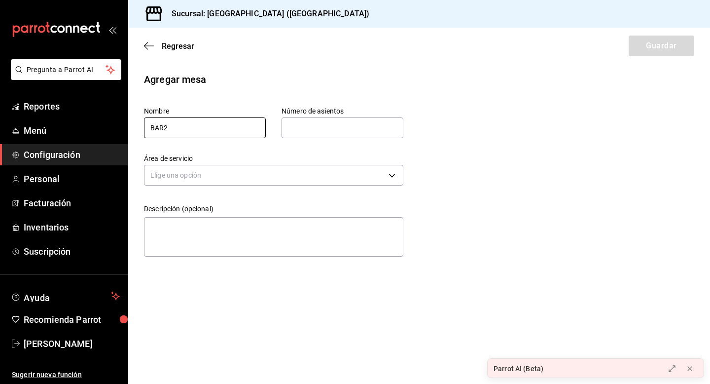
type input "BAR2"
click at [300, 126] on input "text" at bounding box center [343, 128] width 122 height 20
type input "5"
click at [290, 173] on body "Pregunta a Parrot AI Reportes Menú Configuración Personal Facturación Inventari…" at bounding box center [355, 192] width 710 height 384
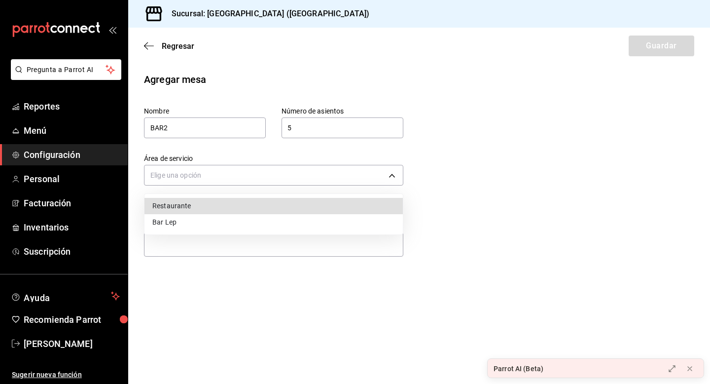
click at [235, 224] on li "Bar Lep" at bounding box center [274, 222] width 259 height 16
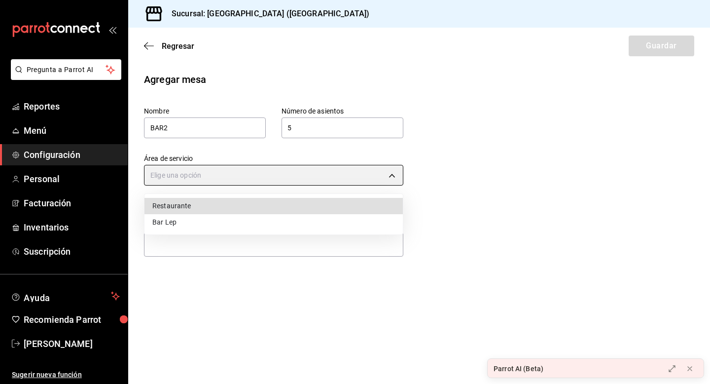
type input "decbcd3e-387c-4280-b5f9-f05966fe30e2"
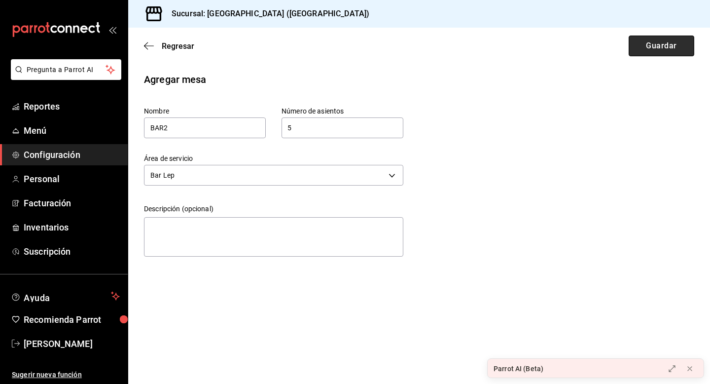
click at [671, 43] on button "Guardar" at bounding box center [662, 46] width 66 height 21
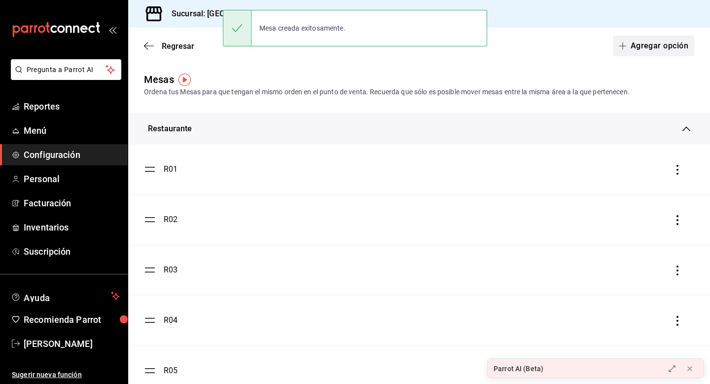
click at [660, 43] on button "Agregar opción" at bounding box center [653, 46] width 81 height 21
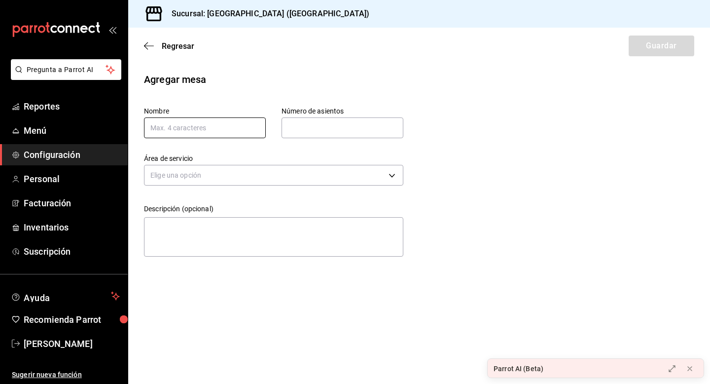
click at [227, 127] on input "text" at bounding box center [205, 127] width 122 height 21
type input "BAR3"
click at [360, 124] on input "text" at bounding box center [343, 128] width 122 height 20
type input "5"
click at [353, 168] on body "Pregunta a Parrot AI Reportes Menú Configuración Personal Facturación Inventari…" at bounding box center [355, 192] width 710 height 384
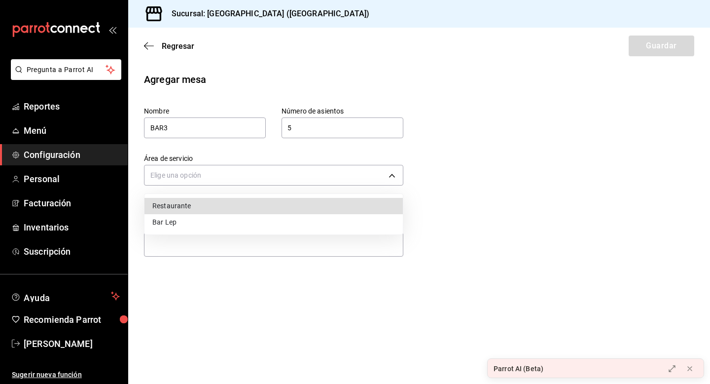
click at [271, 223] on li "Bar Lep" at bounding box center [274, 222] width 259 height 16
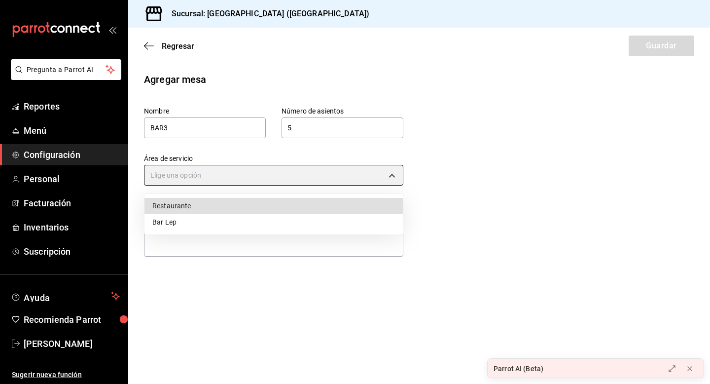
type input "decbcd3e-387c-4280-b5f9-f05966fe30e2"
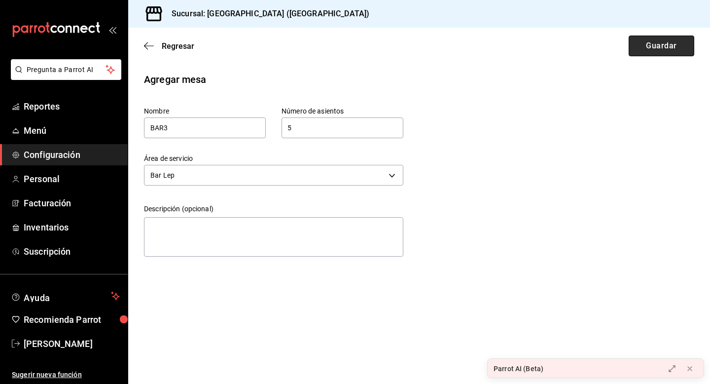
click at [680, 49] on button "Guardar" at bounding box center [662, 46] width 66 height 21
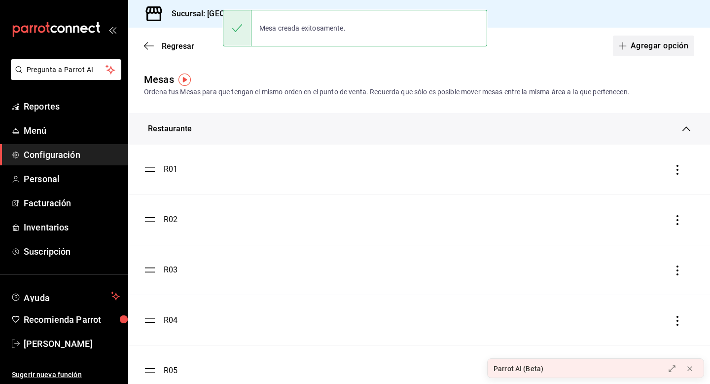
click at [649, 51] on button "Agregar opción" at bounding box center [653, 46] width 81 height 21
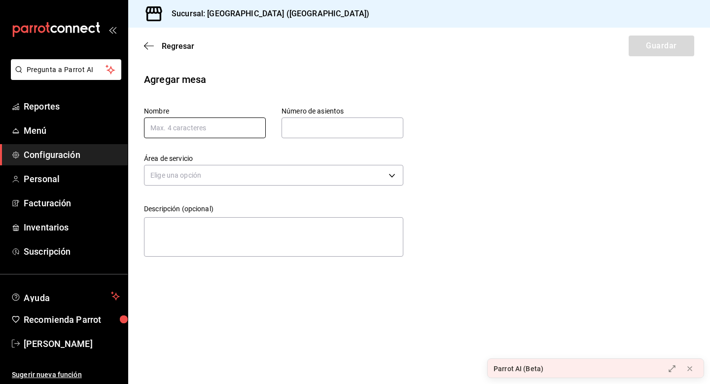
click at [193, 127] on input "text" at bounding box center [205, 127] width 122 height 21
type input "BAR4"
click at [333, 125] on input "text" at bounding box center [343, 128] width 122 height 20
type input "5"
click at [290, 171] on body "Pregunta a Parrot AI Reportes Menú Configuración Personal Facturación Inventari…" at bounding box center [355, 192] width 710 height 384
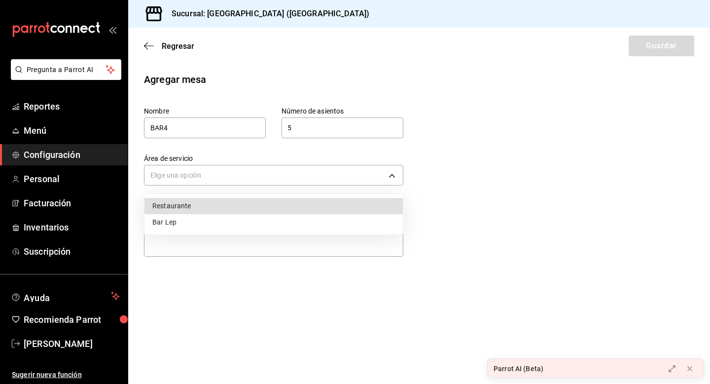
click at [247, 221] on li "Bar Lep" at bounding box center [274, 222] width 259 height 16
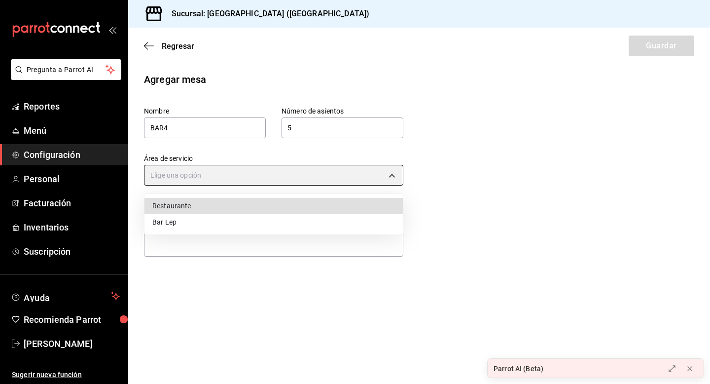
type input "decbcd3e-387c-4280-b5f9-f05966fe30e2"
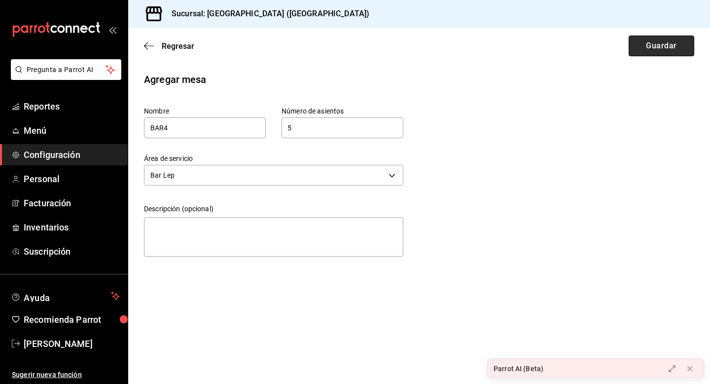
click at [669, 46] on button "Guardar" at bounding box center [662, 46] width 66 height 21
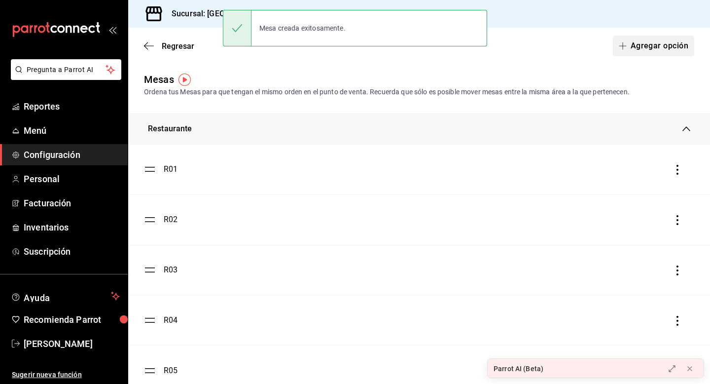
click at [652, 46] on button "Agregar opción" at bounding box center [653, 46] width 81 height 21
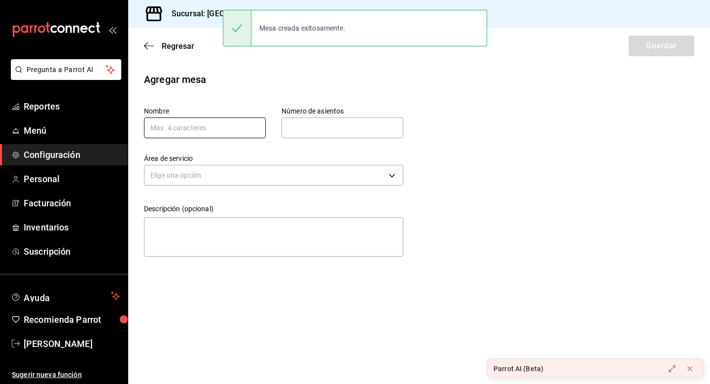
click at [212, 127] on input "text" at bounding box center [205, 127] width 122 height 21
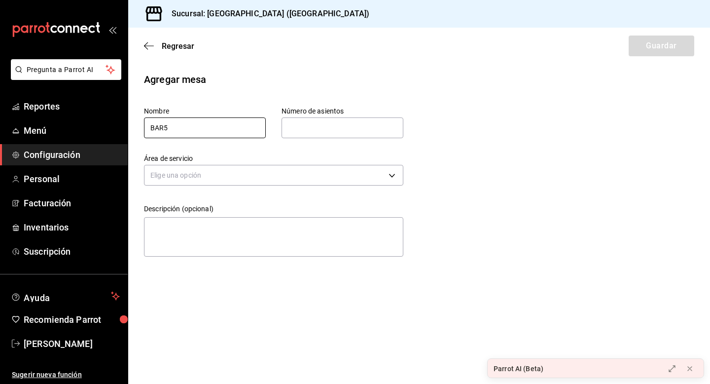
type input "BAR5"
click at [337, 120] on input "text" at bounding box center [343, 128] width 122 height 20
type input "5"
click at [242, 173] on body "Pregunta a Parrot AI Reportes Menú Configuración Personal Facturación Inventari…" at bounding box center [355, 192] width 710 height 384
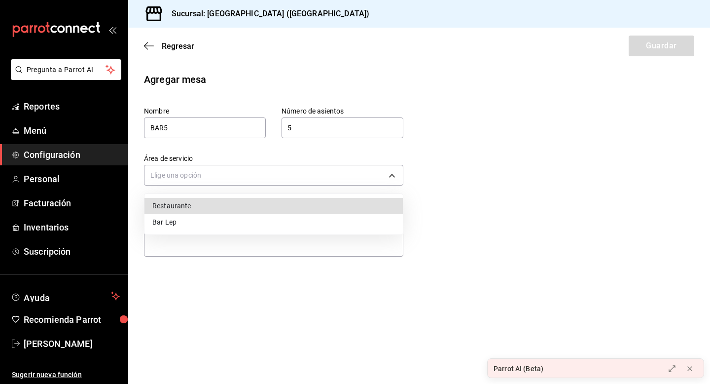
click at [205, 226] on li "Bar Lep" at bounding box center [274, 222] width 259 height 16
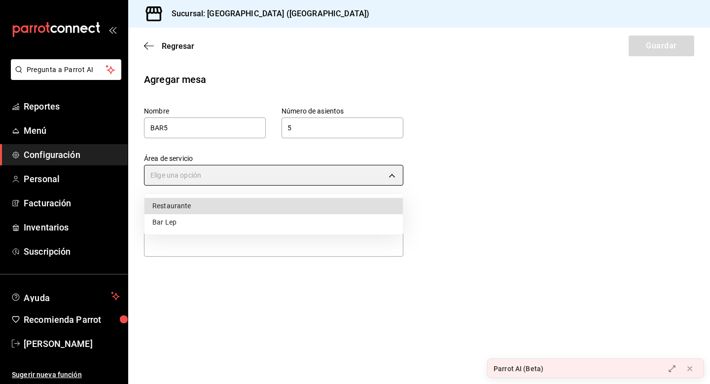
type input "decbcd3e-387c-4280-b5f9-f05966fe30e2"
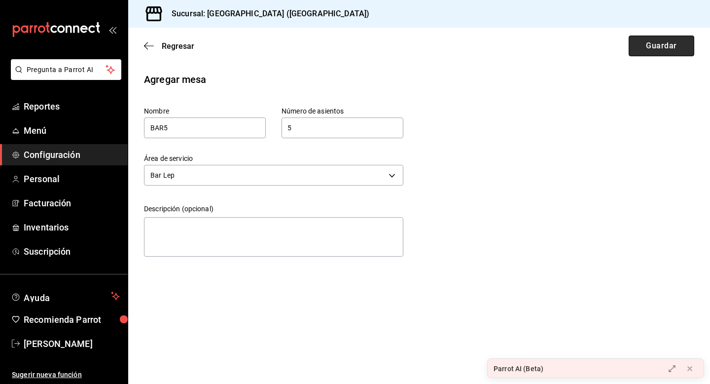
click at [658, 49] on button "Guardar" at bounding box center [662, 46] width 66 height 21
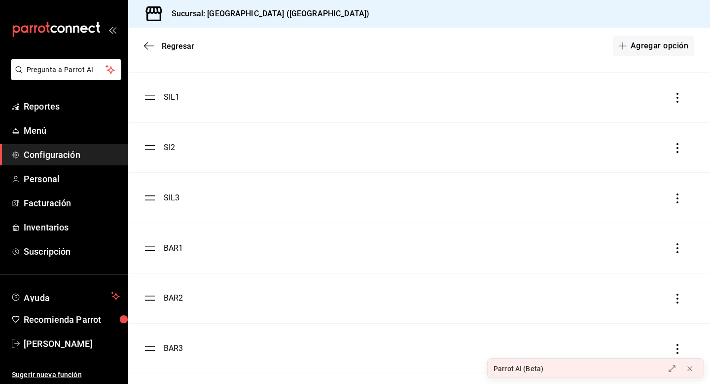
scroll to position [1509, 0]
click at [679, 149] on icon "button" at bounding box center [678, 149] width 10 height 10
click at [169, 149] on div at bounding box center [355, 192] width 710 height 384
click at [150, 148] on ul "P1 P2 P3 P4 P5 SIL1 SI2 SIL3 BAR1 BAR2 BAR3 BAR4 BAR5" at bounding box center [419, 148] width 582 height 652
click at [172, 148] on div "SI2" at bounding box center [169, 148] width 11 height 12
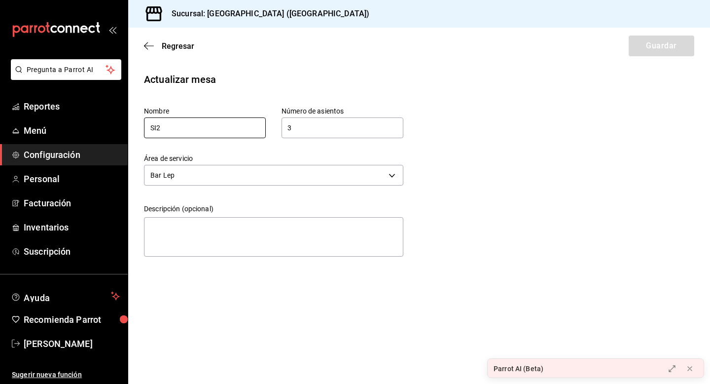
click at [199, 125] on input "SI2" at bounding box center [205, 127] width 122 height 21
click at [592, 140] on div "Actualizar mesa Nombre SIL3 Número de asientos 3 Número de asientos Área de ser…" at bounding box center [419, 166] width 582 height 188
click at [210, 131] on input "SIL3" at bounding box center [205, 127] width 122 height 21
type input "SIL2"
click at [506, 133] on div "Actualizar mesa Nombre SIL2 Número de asientos 3 Número de asientos Área de ser…" at bounding box center [419, 166] width 582 height 188
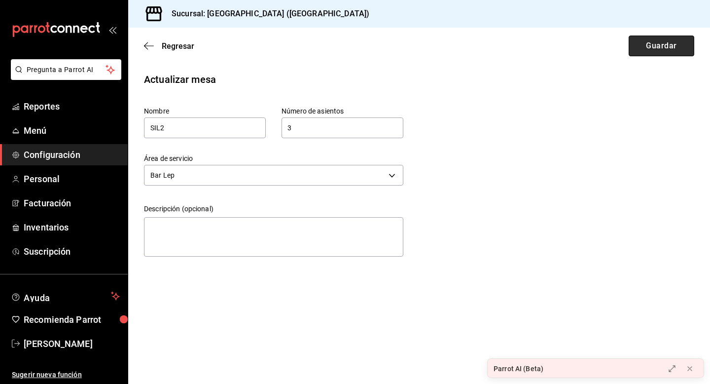
click at [685, 45] on button "Guardar" at bounding box center [662, 46] width 66 height 21
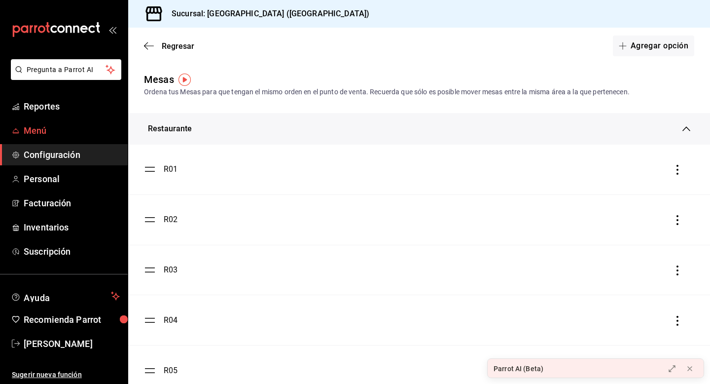
click at [68, 128] on span "Menú" at bounding box center [72, 130] width 96 height 13
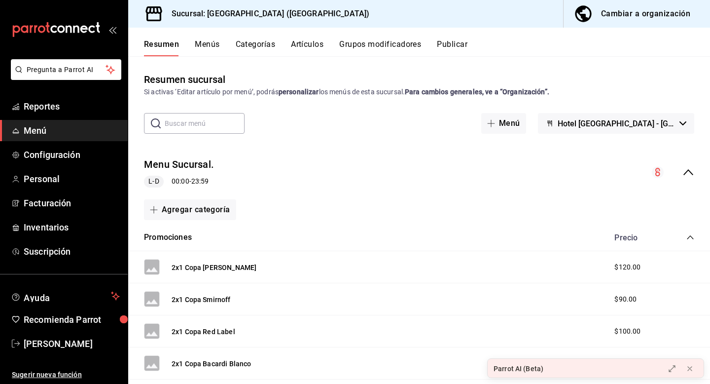
click at [693, 174] on icon "collapse-menu-row" at bounding box center [689, 172] width 10 height 6
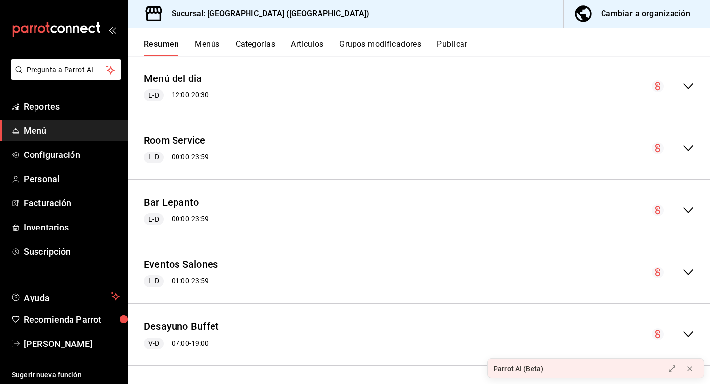
scroll to position [145, 0]
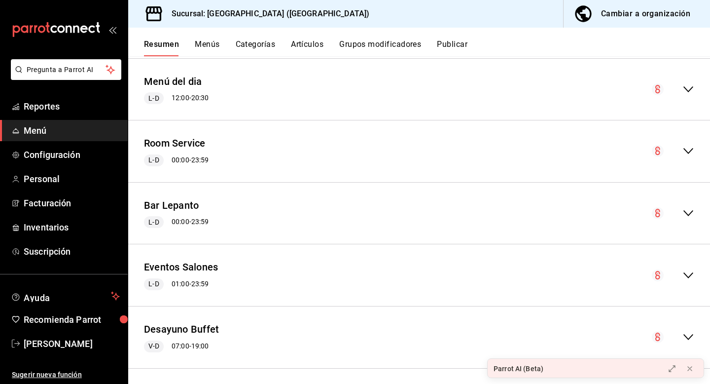
click at [688, 212] on icon "collapse-menu-row" at bounding box center [689, 213] width 12 height 12
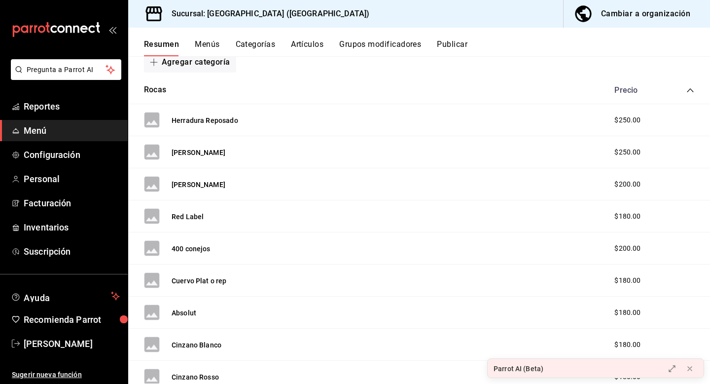
scroll to position [336, 0]
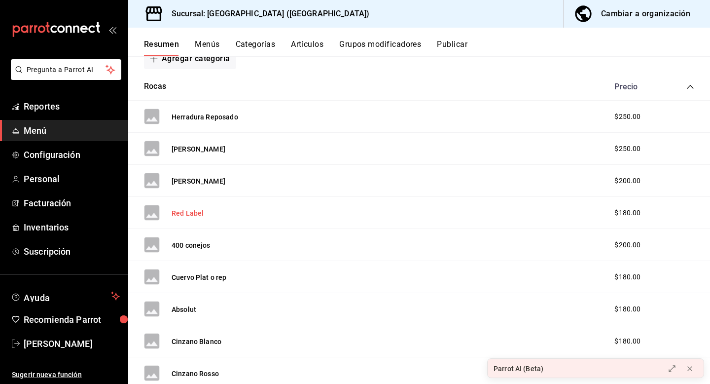
click at [187, 216] on button "Red Label" at bounding box center [188, 213] width 32 height 10
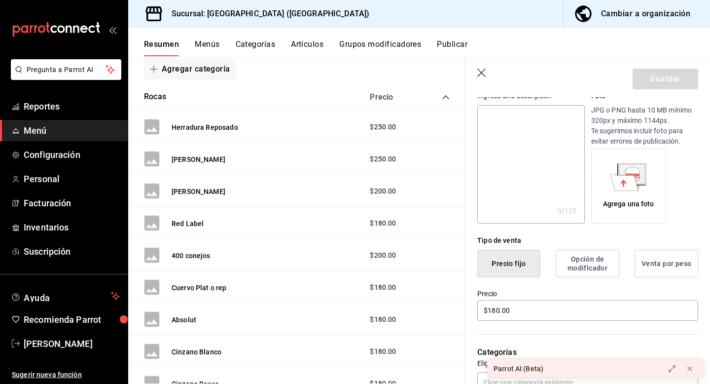
scroll to position [110, 0]
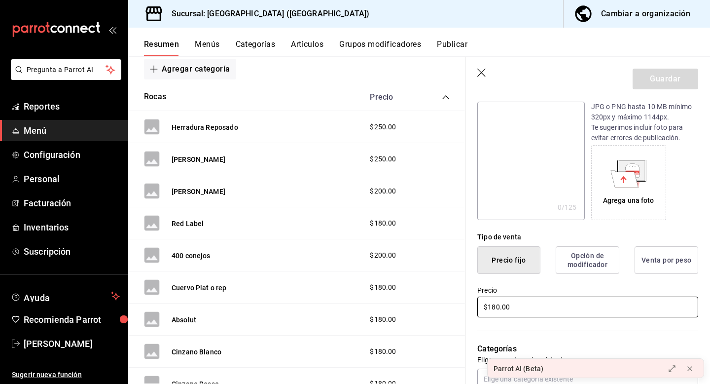
click at [543, 308] on input "$180.00" at bounding box center [588, 306] width 221 height 21
type input "$140.00"
click at [670, 77] on button "Guardar" at bounding box center [666, 79] width 66 height 21
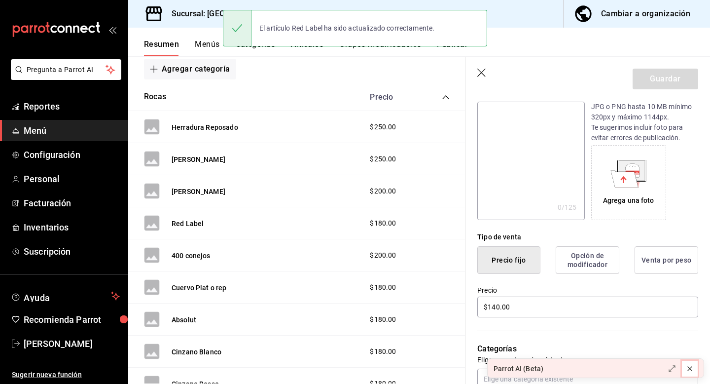
click at [690, 370] on icon at bounding box center [690, 369] width 8 height 8
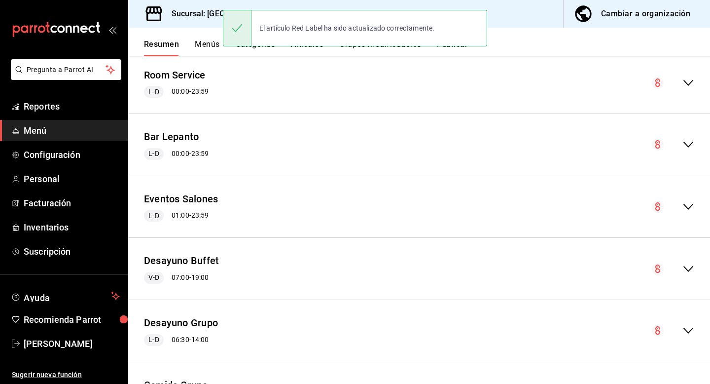
scroll to position [1440, 0]
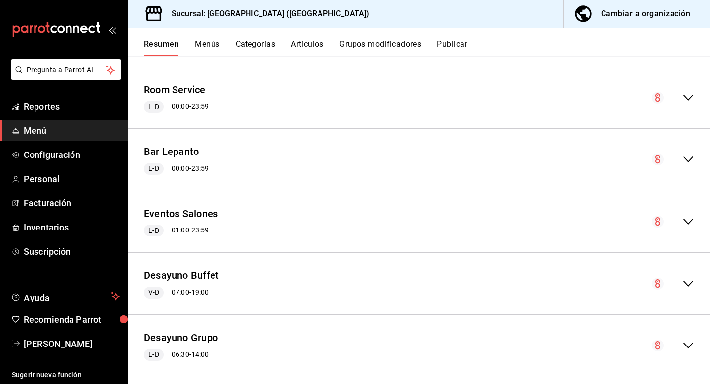
click at [682, 153] on div "collapse-menu-row" at bounding box center [673, 159] width 42 height 12
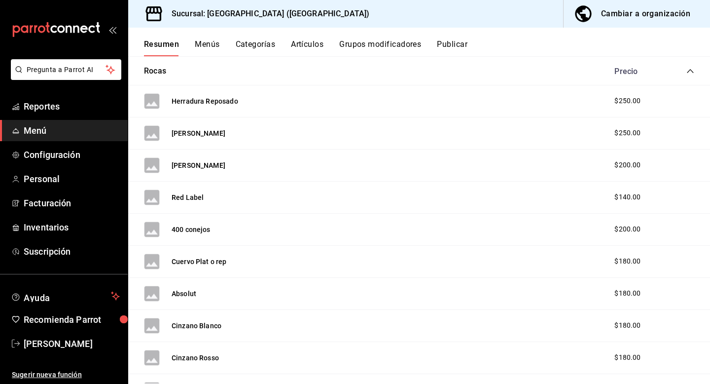
scroll to position [1594, 0]
click at [653, 224] on div "$200.00" at bounding box center [636, 228] width 63 height 10
click at [191, 227] on button "400 conejos" at bounding box center [191, 229] width 39 height 10
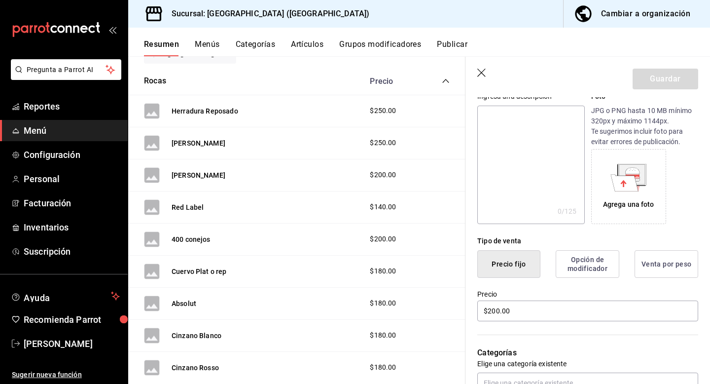
scroll to position [112, 0]
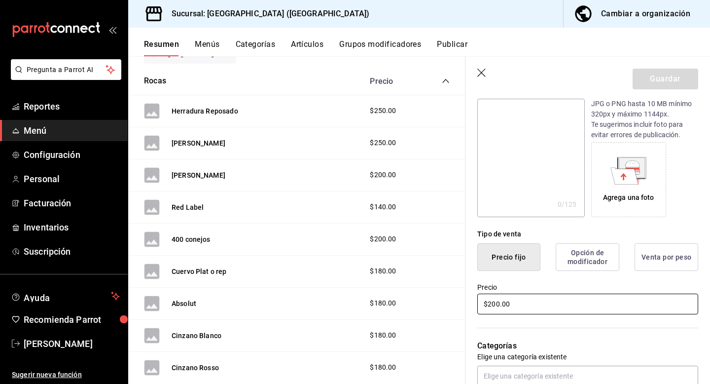
click at [525, 306] on input "$200.00" at bounding box center [588, 304] width 221 height 21
type input "$140.00"
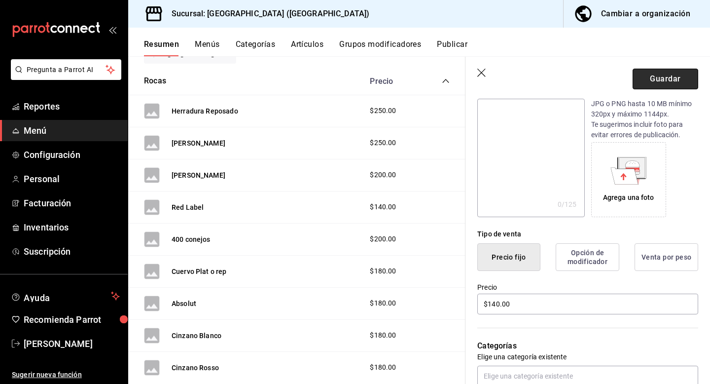
click at [668, 83] on button "Guardar" at bounding box center [666, 79] width 66 height 21
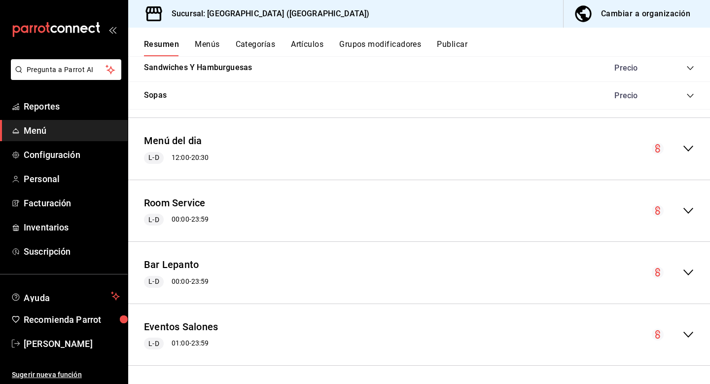
scroll to position [1350, 0]
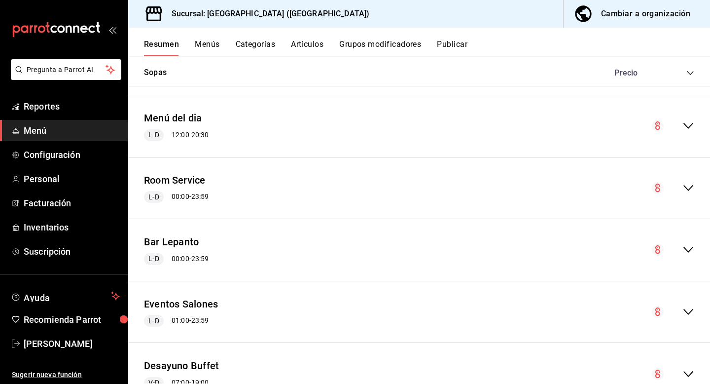
click at [693, 245] on icon "collapse-menu-row" at bounding box center [689, 250] width 12 height 12
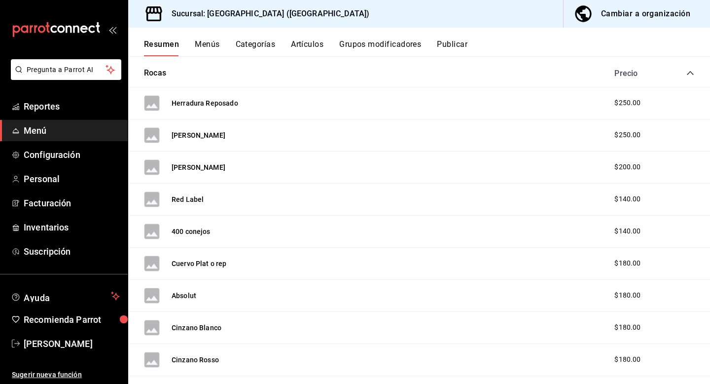
scroll to position [1593, 0]
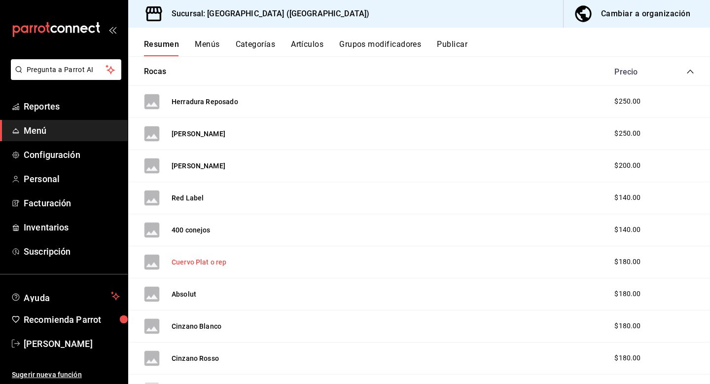
click at [196, 262] on button "Cuervo Plat o rep" at bounding box center [199, 262] width 55 height 10
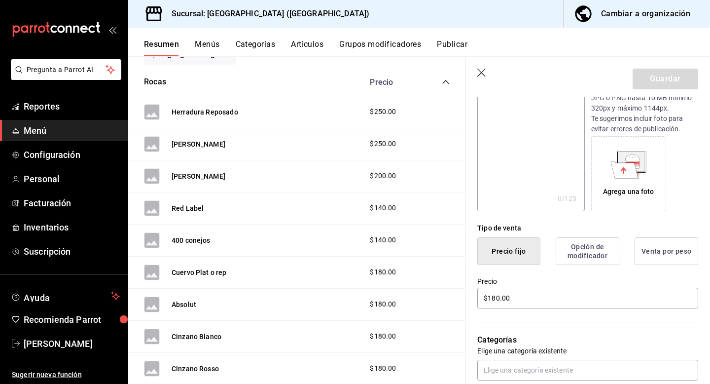
scroll to position [119, 0]
click at [523, 298] on input "$180.00" at bounding box center [588, 297] width 221 height 21
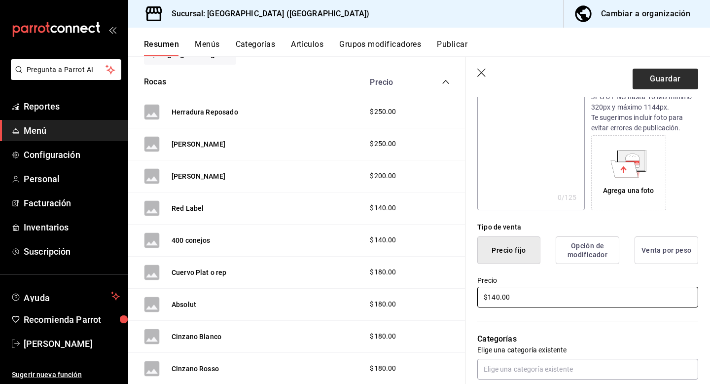
type input "$140.00"
click at [682, 75] on button "Guardar" at bounding box center [666, 79] width 66 height 21
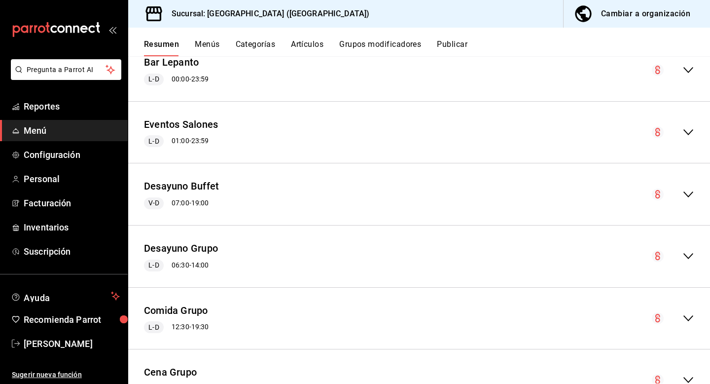
scroll to position [1469, 0]
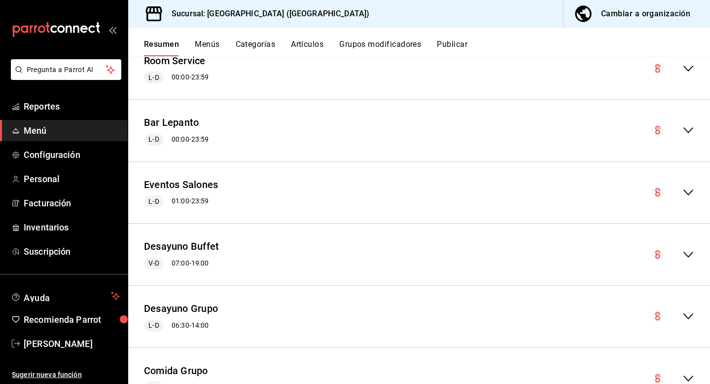
click at [570, 127] on div "Bar Lepanto L-D 00:00 - 23:59" at bounding box center [419, 131] width 582 height 46
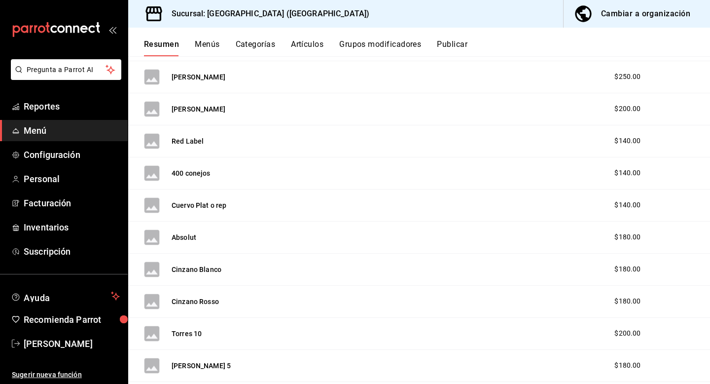
scroll to position [1655, 0]
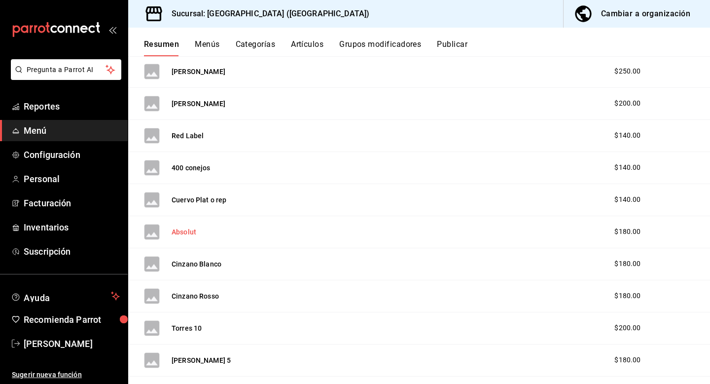
click at [187, 232] on button "Absolut" at bounding box center [184, 232] width 25 height 10
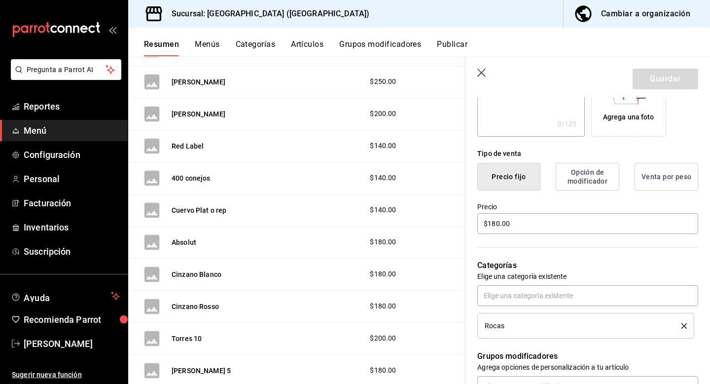
scroll to position [223, 0]
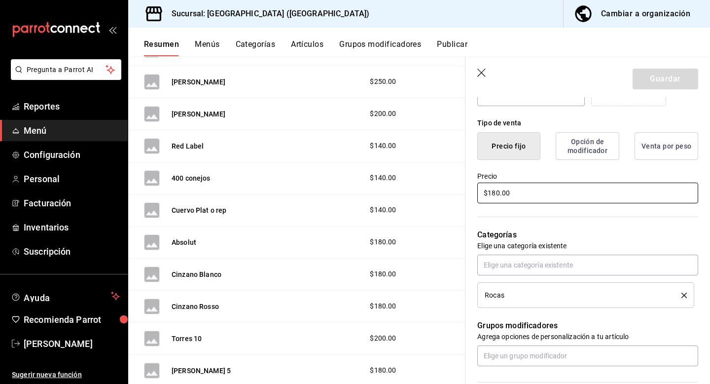
click at [529, 196] on input "$180.00" at bounding box center [588, 193] width 221 height 21
type input "$140.00"
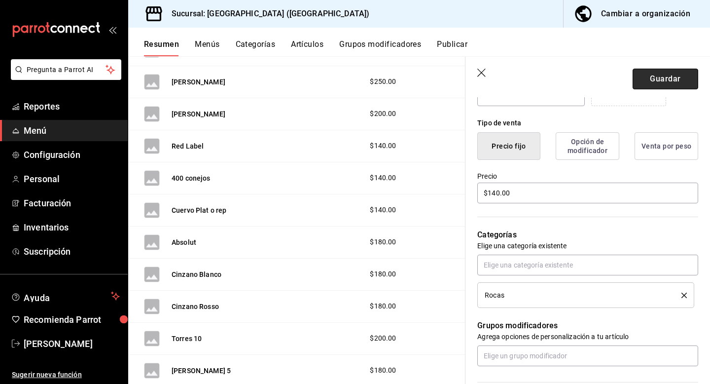
click at [681, 74] on button "Guardar" at bounding box center [666, 79] width 66 height 21
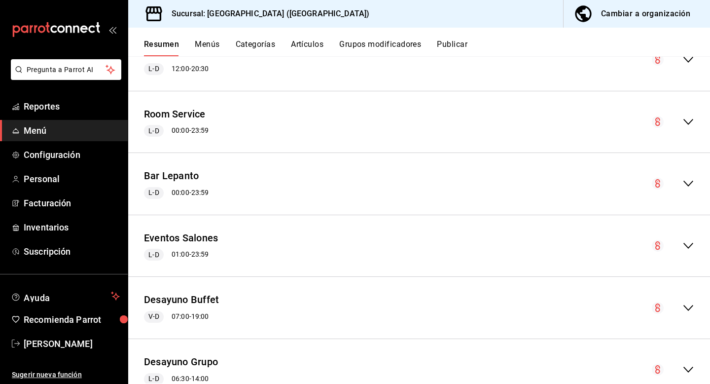
scroll to position [1414, 0]
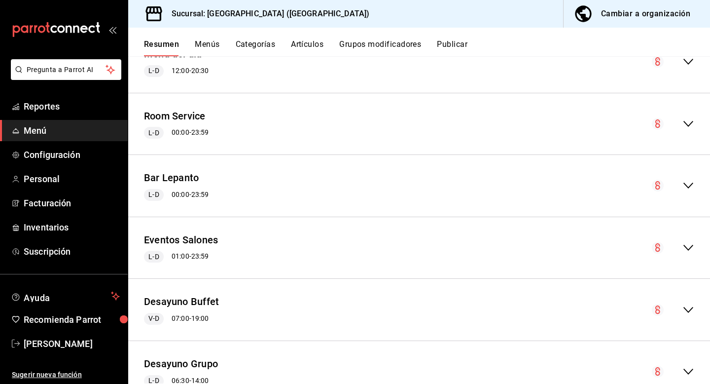
click at [539, 192] on div "Bar Lepanto L-D 00:00 - 23:59" at bounding box center [419, 186] width 582 height 46
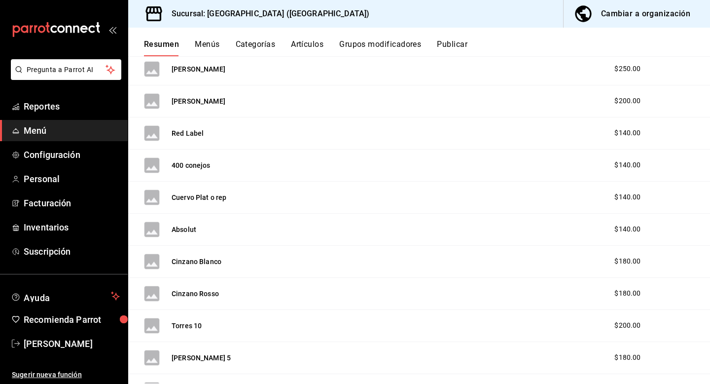
scroll to position [1660, 0]
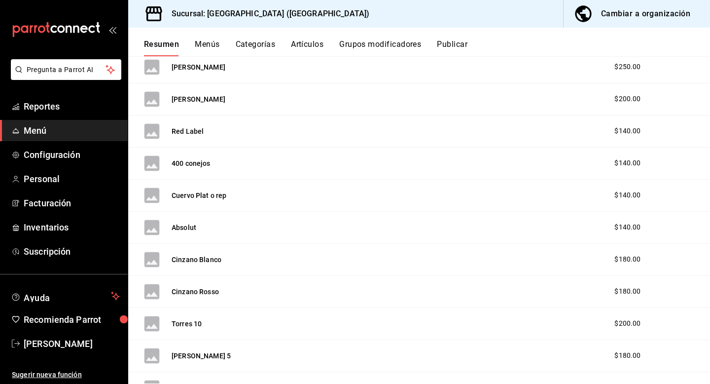
click at [631, 261] on span "$180.00" at bounding box center [628, 259] width 26 height 10
click at [216, 258] on button "Cinzano Blanco" at bounding box center [197, 260] width 50 height 10
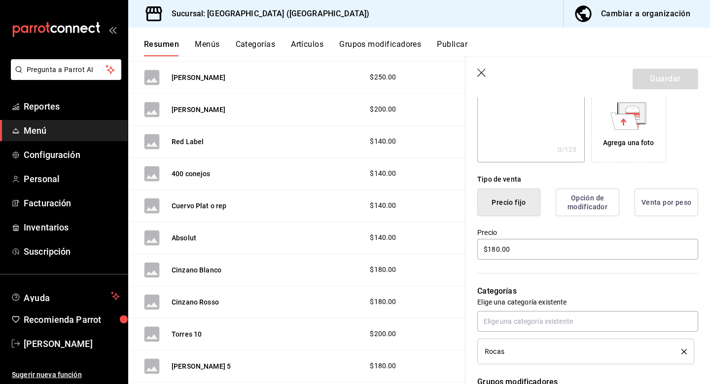
scroll to position [172, 0]
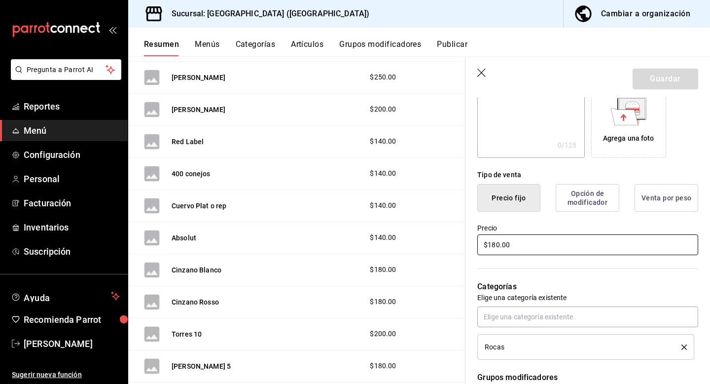
click at [523, 245] on input "$180.00" at bounding box center [588, 244] width 221 height 21
type input "$140.00"
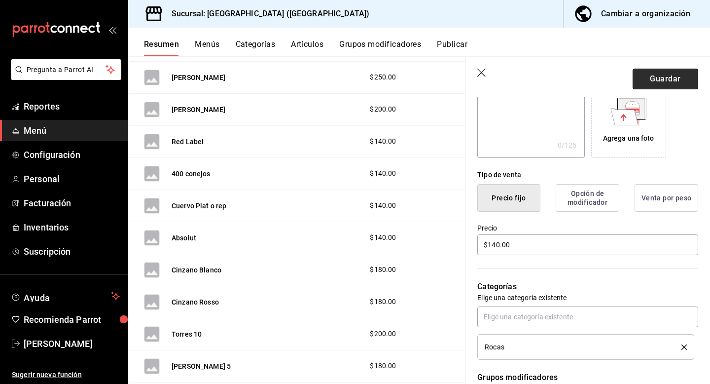
click at [663, 80] on button "Guardar" at bounding box center [666, 79] width 66 height 21
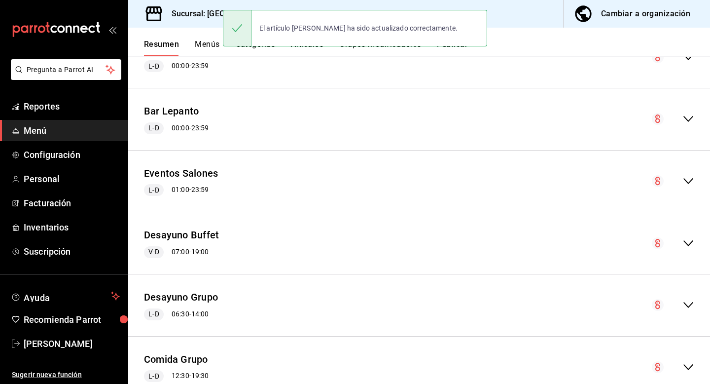
scroll to position [1478, 0]
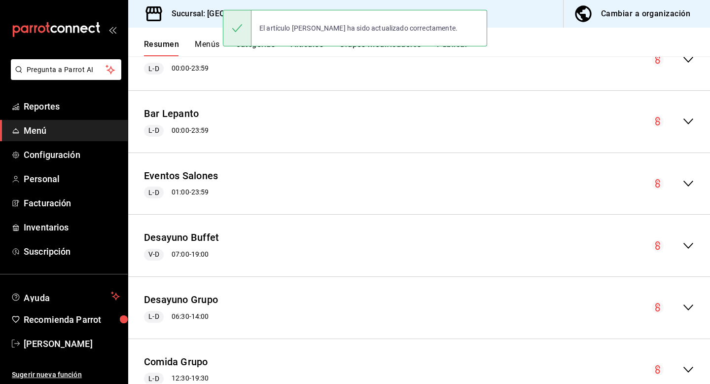
click at [412, 112] on div "Bar Lepanto L-D 00:00 - 23:59" at bounding box center [419, 122] width 582 height 46
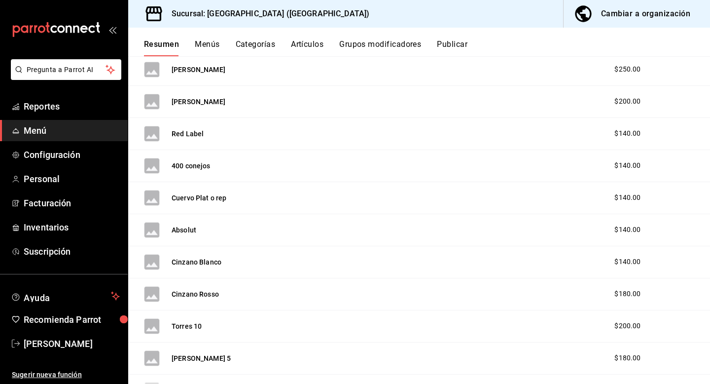
scroll to position [1658, 0]
click at [194, 292] on button "Cinzano Rosso" at bounding box center [195, 293] width 47 height 10
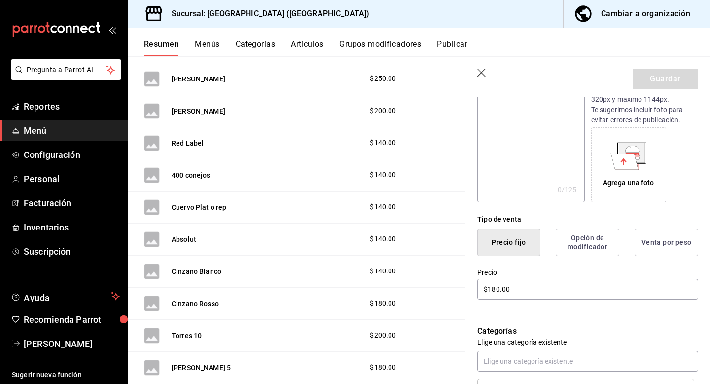
scroll to position [131, 0]
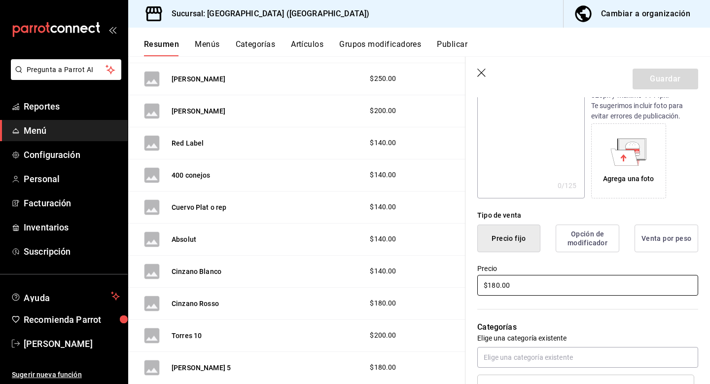
click at [518, 290] on input "$180.00" at bounding box center [588, 285] width 221 height 21
type input "$140.00"
click at [681, 76] on button "Guardar" at bounding box center [666, 79] width 66 height 21
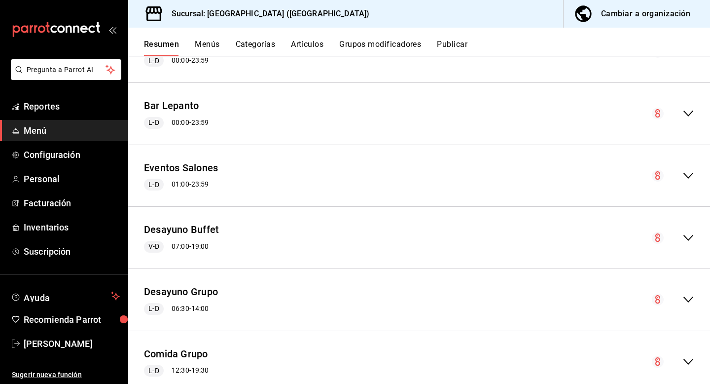
scroll to position [1479, 0]
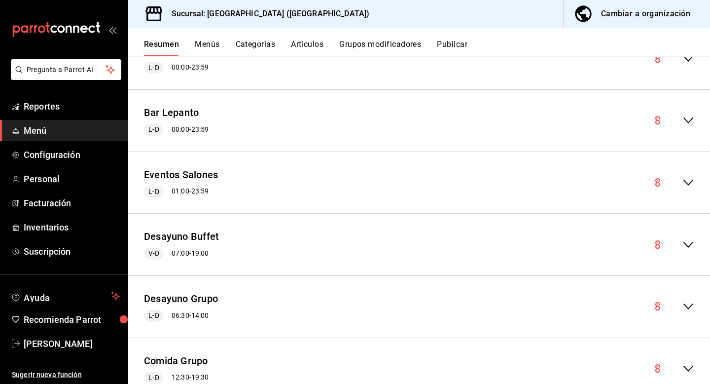
click at [556, 127] on div "Bar Lepanto L-D 00:00 - 23:59" at bounding box center [419, 121] width 582 height 46
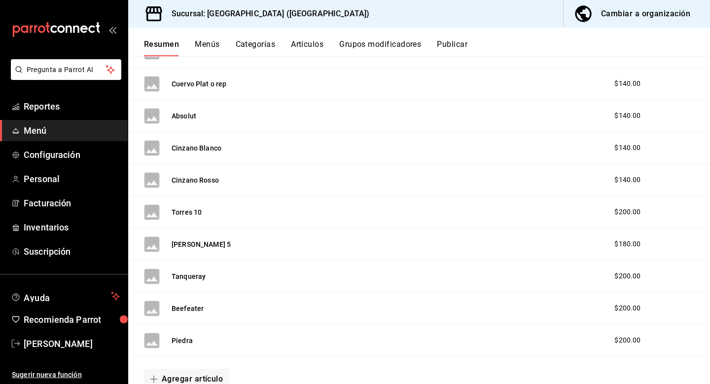
scroll to position [1775, 0]
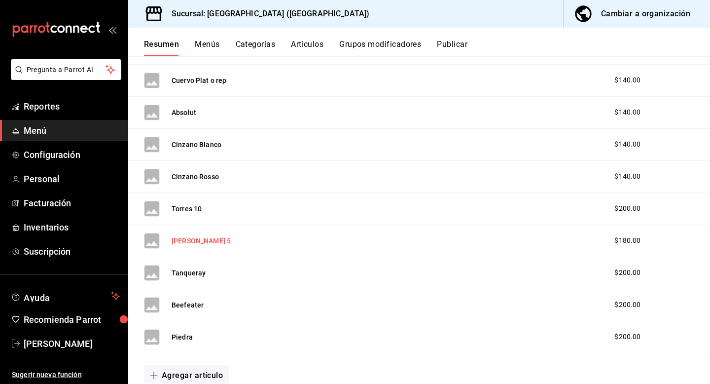
click at [181, 239] on button "[PERSON_NAME] 5" at bounding box center [201, 241] width 59 height 10
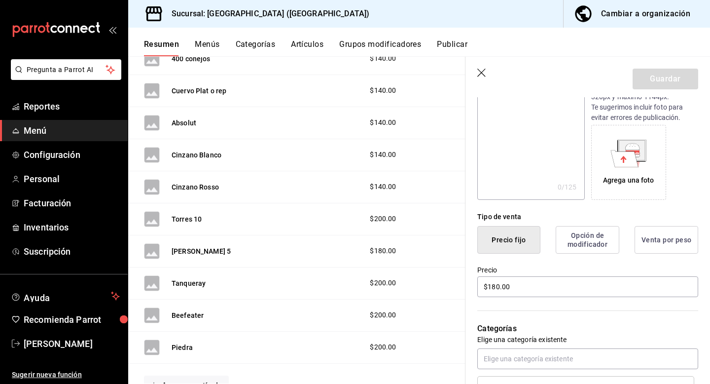
scroll to position [145, 0]
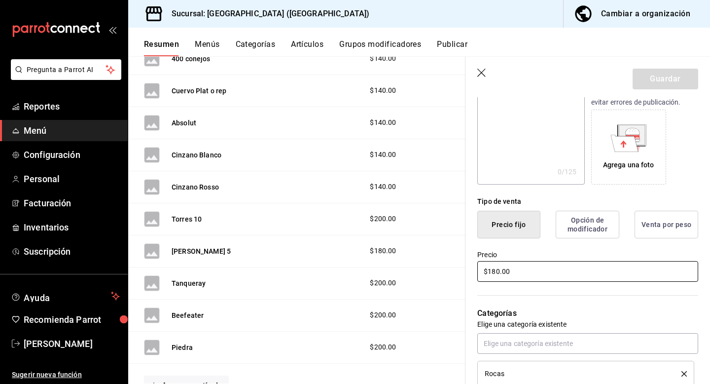
click at [523, 277] on input "$180.00" at bounding box center [588, 271] width 221 height 21
type input "$140.00"
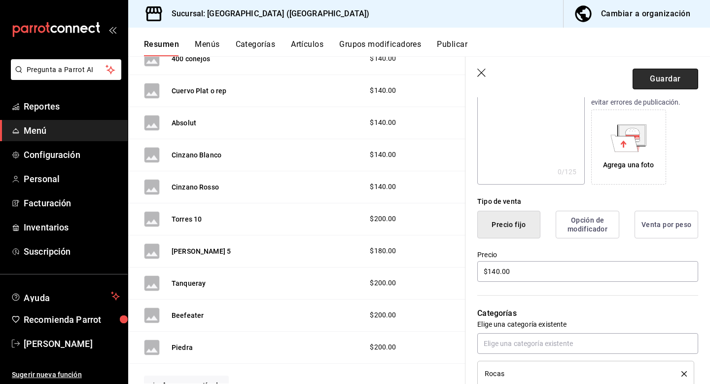
click at [674, 79] on button "Guardar" at bounding box center [666, 79] width 66 height 21
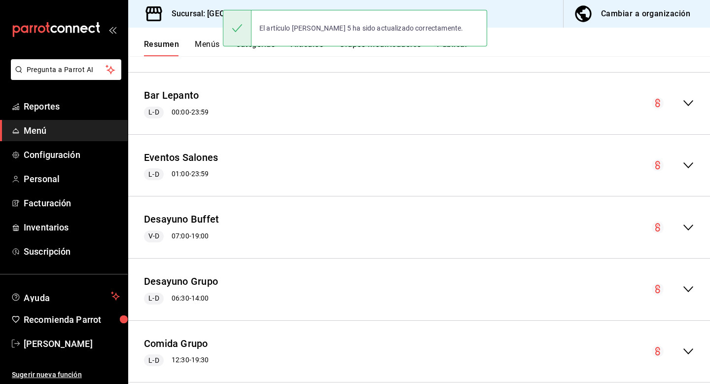
scroll to position [1465, 0]
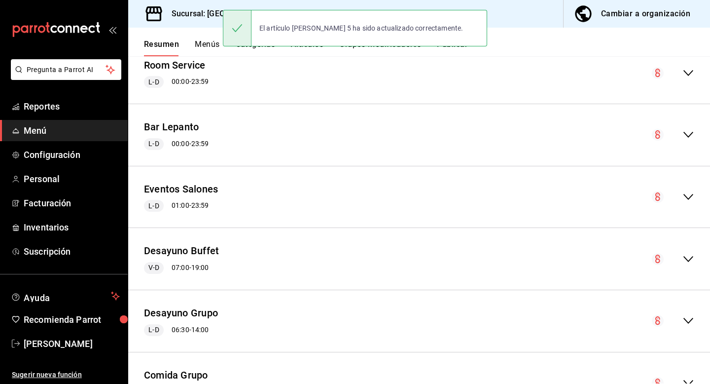
click at [465, 139] on div "Bar Lepanto L-D 00:00 - 23:59" at bounding box center [419, 135] width 582 height 46
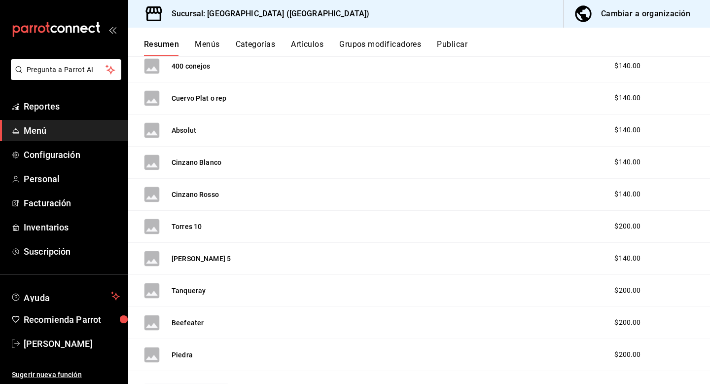
scroll to position [1756, 0]
click at [184, 289] on button "Tanqueray" at bounding box center [189, 292] width 34 height 10
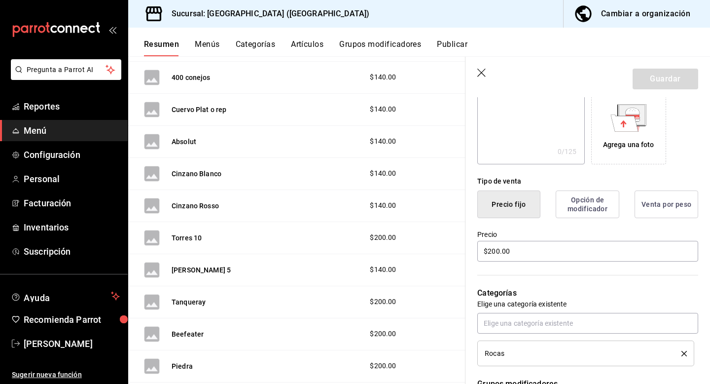
scroll to position [168, 0]
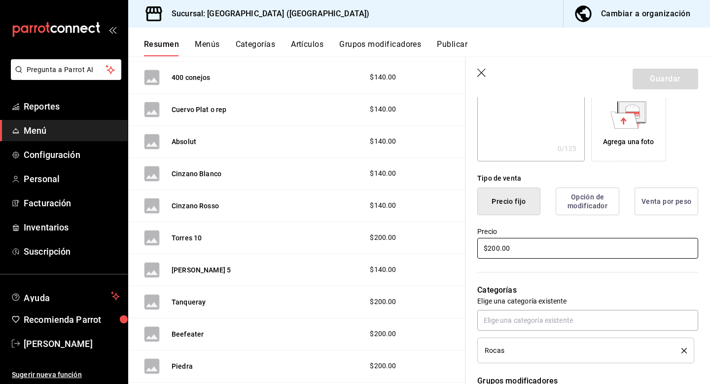
click at [525, 244] on input "$200.00" at bounding box center [588, 248] width 221 height 21
type input "$140.00"
click at [669, 73] on button "Guardar" at bounding box center [666, 79] width 66 height 21
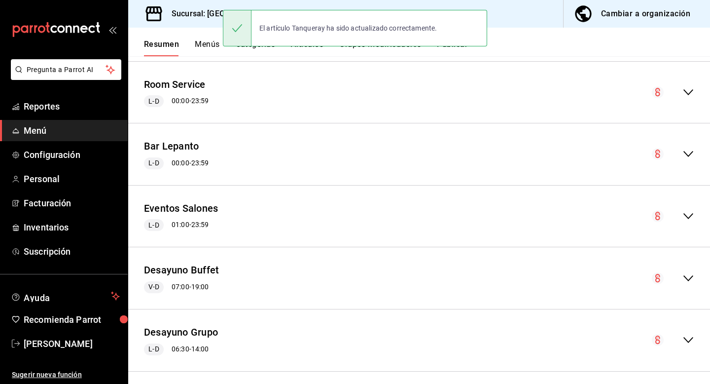
scroll to position [1448, 0]
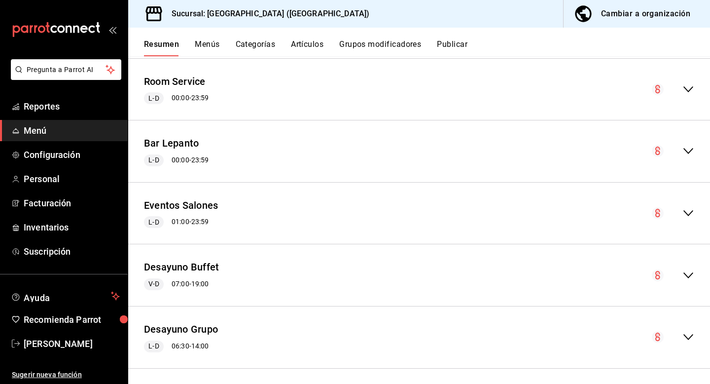
click at [451, 150] on div "Bar Lepanto L-D 00:00 - 23:59" at bounding box center [419, 151] width 582 height 46
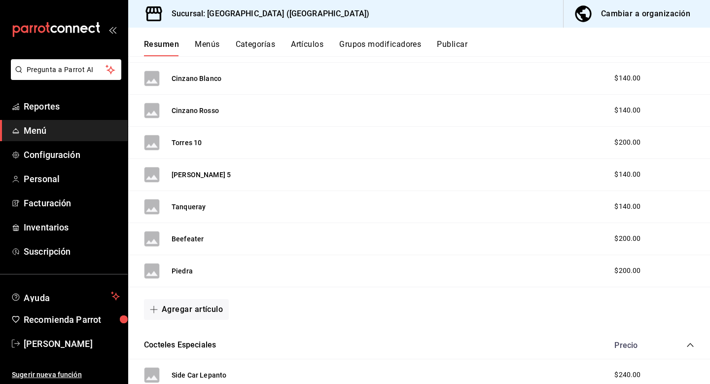
scroll to position [1844, 0]
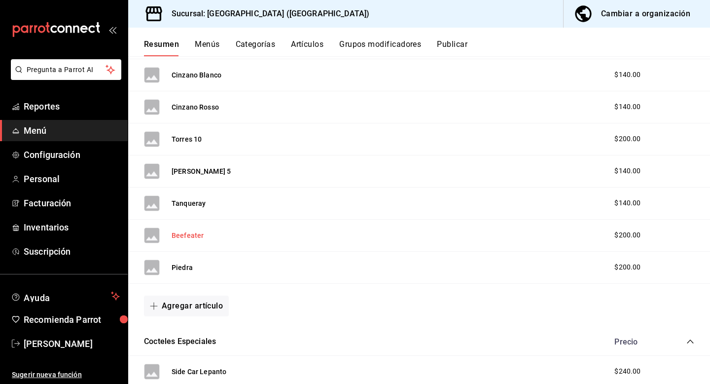
click at [192, 236] on button "Beefeater" at bounding box center [188, 235] width 32 height 10
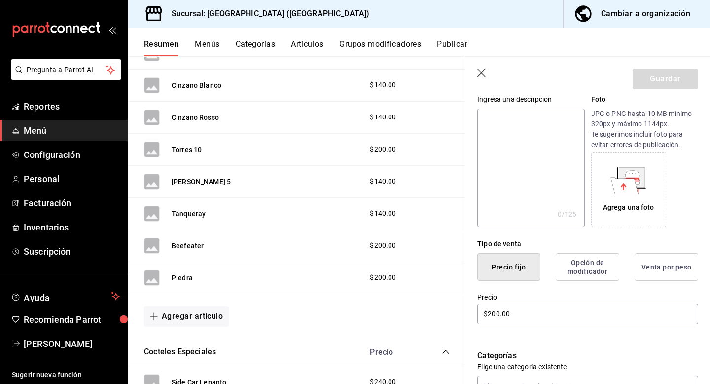
scroll to position [112, 0]
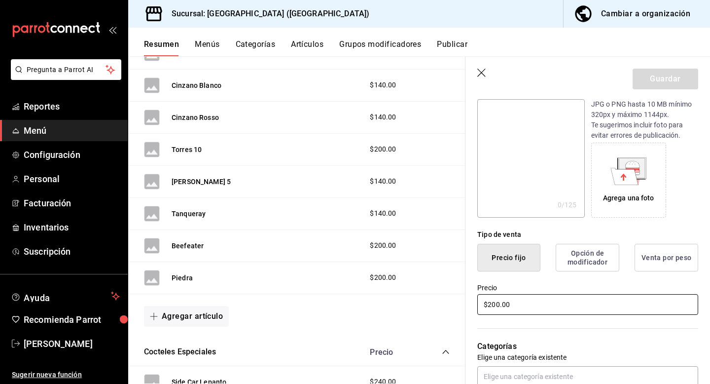
click at [517, 310] on input "$200.00" at bounding box center [588, 304] width 221 height 21
type input "$140.00"
click at [672, 85] on button "Guardar" at bounding box center [666, 79] width 66 height 21
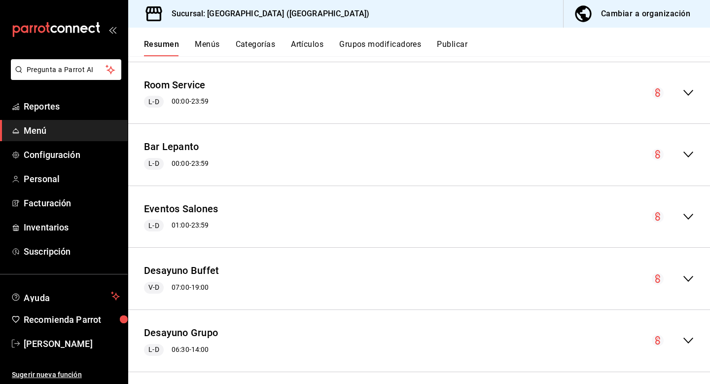
scroll to position [1443, 0]
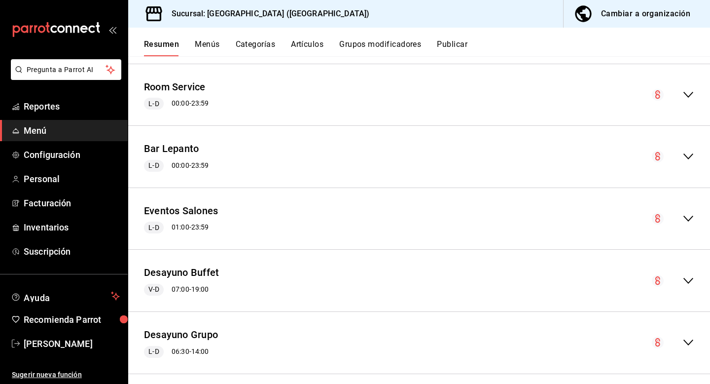
click at [695, 156] on div "Bar Lepanto L-D 00:00 - 23:59" at bounding box center [419, 157] width 582 height 46
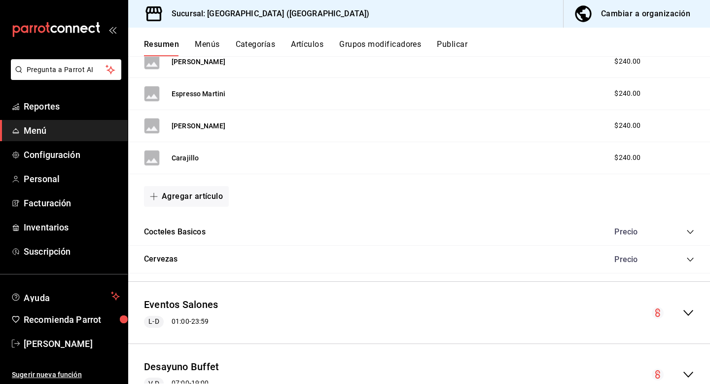
scroll to position [2183, 0]
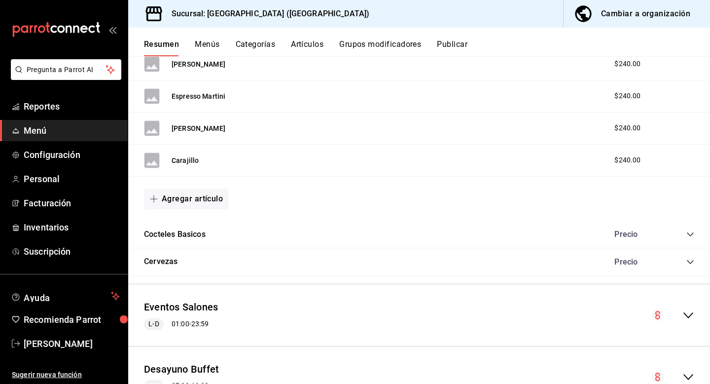
click at [693, 231] on icon "collapse-category-row" at bounding box center [691, 234] width 8 height 8
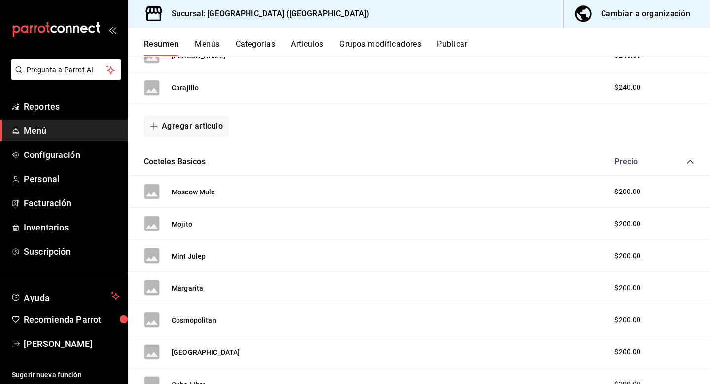
scroll to position [2256, 0]
click at [188, 287] on button "Margarita" at bounding box center [188, 288] width 32 height 10
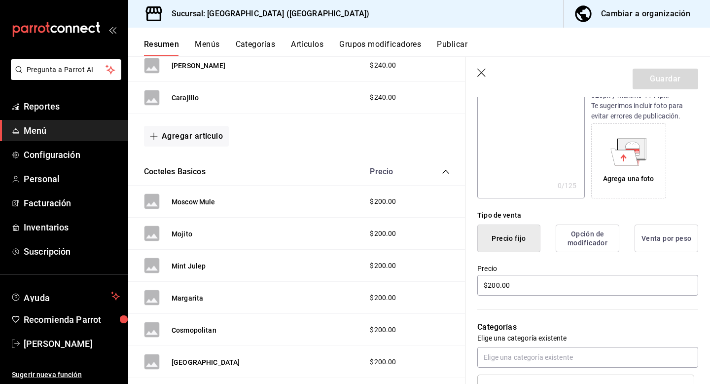
scroll to position [132, 0]
click at [514, 288] on input "$200.00" at bounding box center [588, 284] width 221 height 21
type input "$240.00"
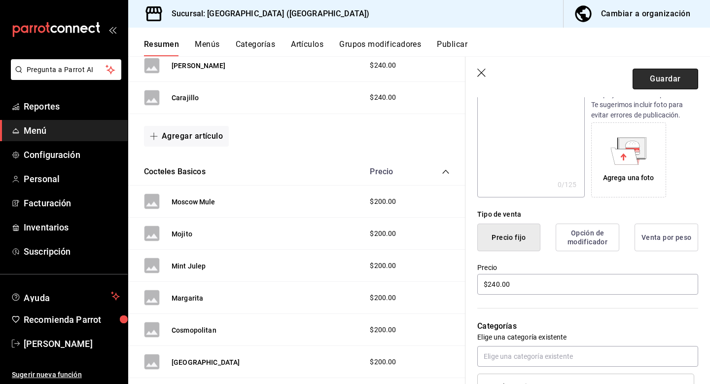
click at [680, 74] on button "Guardar" at bounding box center [666, 79] width 66 height 21
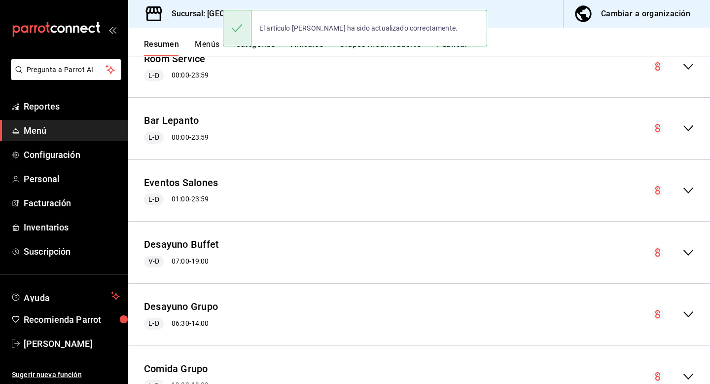
scroll to position [1459, 0]
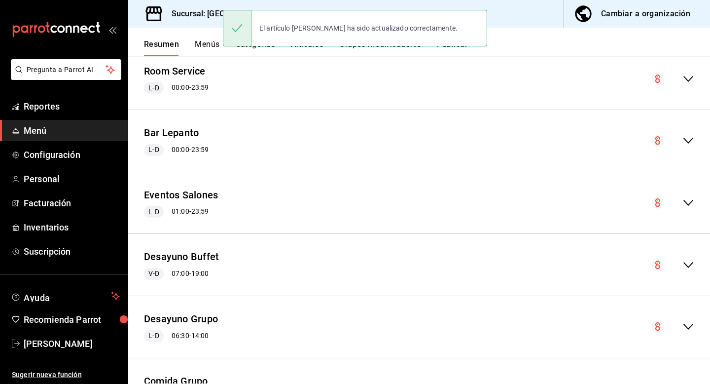
click at [481, 140] on div "Bar Lepanto L-D 00:00 - 23:59" at bounding box center [419, 141] width 582 height 46
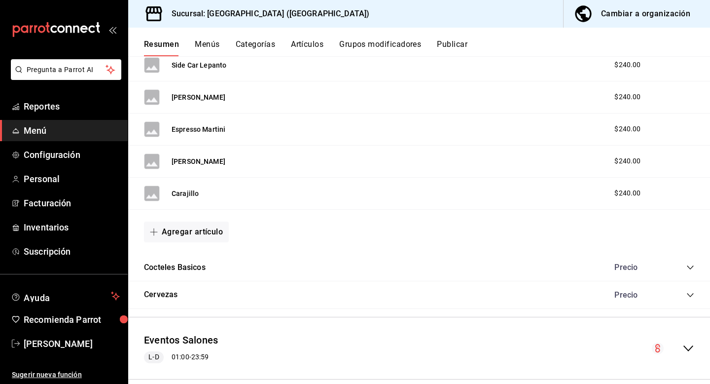
scroll to position [2151, 0]
click at [509, 295] on div "Cervezas Precio" at bounding box center [419, 295] width 582 height 28
click at [693, 296] on icon "collapse-category-row" at bounding box center [691, 295] width 8 height 8
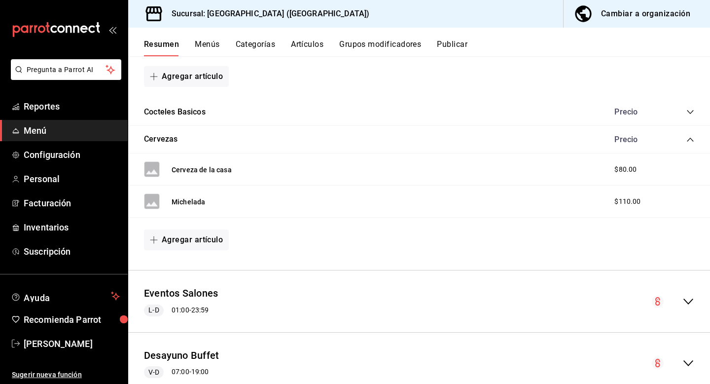
scroll to position [2306, 0]
click at [17, 131] on icon "mailbox folders" at bounding box center [16, 131] width 8 height 8
click at [60, 127] on span "Menú" at bounding box center [72, 130] width 96 height 13
click at [199, 50] on button "Menús" at bounding box center [207, 47] width 25 height 17
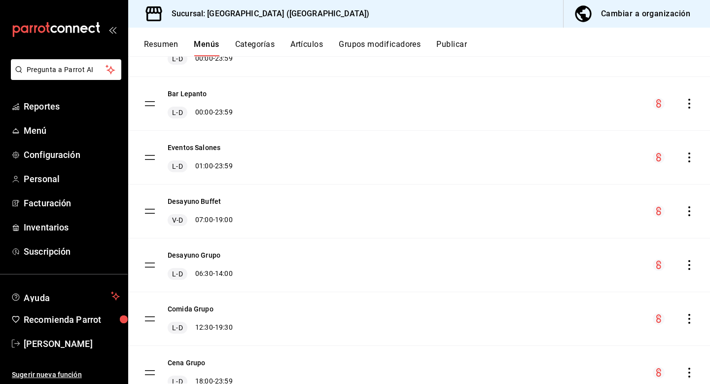
scroll to position [225, 0]
click at [267, 45] on button "Categorías" at bounding box center [255, 47] width 40 height 17
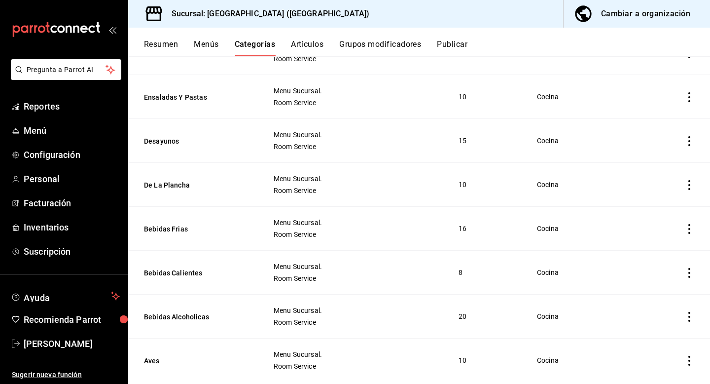
scroll to position [1092, 0]
click at [185, 229] on button "Bebidas Frias" at bounding box center [193, 229] width 99 height 10
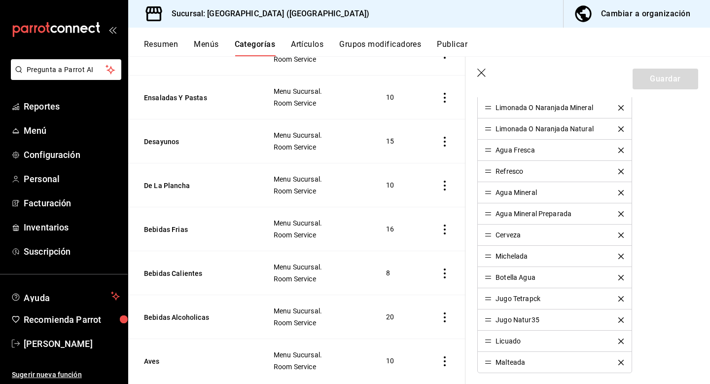
scroll to position [486, 0]
click at [295, 43] on button "Artículos" at bounding box center [307, 47] width 33 height 17
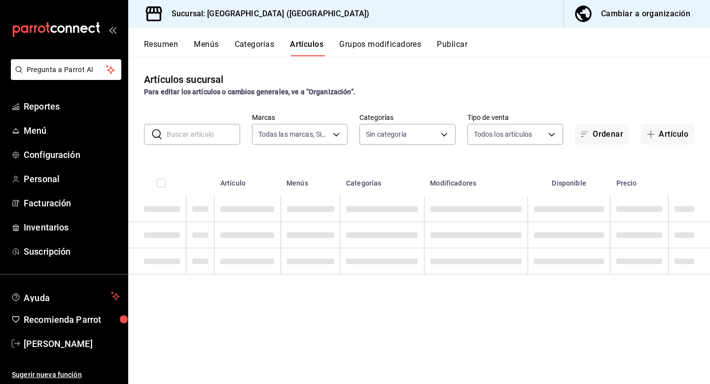
type input "78876d7d-d969-4c97-957f-d97bcaf374a8"
type input "ac4e71ac-81c4-4907-870b-e8ecc1dcb773,15b4496a-738c-4bd9-b32a-8c8f76f96dd7,aa331…"
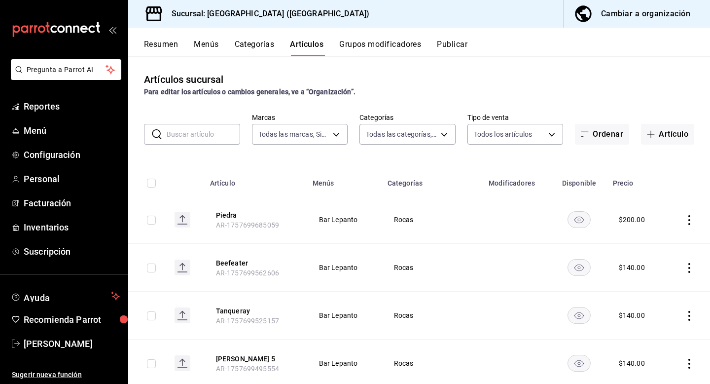
click at [213, 132] on input "text" at bounding box center [204, 134] width 74 height 20
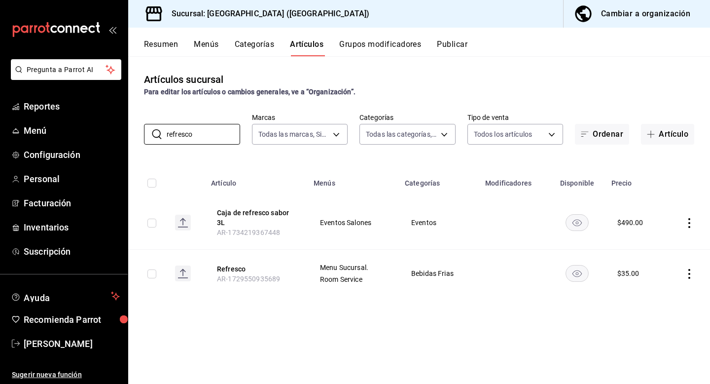
type input "refresco"
click at [297, 316] on div "Artículos sucursal Para editar los artículos o cambios generales, ve a “Organiz…" at bounding box center [419, 219] width 582 height 327
click at [690, 273] on icon "actions" at bounding box center [690, 274] width 2 height 10
click at [657, 297] on span "Editar" at bounding box center [660, 296] width 26 height 10
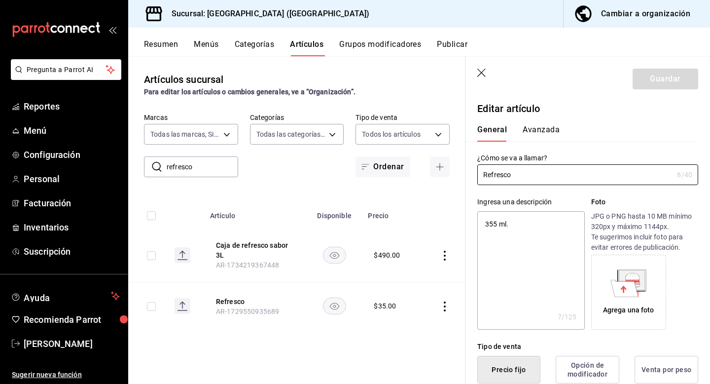
click at [531, 133] on button "Avanzada" at bounding box center [541, 133] width 37 height 17
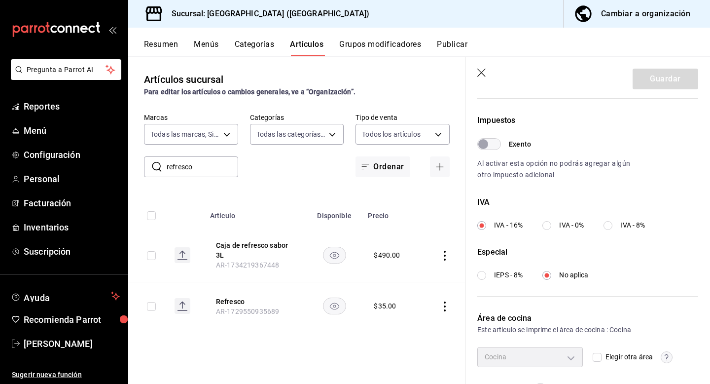
scroll to position [313, 0]
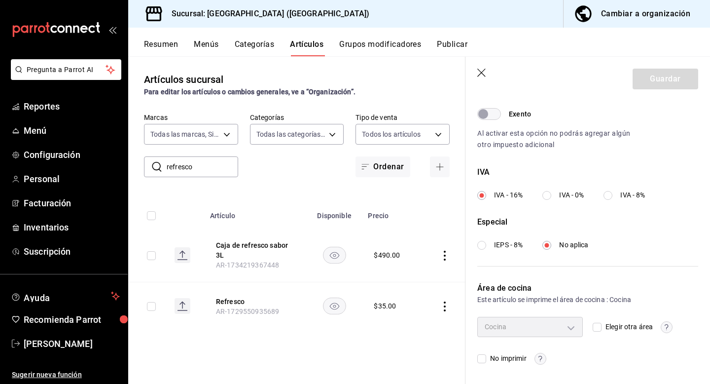
click at [481, 74] on icon "button" at bounding box center [482, 73] width 8 height 8
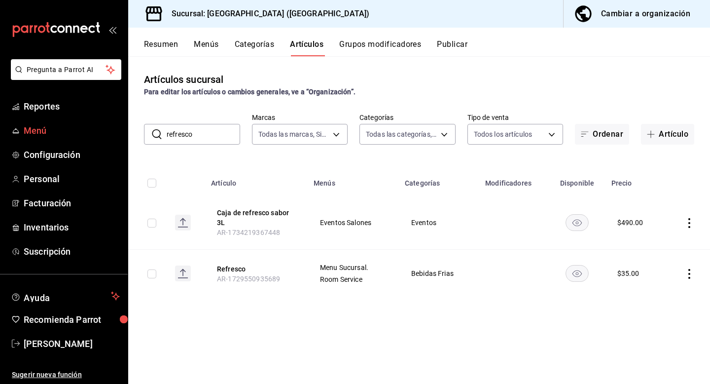
click at [43, 133] on span "Menú" at bounding box center [72, 130] width 96 height 13
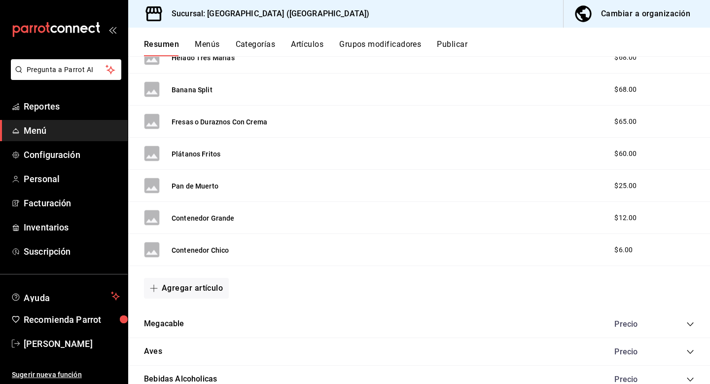
scroll to position [663, 0]
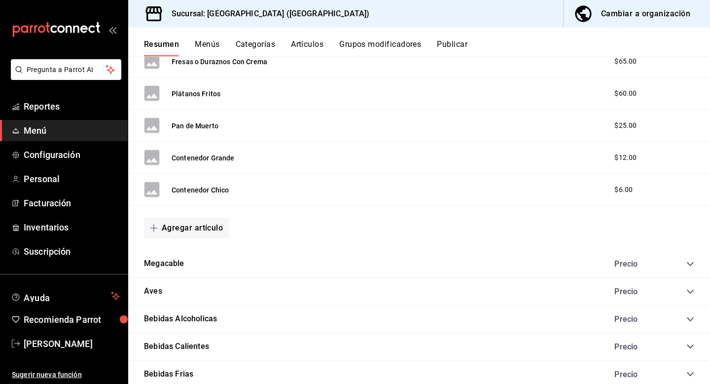
click at [208, 47] on button "Menús" at bounding box center [207, 47] width 25 height 17
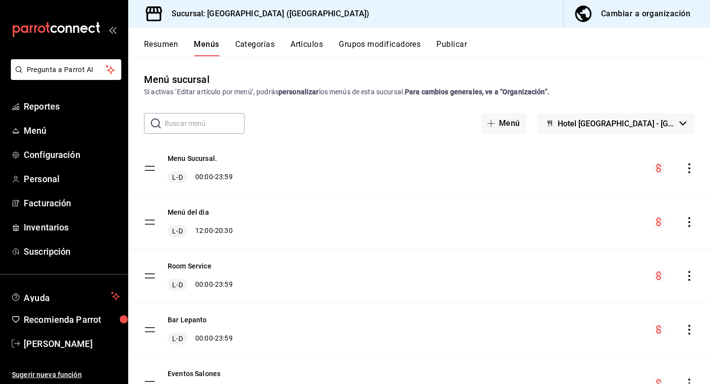
click at [332, 314] on div "Bar Lepanto L-D 00:00 - 23:59" at bounding box center [419, 329] width 582 height 53
click at [557, 335] on div "Bar Lepanto L-D 00:00 - 23:59" at bounding box center [419, 329] width 582 height 53
click at [196, 320] on button "Bar Lepanto" at bounding box center [187, 320] width 39 height 10
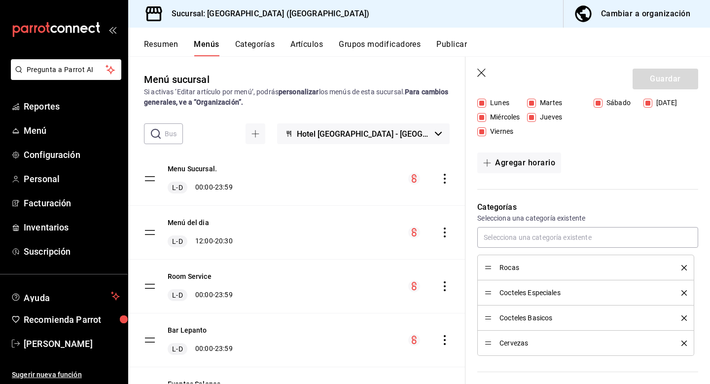
scroll to position [249, 0]
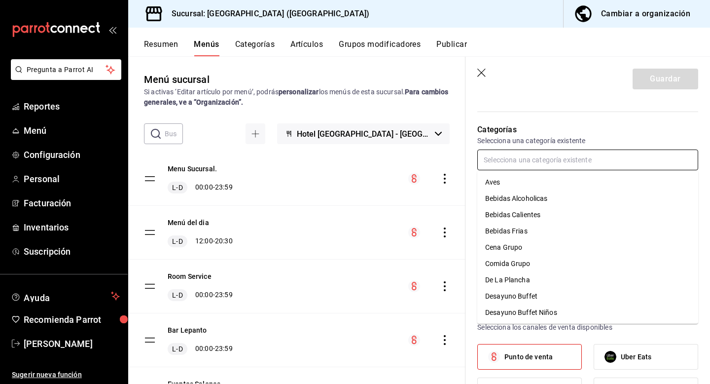
click at [529, 164] on input "text" at bounding box center [588, 159] width 221 height 21
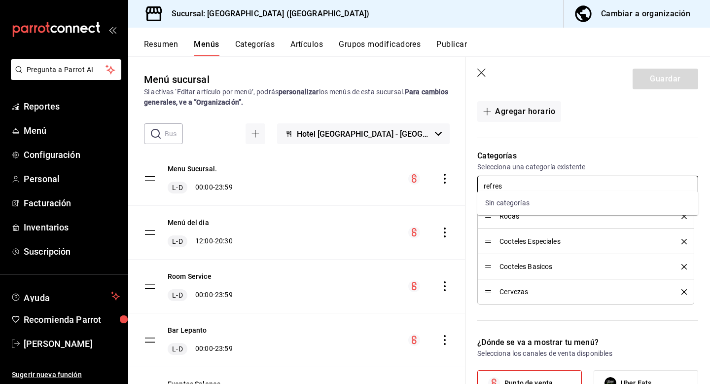
scroll to position [229, 0]
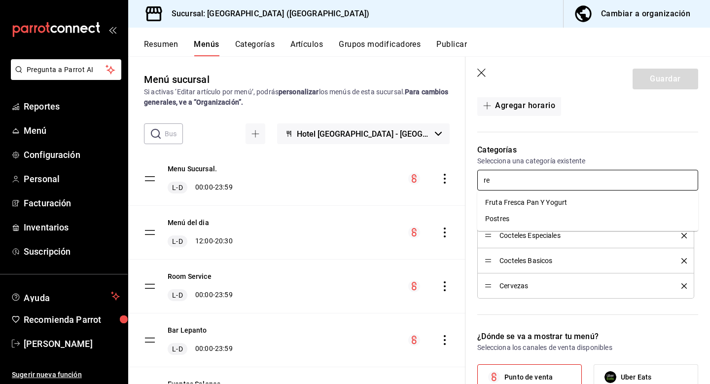
type input "r"
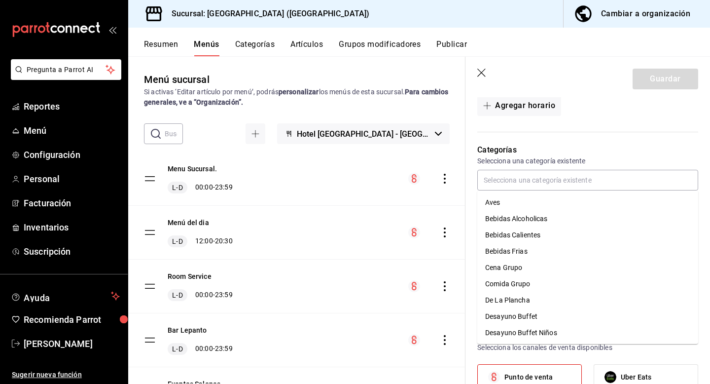
click at [637, 125] on div "Horarios Elige el horario y disponibilidad de este menú Inicio 12:00 AM 00:00 F…" at bounding box center [582, 31] width 233 height 202
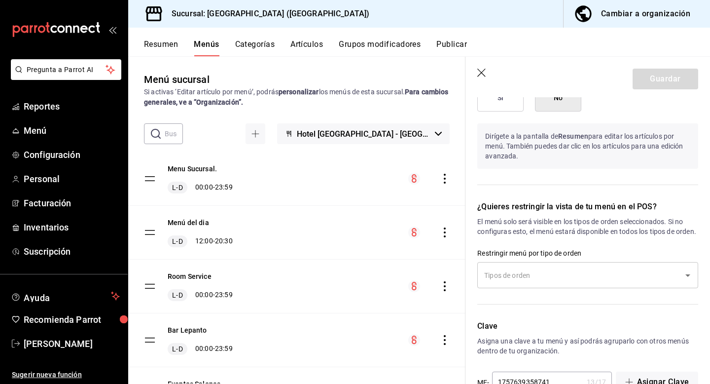
scroll to position [704, 0]
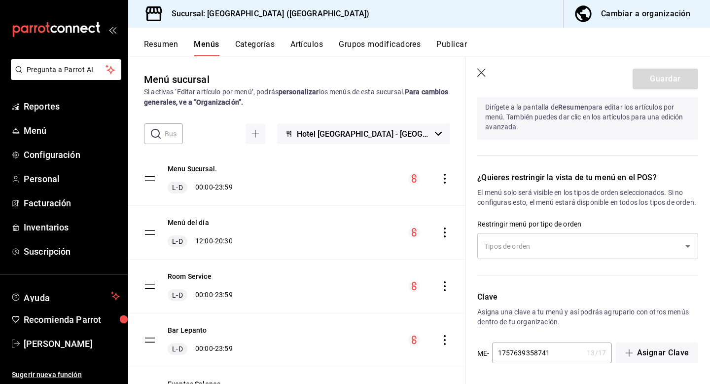
click at [482, 72] on icon "button" at bounding box center [482, 73] width 8 height 8
checkbox input "false"
type input "1758134088836"
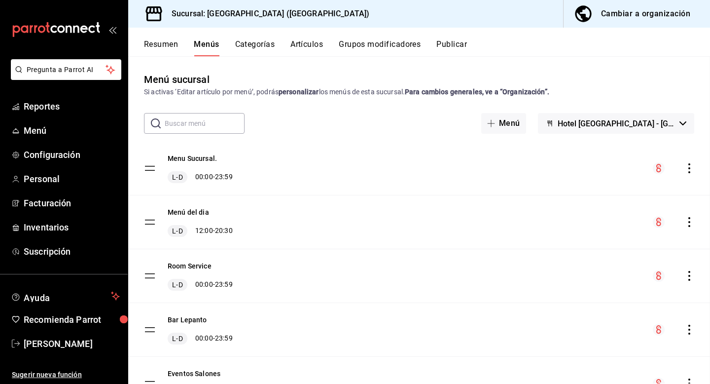
checkbox input "false"
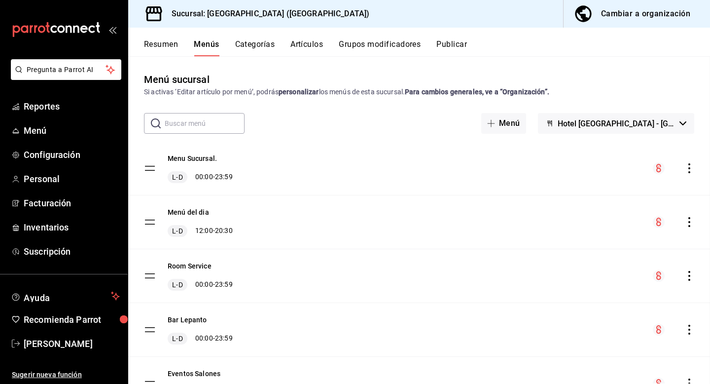
checkbox input "false"
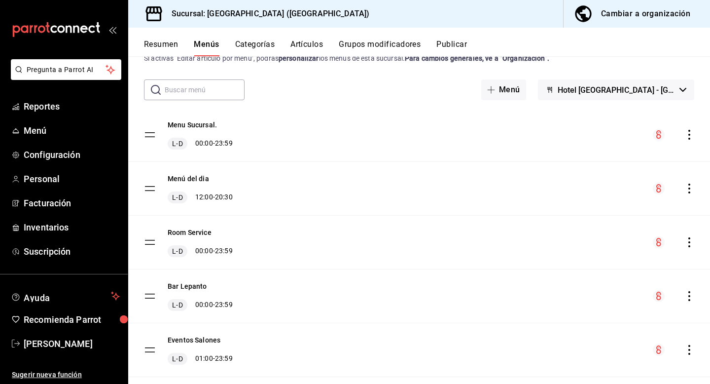
click at [146, 296] on tbody "Menu Sucursal. L-D 00:00 - 23:59 Menú del dia L-D 12:00 - 20:30 Room Service L-…" at bounding box center [419, 377] width 582 height 538
click at [689, 295] on icon "actions" at bounding box center [690, 296] width 10 height 10
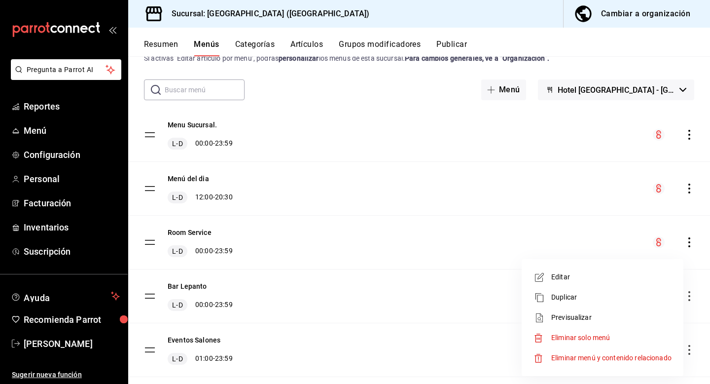
click at [595, 278] on span "Editar" at bounding box center [612, 277] width 120 height 10
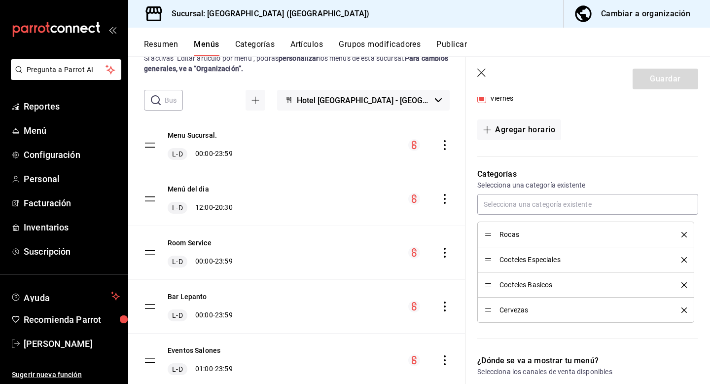
scroll to position [204, 0]
click at [483, 75] on icon "button" at bounding box center [483, 74] width 10 height 10
checkbox input "false"
type input "1758134105209"
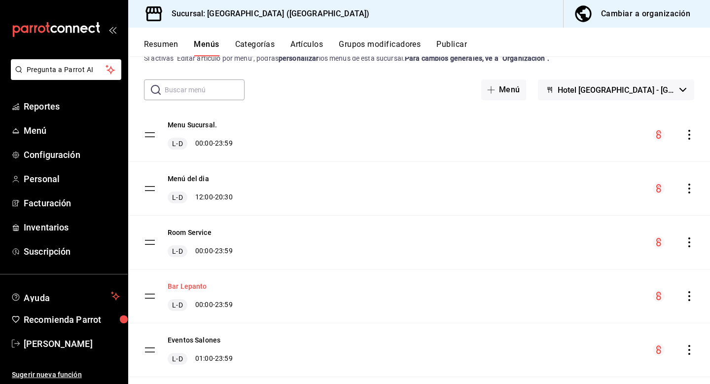
click at [187, 285] on button "Bar Lepanto" at bounding box center [187, 286] width 39 height 10
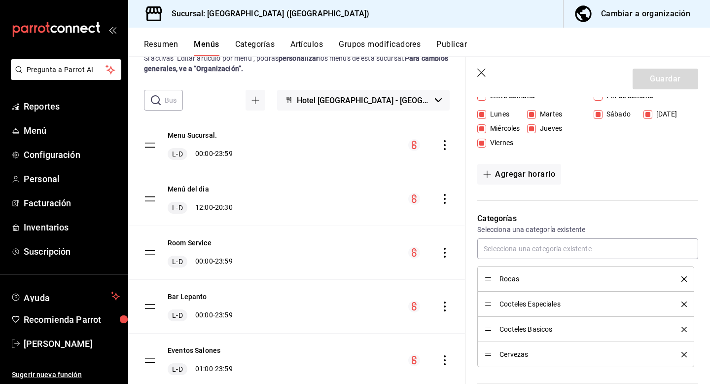
scroll to position [160, 0]
click at [262, 42] on button "Categorías" at bounding box center [255, 47] width 40 height 17
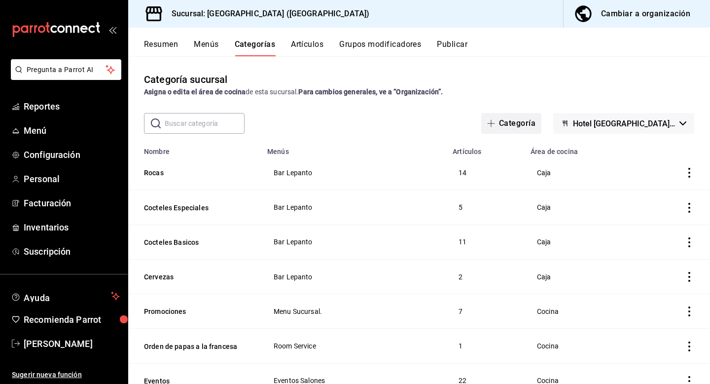
click at [530, 124] on button "Categoría" at bounding box center [511, 123] width 60 height 21
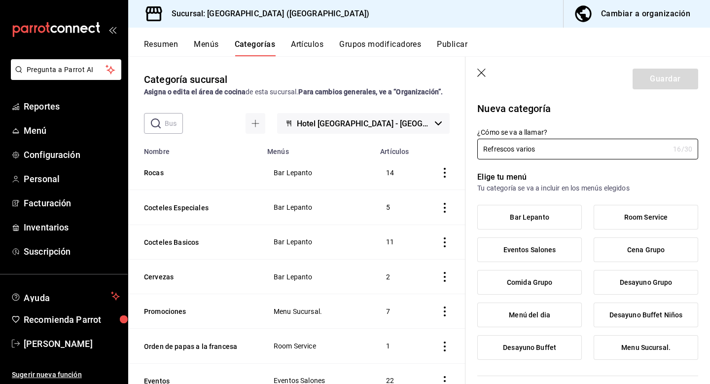
type input "Refrescos varios"
click at [540, 224] on label "Bar Lepanto" at bounding box center [530, 217] width 104 height 24
click at [0, 0] on input "Bar Lepanto" at bounding box center [0, 0] width 0 height 0
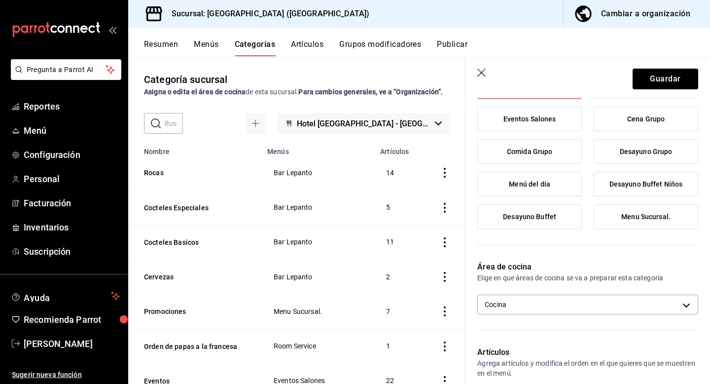
scroll to position [131, 0]
click at [573, 308] on body "Pregunta a Parrot AI Reportes Menú Configuración Personal Facturación Inventari…" at bounding box center [355, 192] width 710 height 384
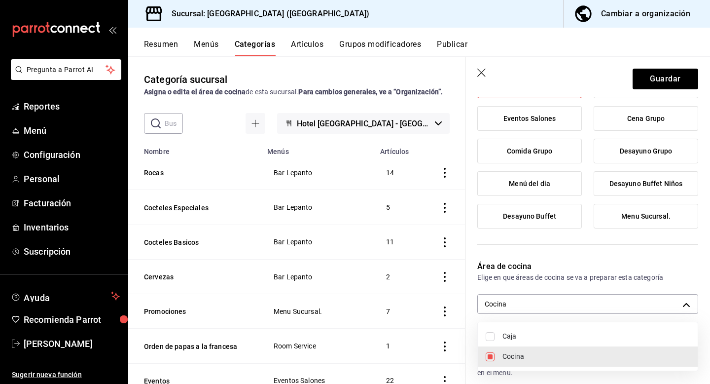
click at [549, 338] on span "Caja" at bounding box center [596, 336] width 187 height 10
type input "a90855e7-d719-4425-84a3-405254e73825,ae3ec4fe-9590-4ade-bdcc-f4c73eb77a03"
checkbox input "true"
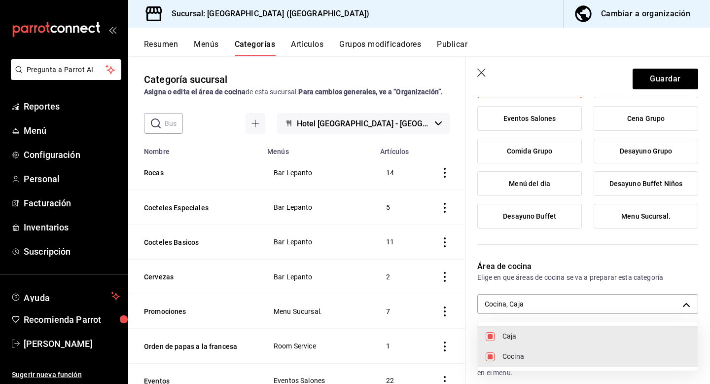
click at [510, 359] on span "Cocina" at bounding box center [596, 356] width 187 height 10
type input "ae3ec4fe-9590-4ade-bdcc-f4c73eb77a03"
checkbox input "false"
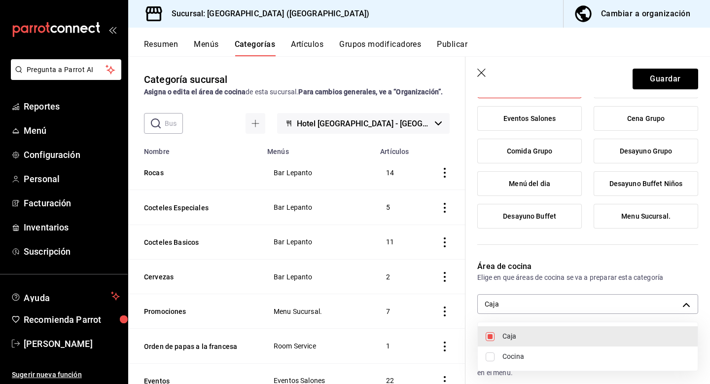
click at [572, 259] on div at bounding box center [355, 192] width 710 height 384
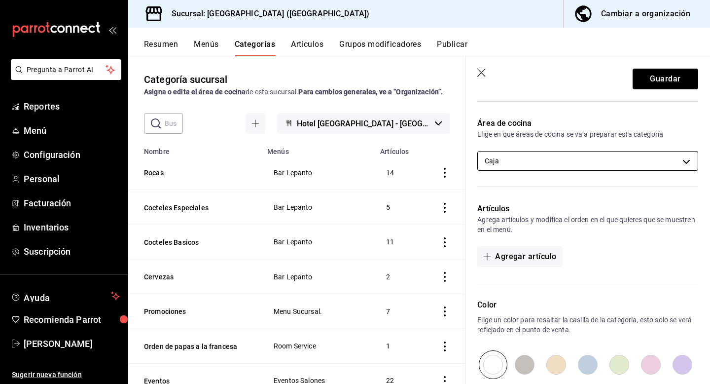
scroll to position [290, 0]
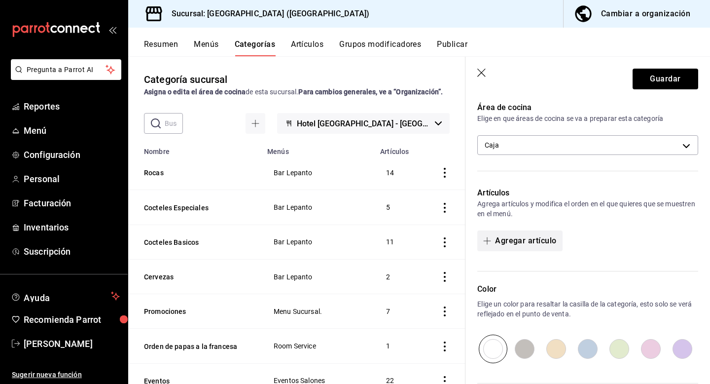
click at [537, 241] on button "Agregar artículo" at bounding box center [520, 240] width 85 height 21
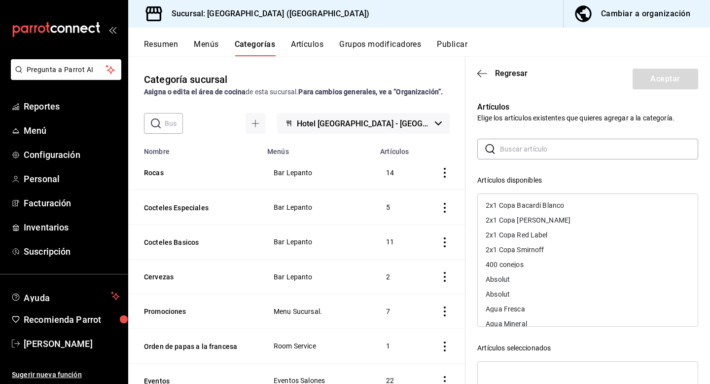
click at [571, 150] on input "text" at bounding box center [599, 149] width 198 height 20
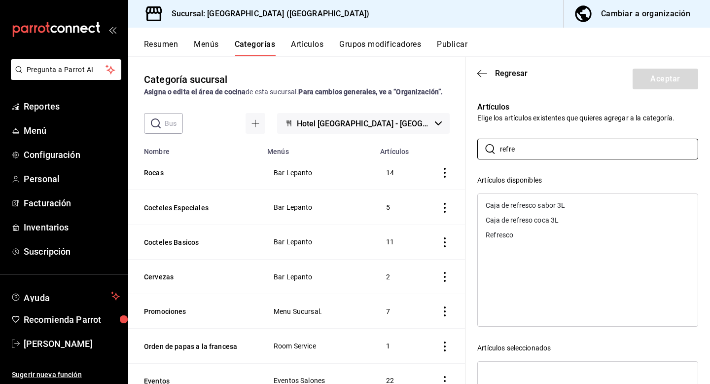
type input "refre"
click at [549, 235] on div "Refresco" at bounding box center [588, 234] width 220 height 15
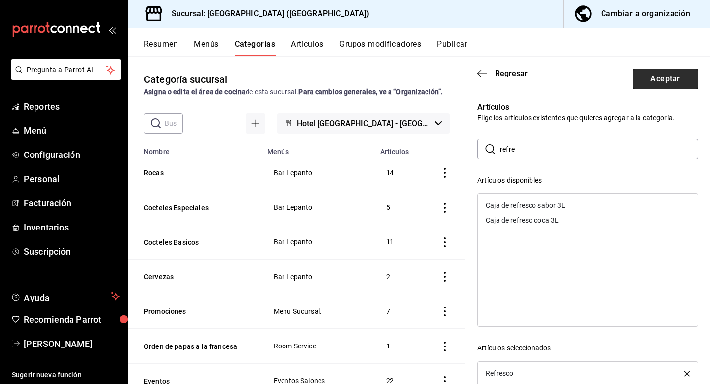
click at [682, 74] on button "Aceptar" at bounding box center [666, 79] width 66 height 21
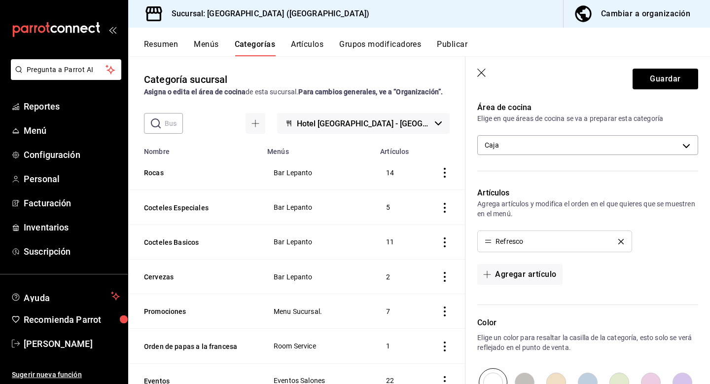
scroll to position [428, 0]
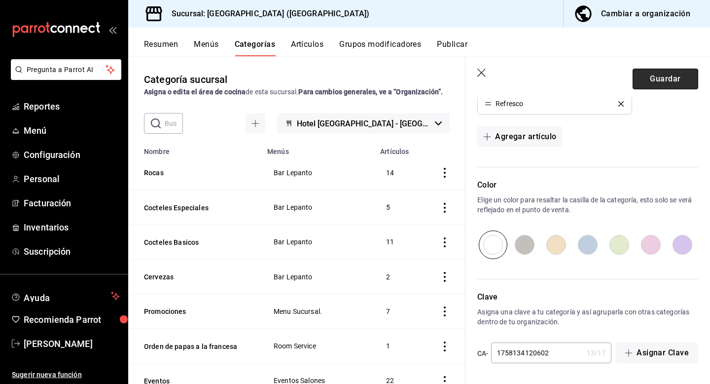
click at [677, 75] on button "Guardar" at bounding box center [666, 79] width 66 height 21
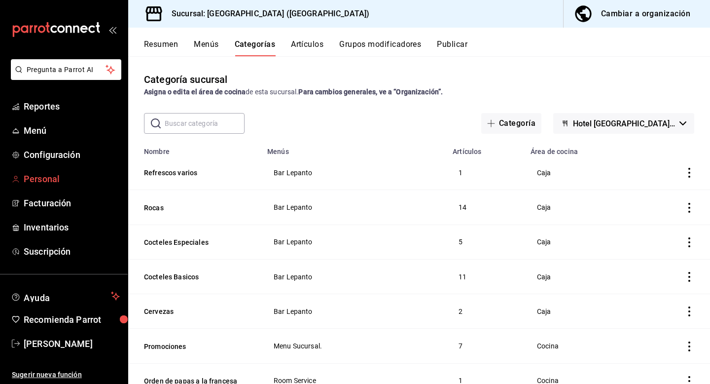
click at [59, 179] on span "Personal" at bounding box center [72, 178] width 96 height 13
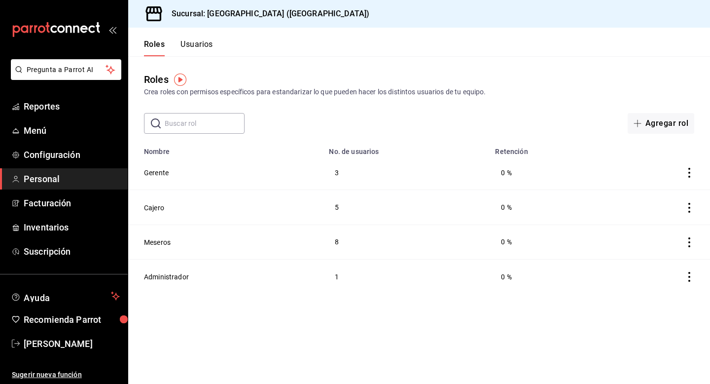
click at [193, 43] on button "Usuarios" at bounding box center [197, 47] width 33 height 17
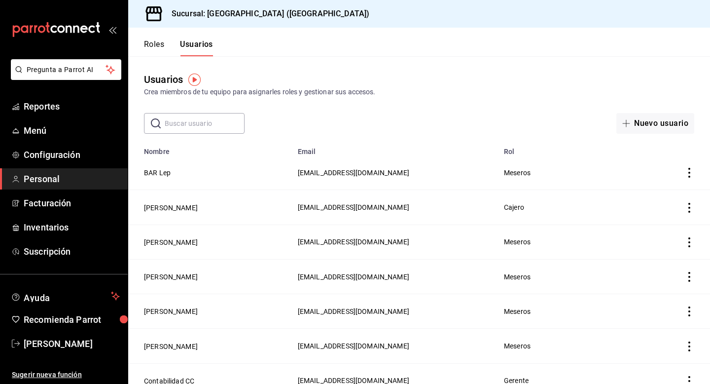
click at [690, 170] on icon "actions" at bounding box center [690, 173] width 10 height 10
click at [401, 123] on div at bounding box center [355, 192] width 710 height 384
click at [159, 173] on button "BAR Lep" at bounding box center [157, 173] width 27 height 10
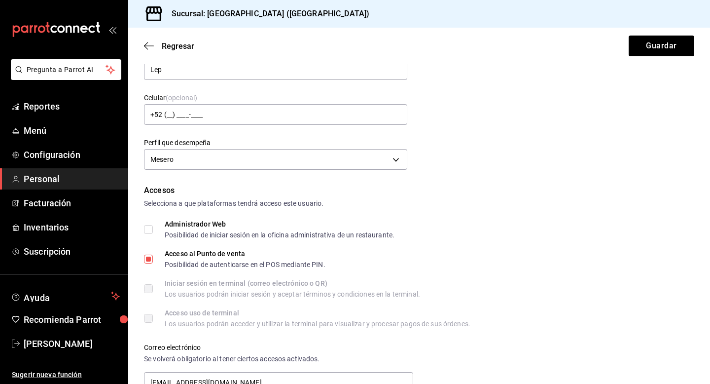
scroll to position [94, 0]
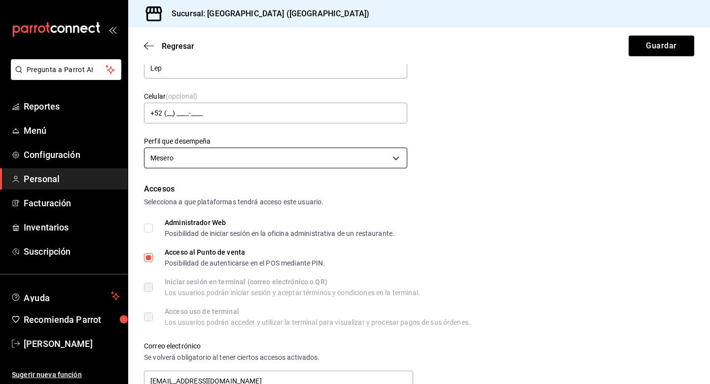
click at [344, 162] on body "Pregunta a Parrot AI Reportes Menú Configuración Personal Facturación Inventari…" at bounding box center [355, 192] width 710 height 384
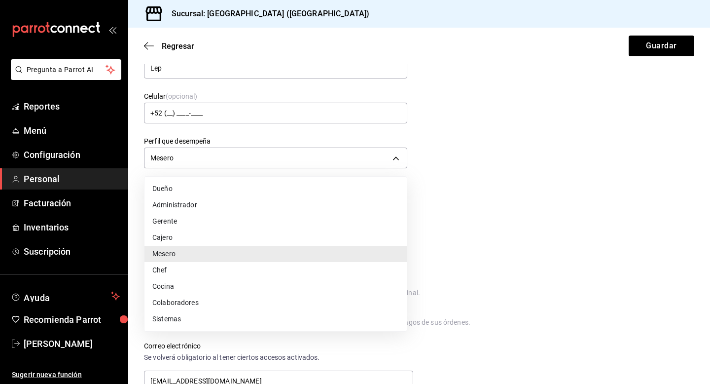
click at [520, 180] on div at bounding box center [355, 192] width 710 height 384
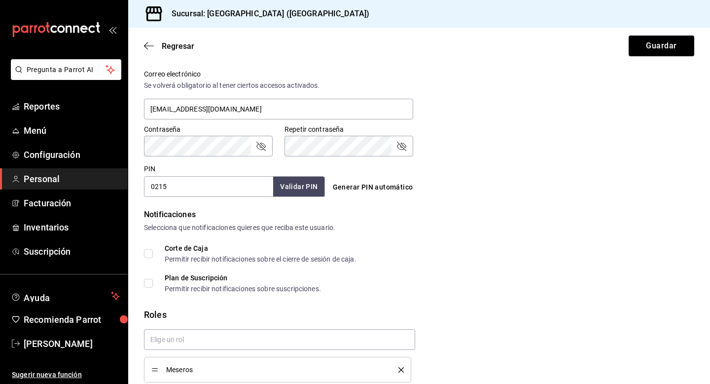
scroll to position [407, 0]
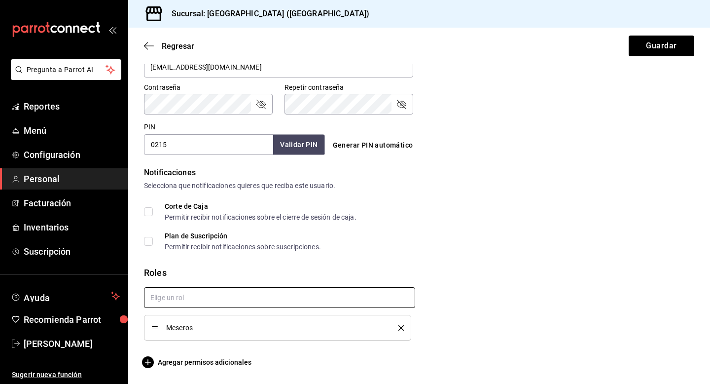
click at [341, 294] on input "text" at bounding box center [279, 297] width 271 height 21
click at [178, 334] on li "Cajero" at bounding box center [279, 336] width 271 height 16
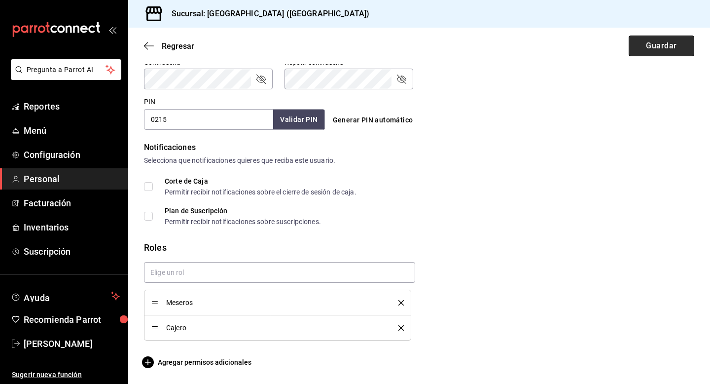
click at [652, 49] on button "Guardar" at bounding box center [662, 46] width 66 height 21
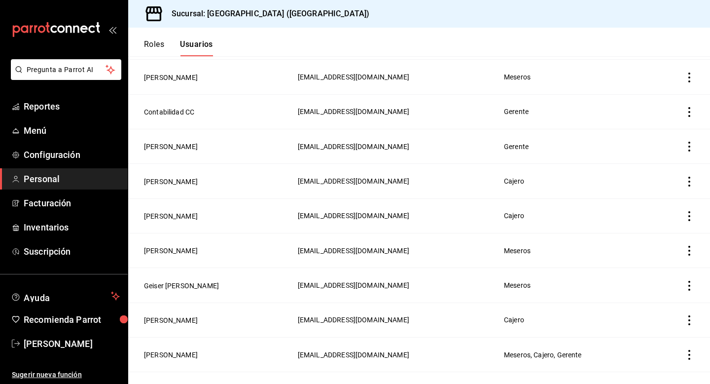
scroll to position [272, 0]
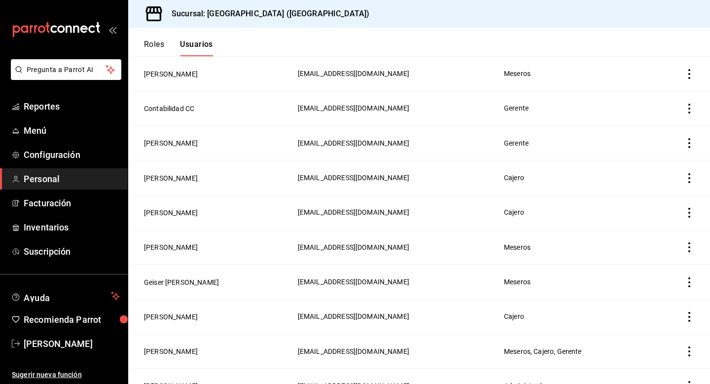
click at [691, 245] on icon "actions" at bounding box center [690, 247] width 10 height 10
click at [667, 253] on li "Eliminar" at bounding box center [653, 259] width 83 height 28
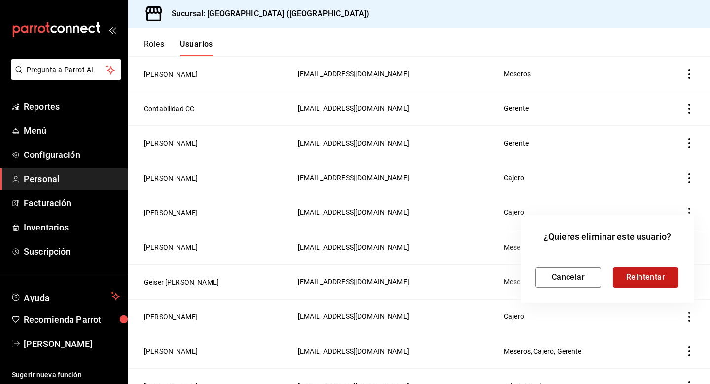
click at [654, 274] on button "Reintentar" at bounding box center [646, 277] width 66 height 21
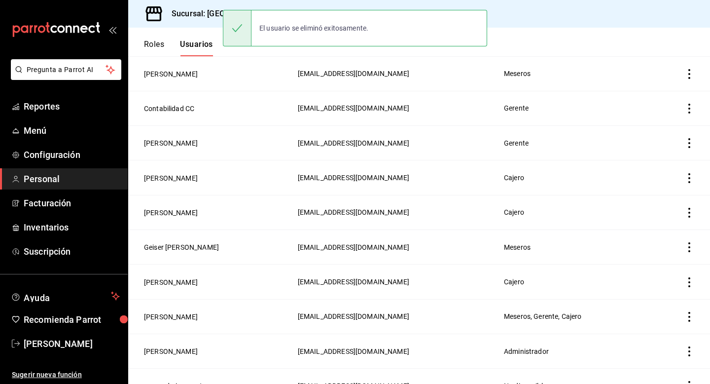
scroll to position [288, 0]
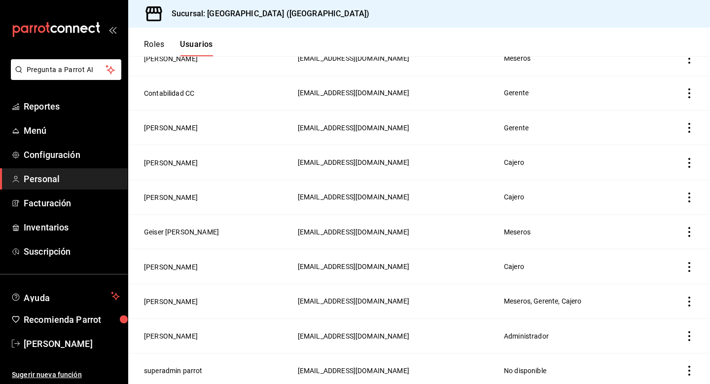
click at [689, 201] on td "employeesTable" at bounding box center [681, 197] width 60 height 35
click at [690, 197] on icon "actions" at bounding box center [690, 197] width 10 height 10
click at [661, 207] on span "Eliminar" at bounding box center [653, 209] width 25 height 8
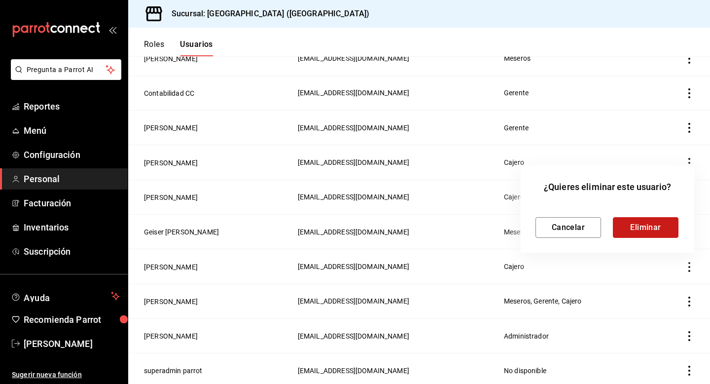
click at [648, 224] on button "Eliminar" at bounding box center [646, 227] width 66 height 21
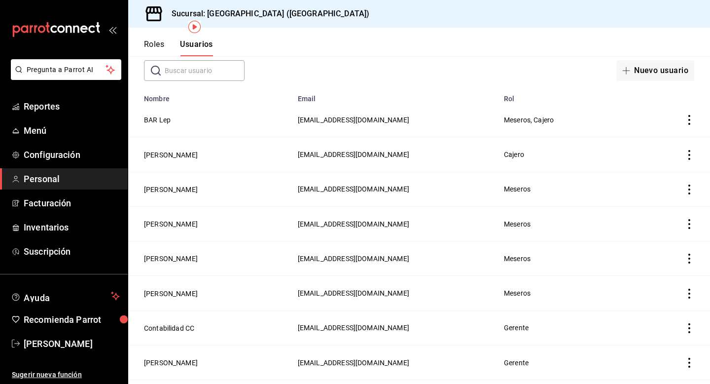
scroll to position [254, 0]
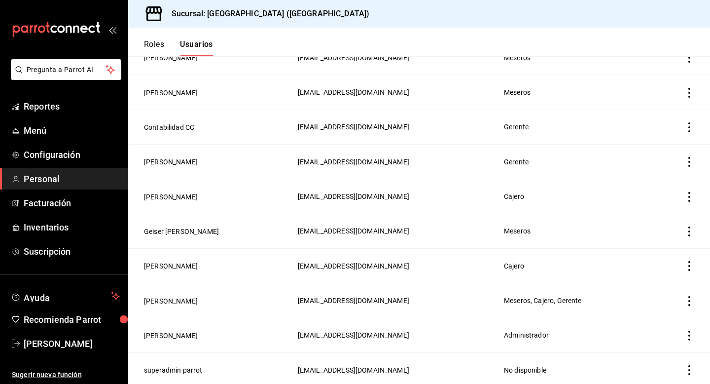
click at [691, 296] on icon "actions" at bounding box center [690, 301] width 10 height 10
click at [476, 290] on div at bounding box center [355, 192] width 710 height 384
click at [177, 297] on button "[PERSON_NAME]" at bounding box center [171, 301] width 54 height 10
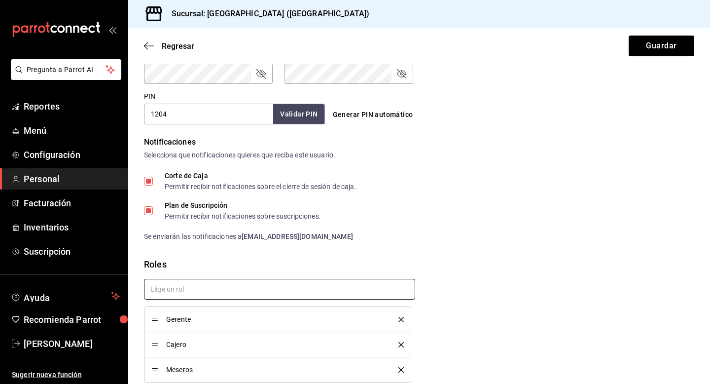
scroll to position [480, 0]
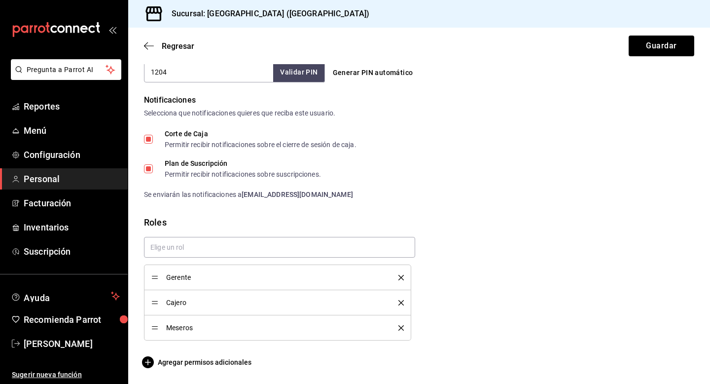
click at [402, 277] on icon "delete" at bounding box center [401, 277] width 5 height 5
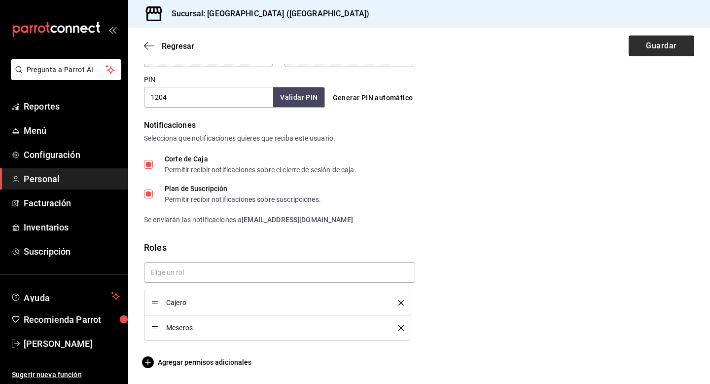
click at [653, 44] on button "Guardar" at bounding box center [662, 46] width 66 height 21
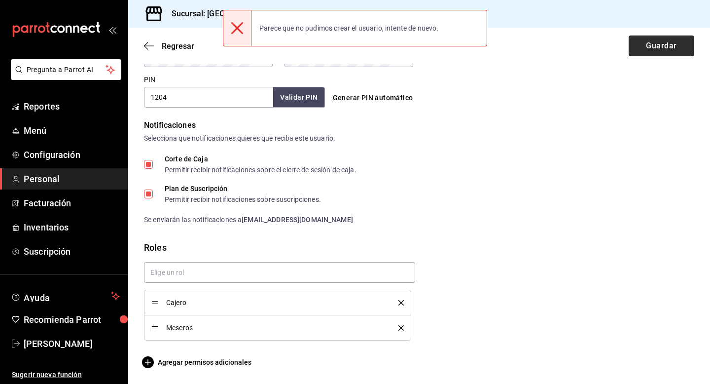
click at [653, 44] on button "Guardar" at bounding box center [662, 46] width 66 height 21
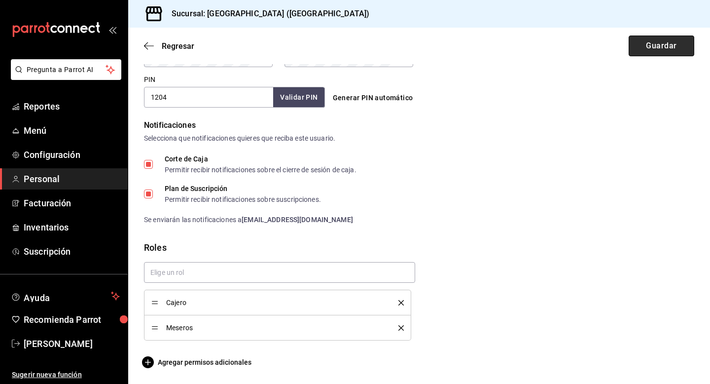
click at [681, 48] on button "Guardar" at bounding box center [662, 46] width 66 height 21
click at [310, 101] on button "Validar PIN" at bounding box center [298, 97] width 52 height 21
click at [656, 50] on button "Guardar" at bounding box center [662, 46] width 66 height 21
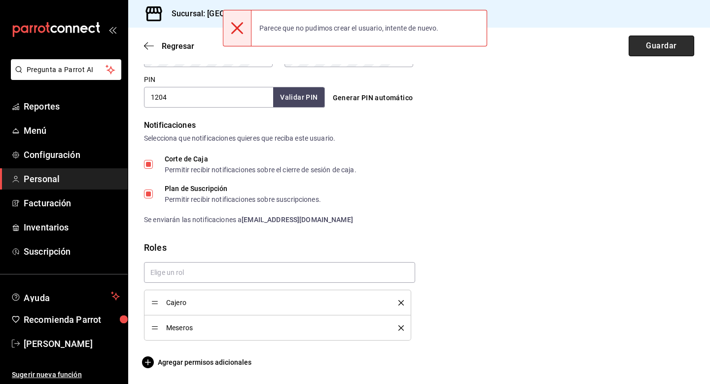
click at [656, 50] on button "Guardar" at bounding box center [662, 46] width 66 height 21
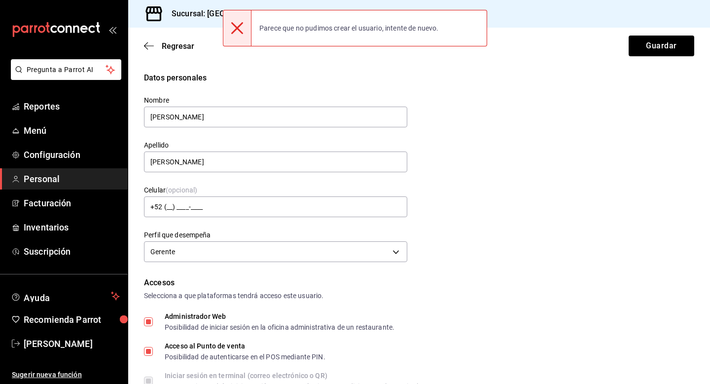
scroll to position [17, 0]
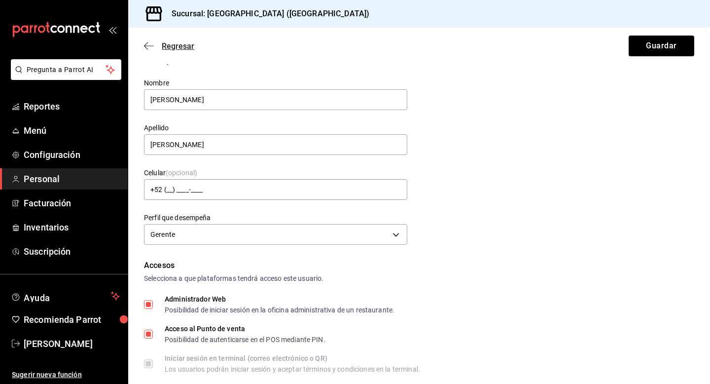
click at [170, 44] on span "Regresar" at bounding box center [178, 45] width 33 height 9
